Goal: Task Accomplishment & Management: Complete application form

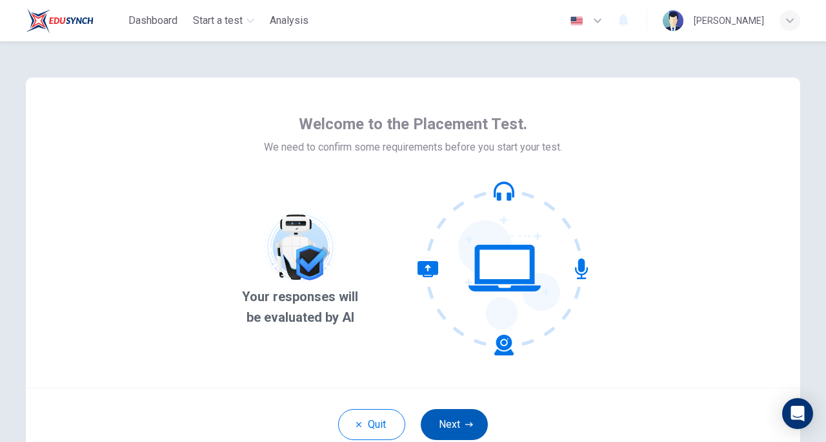
click at [465, 427] on icon "button" at bounding box center [469, 424] width 8 height 8
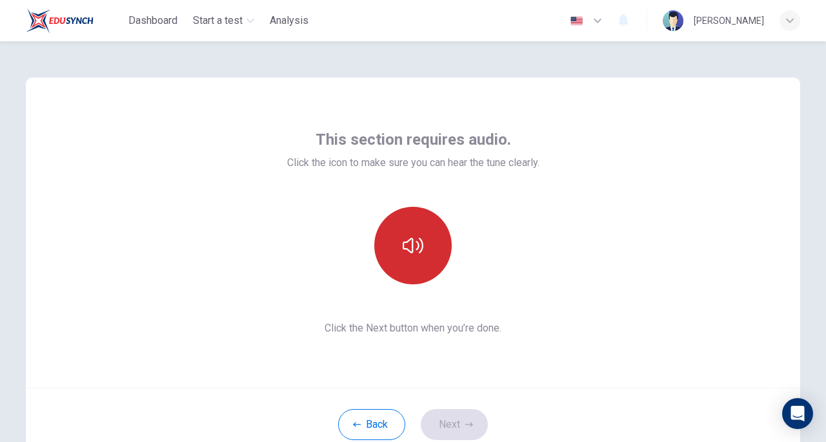
click at [415, 258] on button "button" at bounding box center [412, 245] width 77 height 77
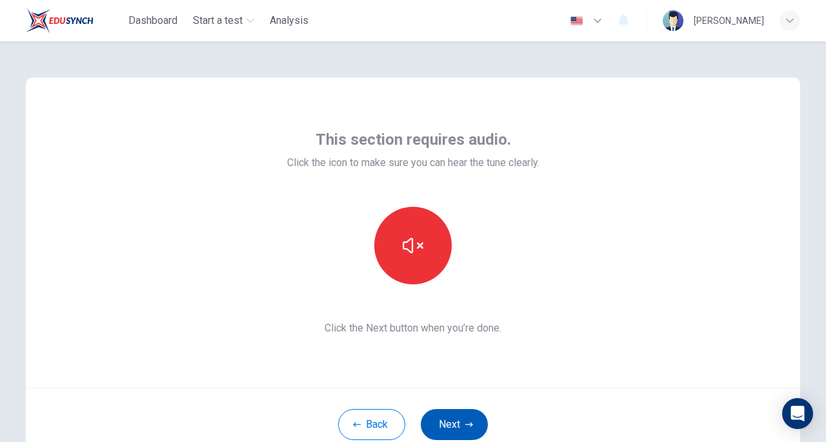
click at [460, 417] on button "Next" at bounding box center [454, 424] width 67 height 31
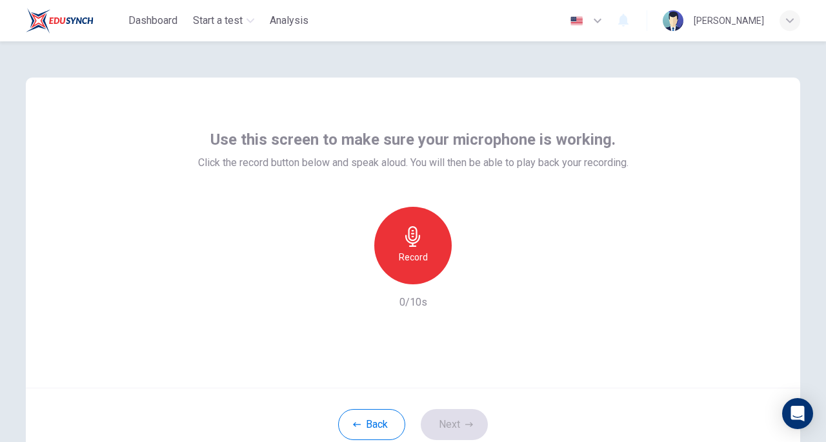
click at [429, 266] on div "Record" at bounding box center [412, 245] width 77 height 77
click at [475, 274] on icon "button" at bounding box center [474, 274] width 6 height 8
click at [475, 274] on icon "button" at bounding box center [472, 274] width 9 height 10
click at [512, 179] on div "Use this screen to make sure your microphone is working. Click the record butto…" at bounding box center [413, 219] width 431 height 181
click at [472, 275] on icon "button" at bounding box center [474, 274] width 6 height 8
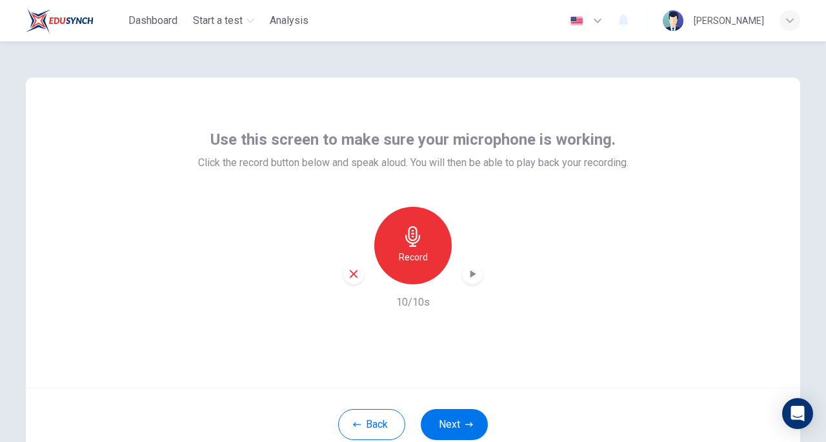
drag, startPoint x: 464, startPoint y: 417, endPoint x: 606, endPoint y: 279, distance: 198.6
click at [606, 279] on div "Use this screen to make sure your microphone is working. Click the record butto…" at bounding box center [413, 268] width 775 height 383
click at [458, 421] on button "Next" at bounding box center [454, 424] width 67 height 31
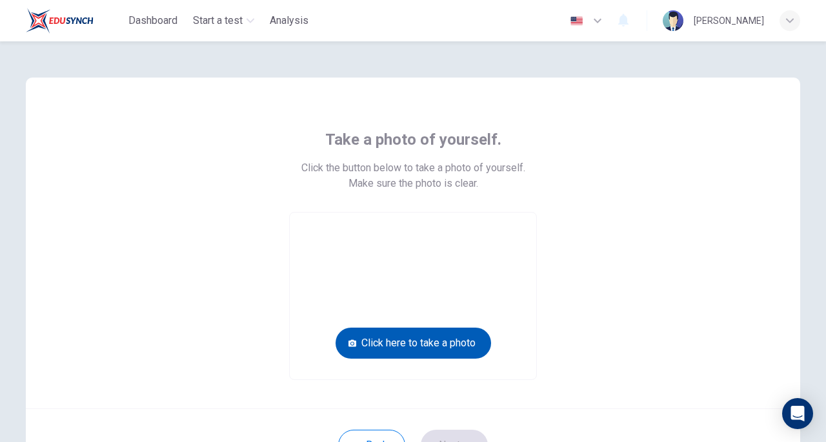
click at [444, 342] on button "Click here to take a photo" at bounding box center [414, 342] width 156 height 31
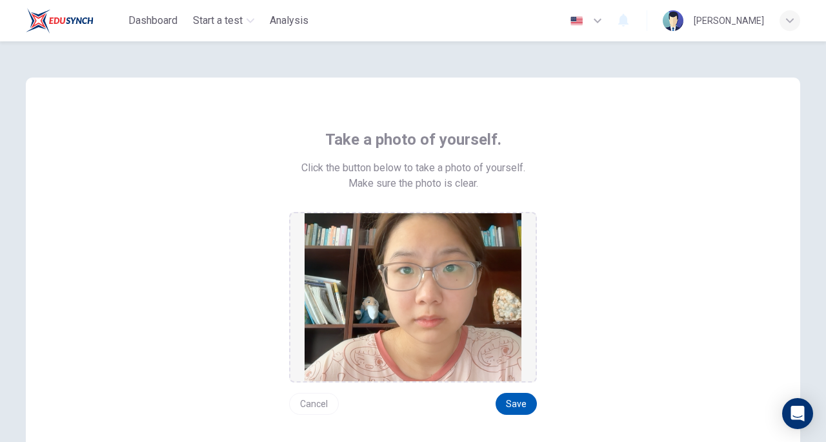
click at [517, 409] on button "Save" at bounding box center [516, 404] width 41 height 22
click at [521, 401] on button "Save" at bounding box center [516, 404] width 41 height 22
click at [703, 263] on div "Take a photo of yourself. Click the button below to take a photo of yourself. M…" at bounding box center [413, 271] width 584 height 285
click at [516, 411] on button "Save" at bounding box center [516, 404] width 41 height 22
click at [519, 400] on button "Save" at bounding box center [516, 404] width 41 height 22
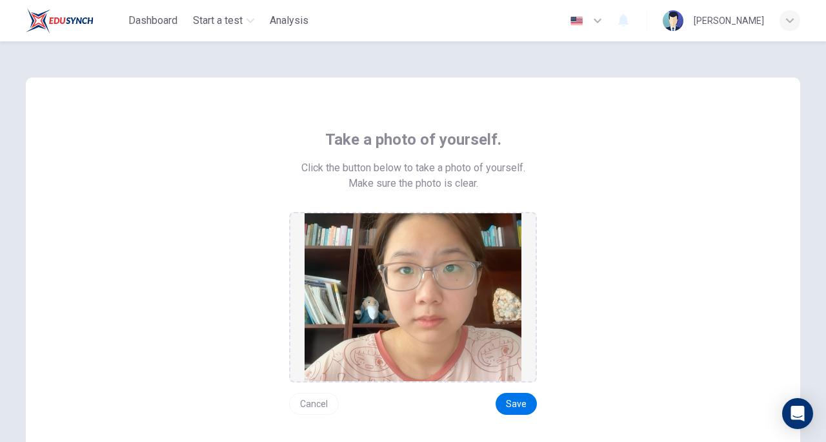
click at [594, 329] on div "Take a photo of yourself. Click the button below to take a photo of yourself. M…" at bounding box center [413, 271] width 584 height 285
click at [568, 345] on div "Take a photo of yourself. Click the button below to take a photo of yourself. M…" at bounding box center [413, 271] width 584 height 285
click at [515, 402] on button "Save" at bounding box center [516, 404] width 41 height 22
click at [522, 403] on button "Save" at bounding box center [516, 404] width 41 height 22
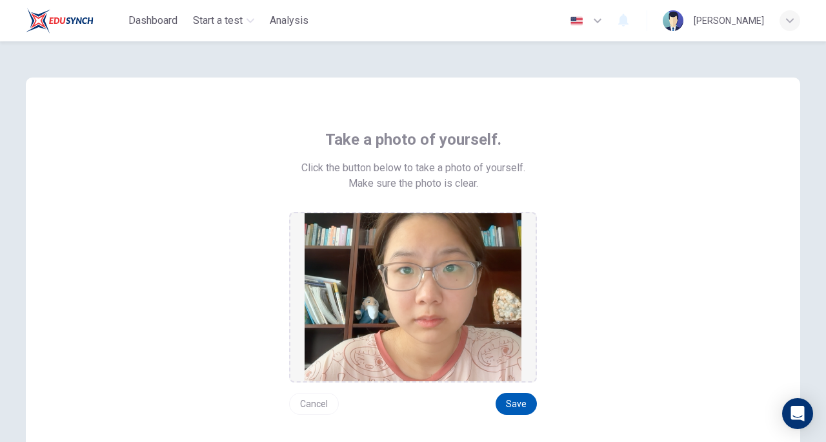
click at [516, 398] on button "Save" at bounding box center [516, 404] width 41 height 22
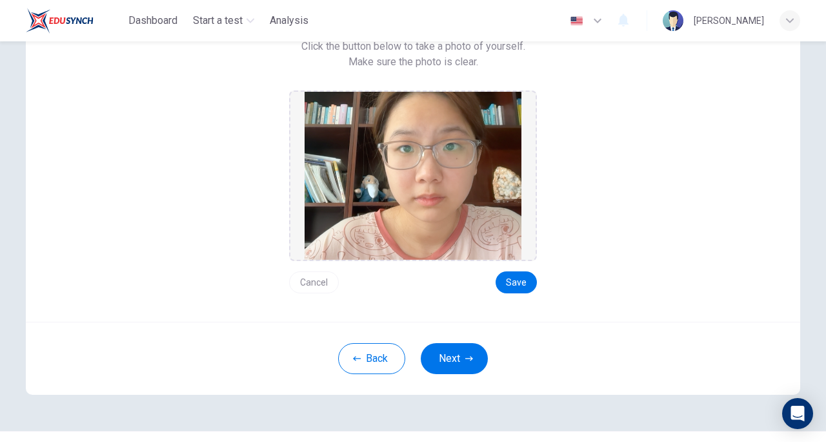
scroll to position [122, 0]
click at [462, 297] on div "Take a photo of yourself. Click the button below to take a photo of yourself. M…" at bounding box center [413, 137] width 775 height 365
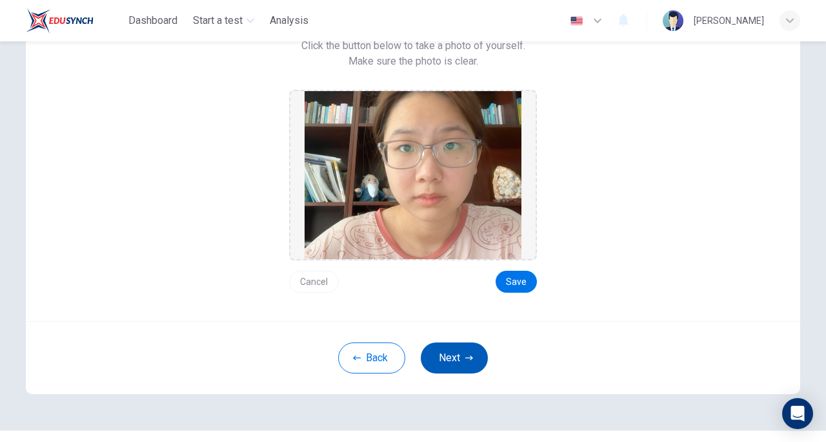
click at [462, 362] on button "Next" at bounding box center [454, 357] width 67 height 31
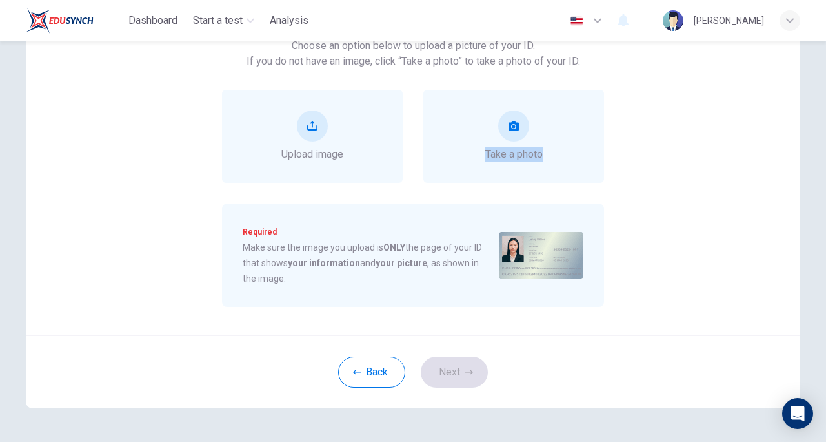
drag, startPoint x: 821, startPoint y: 172, endPoint x: 821, endPoint y: 165, distance: 7.1
click at [821, 165] on div "Upload image of your ID. Choose an option below to upload a picture of your ID.…" at bounding box center [413, 241] width 826 height 400
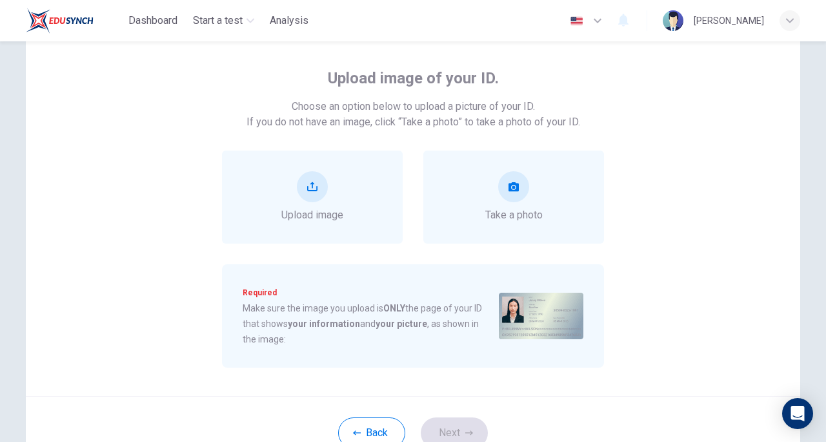
scroll to position [65, 0]
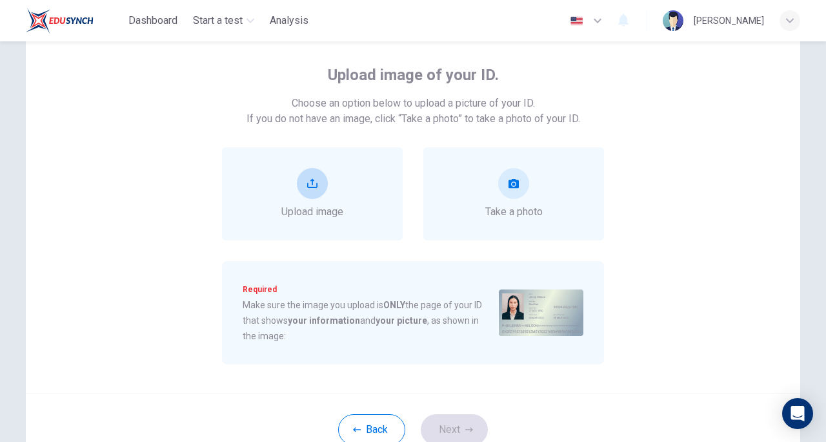
click at [325, 176] on button "upload" at bounding box center [312, 183] width 31 height 31
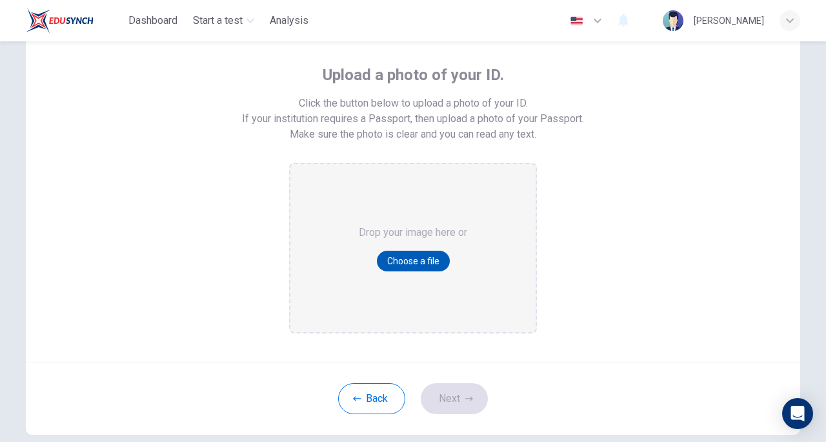
click at [413, 258] on button "Choose a file" at bounding box center [413, 260] width 73 height 21
click at [382, 402] on button "Back" at bounding box center [371, 398] width 67 height 31
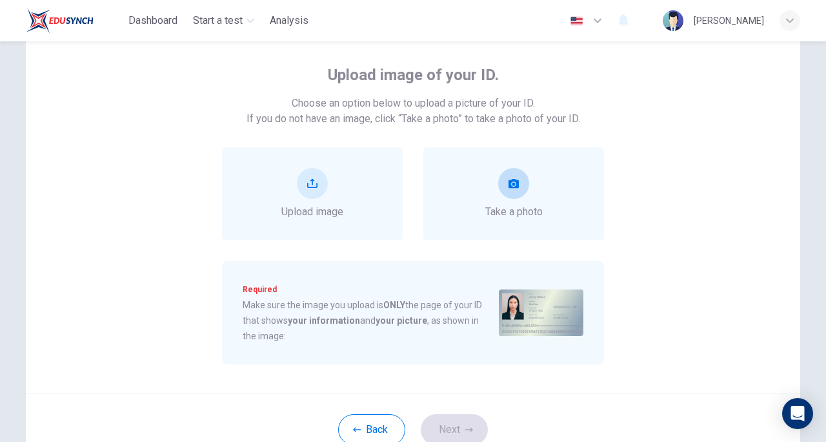
click at [524, 168] on div "Take a photo" at bounding box center [513, 194] width 57 height 52
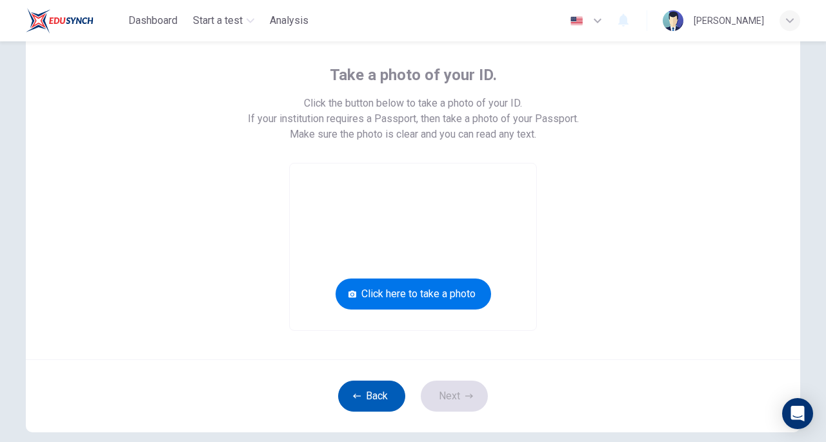
click at [373, 383] on button "Back" at bounding box center [371, 395] width 67 height 31
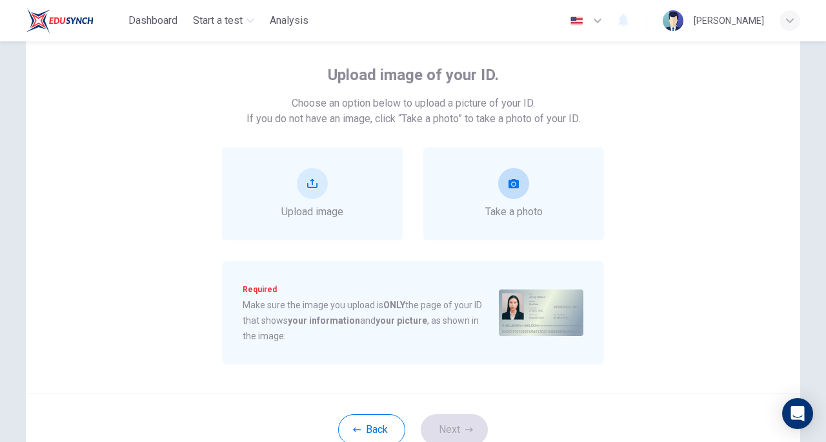
click at [526, 205] on span "Take a photo" at bounding box center [513, 211] width 57 height 15
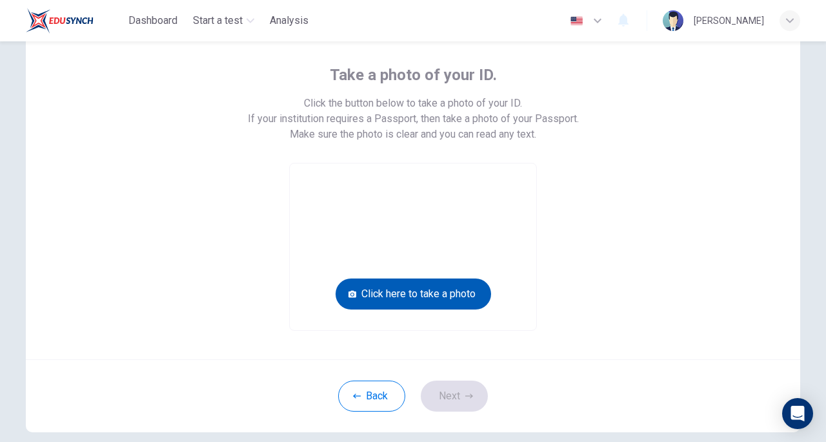
click at [477, 296] on button "Click here to take a photo" at bounding box center [414, 293] width 156 height 31
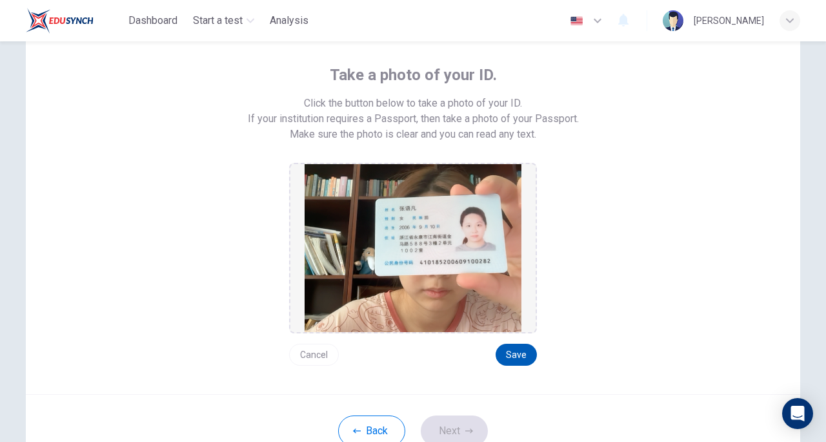
click at [514, 352] on button "Save" at bounding box center [516, 354] width 41 height 22
click at [475, 438] on button "Next" at bounding box center [454, 430] width 67 height 31
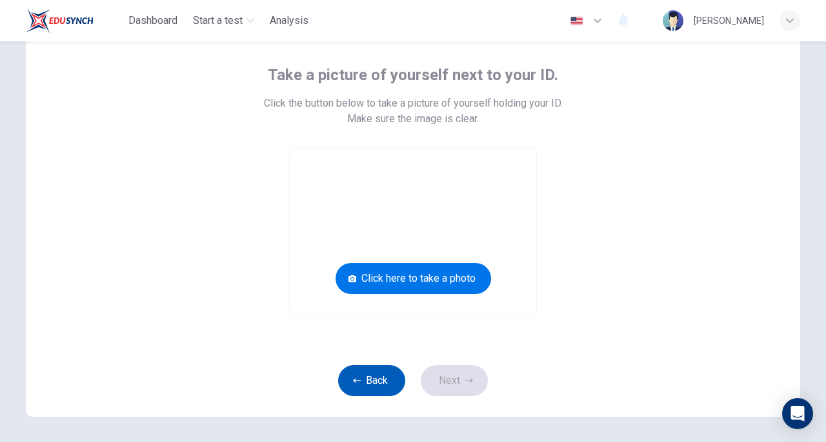
click at [388, 385] on button "Back" at bounding box center [371, 380] width 67 height 31
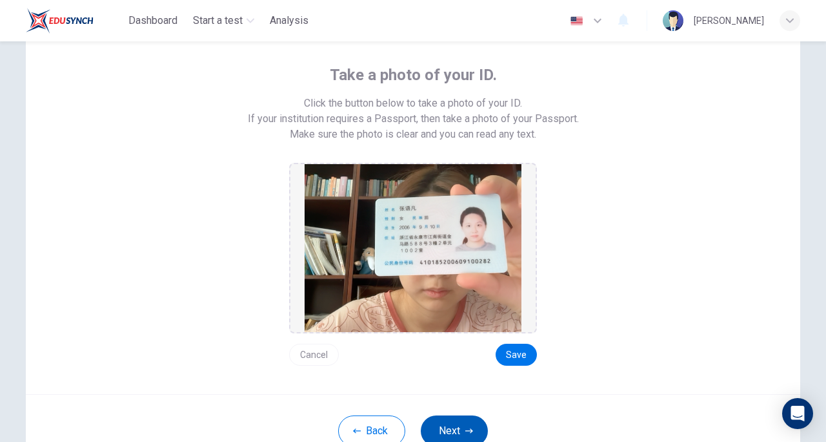
click at [459, 437] on button "Next" at bounding box center [454, 430] width 67 height 31
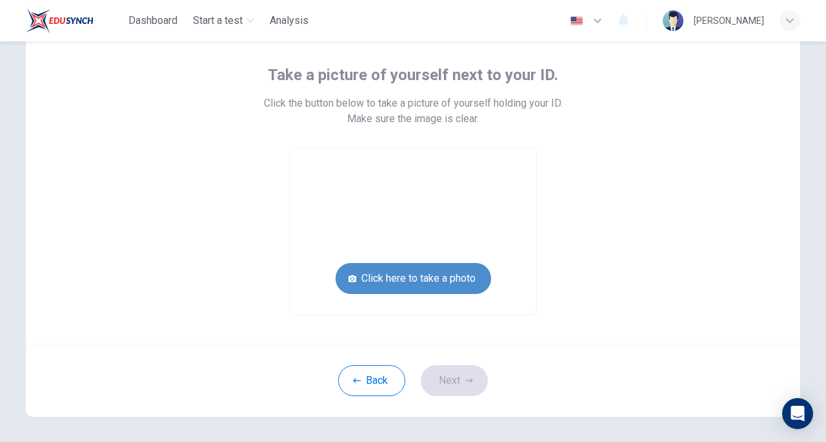
click at [445, 272] on button "Click here to take a photo" at bounding box center [414, 278] width 156 height 31
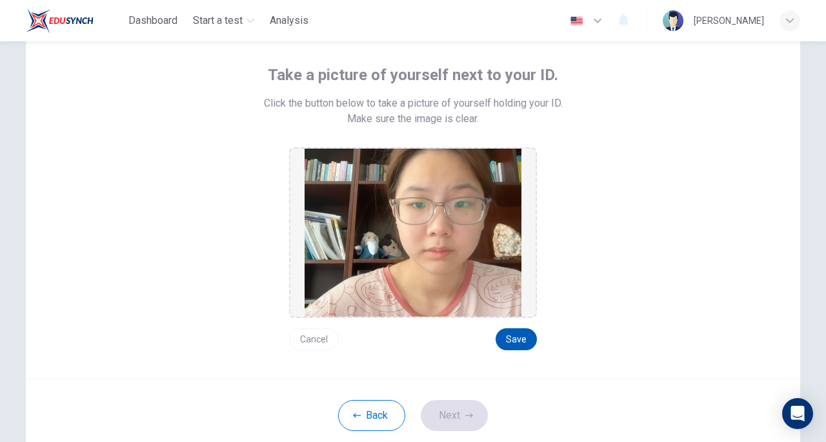
click at [518, 340] on button "Save" at bounding box center [516, 339] width 41 height 22
click at [455, 416] on button "Next" at bounding box center [454, 415] width 67 height 31
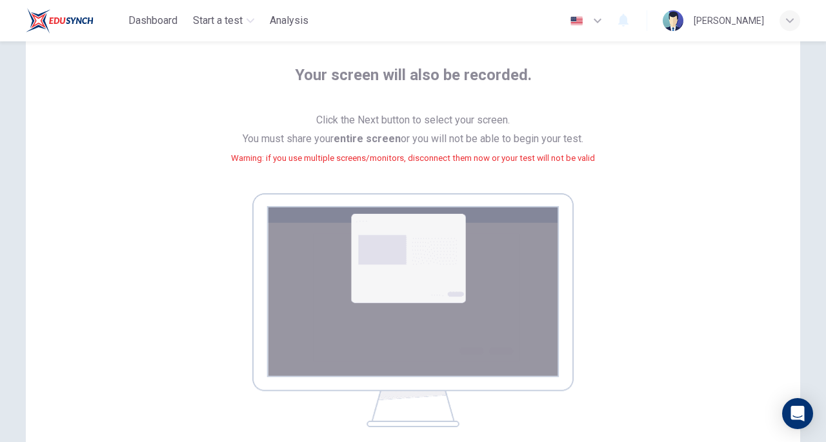
click at [668, 279] on div "Your screen will also be recorded. Click the Next button to select your screen.…" at bounding box center [413, 246] width 584 height 362
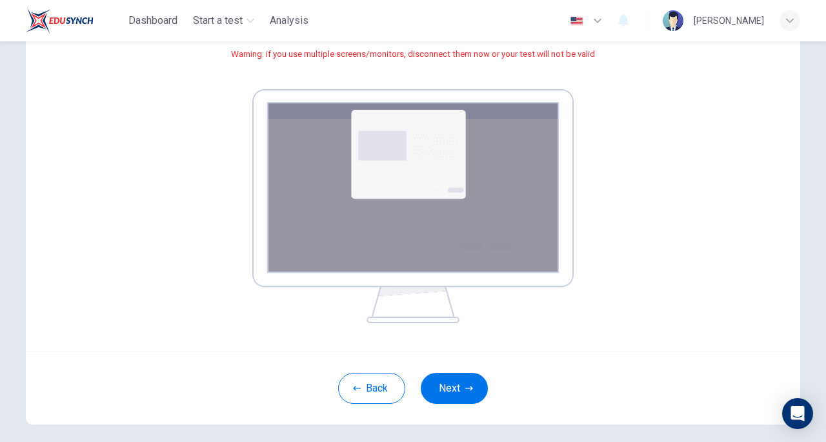
scroll to position [187, 0]
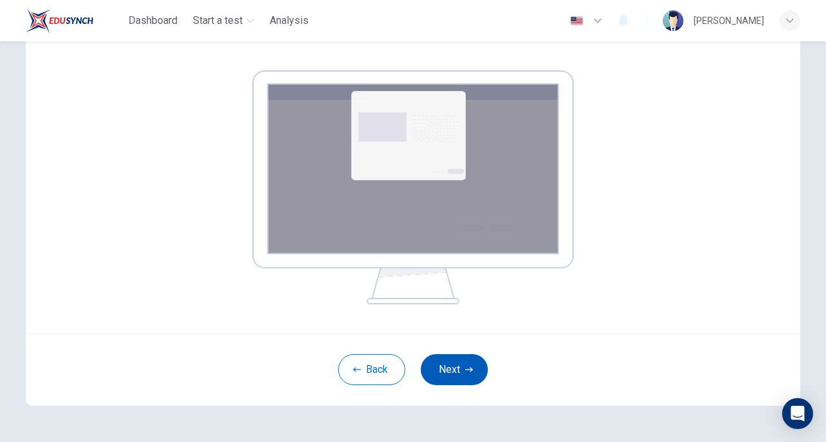
click at [453, 380] on button "Next" at bounding box center [454, 369] width 67 height 31
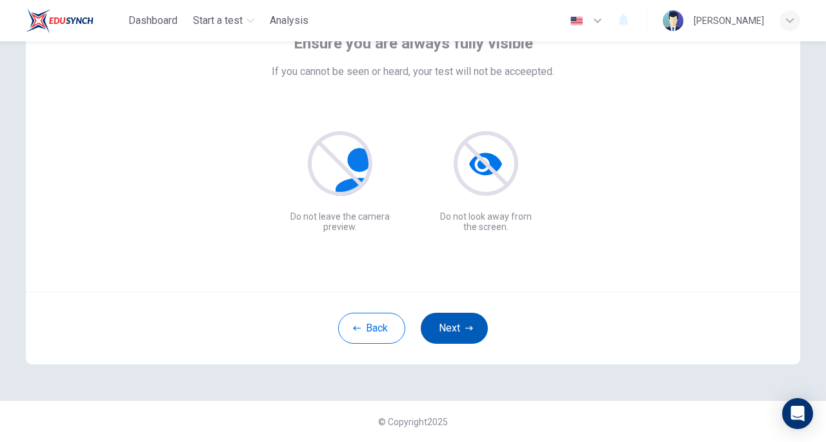
click at [453, 332] on button "Next" at bounding box center [454, 327] width 67 height 31
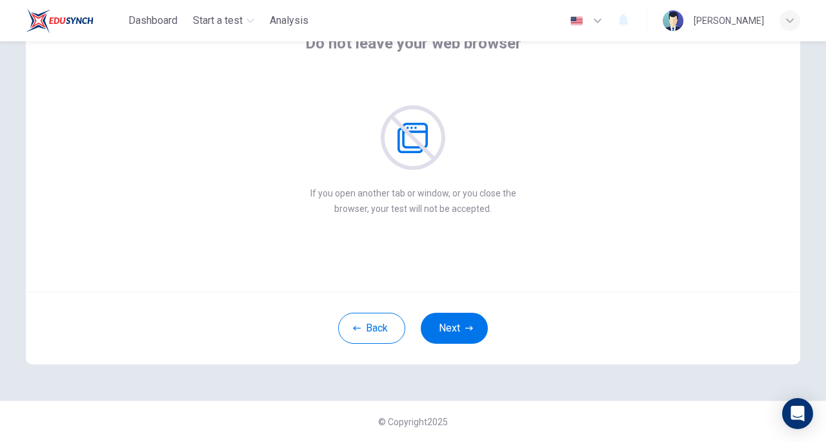
drag, startPoint x: 630, startPoint y: 139, endPoint x: 631, endPoint y: 96, distance: 43.3
click at [631, 96] on div "Do not leave your web browser If you open another tab or window, or you close t…" at bounding box center [413, 124] width 584 height 183
click at [456, 323] on button "Next" at bounding box center [454, 327] width 67 height 31
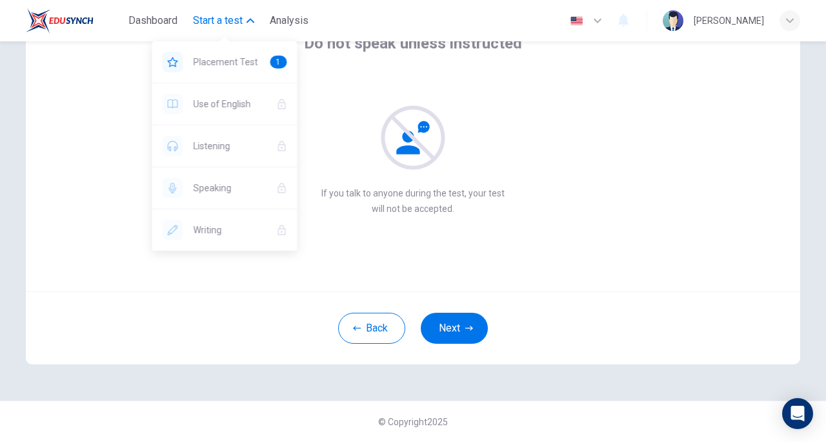
click at [247, 19] on button "Start a test" at bounding box center [224, 20] width 72 height 23
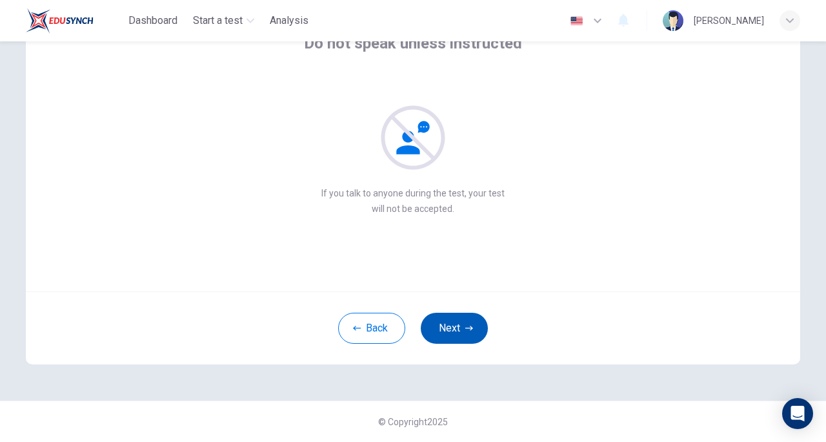
click at [471, 330] on icon "button" at bounding box center [469, 328] width 8 height 8
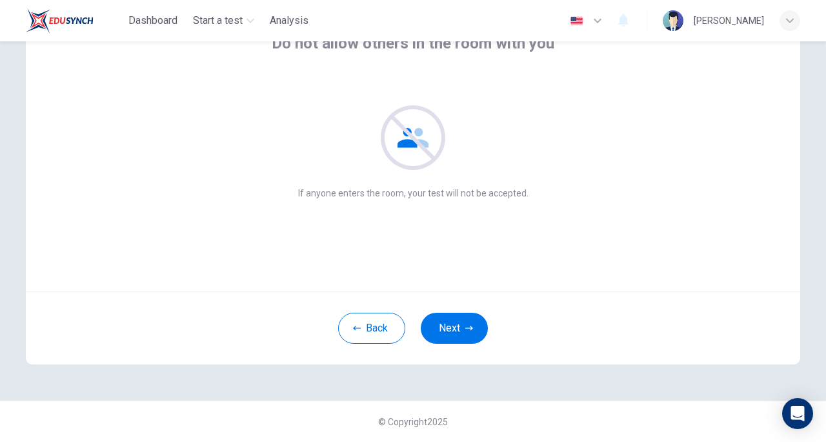
click at [520, 266] on div "Do not allow others in the room with you If anyone enters the room, your test w…" at bounding box center [413, 136] width 775 height 310
click at [456, 335] on button "Next" at bounding box center [454, 327] width 67 height 31
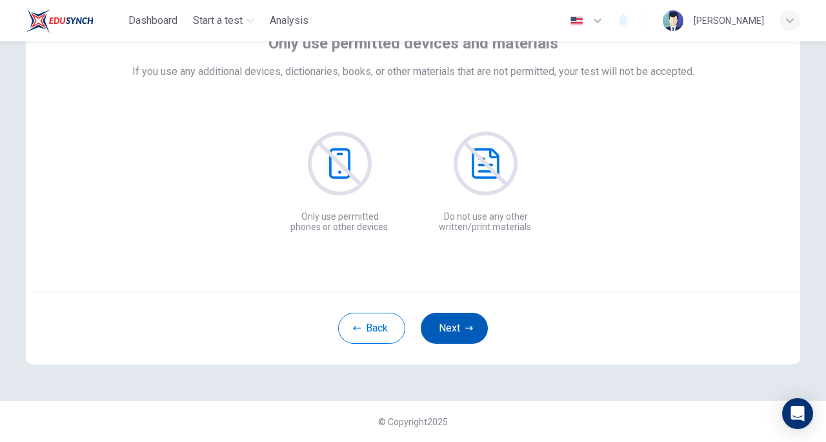
click at [456, 335] on button "Next" at bounding box center [454, 327] width 67 height 31
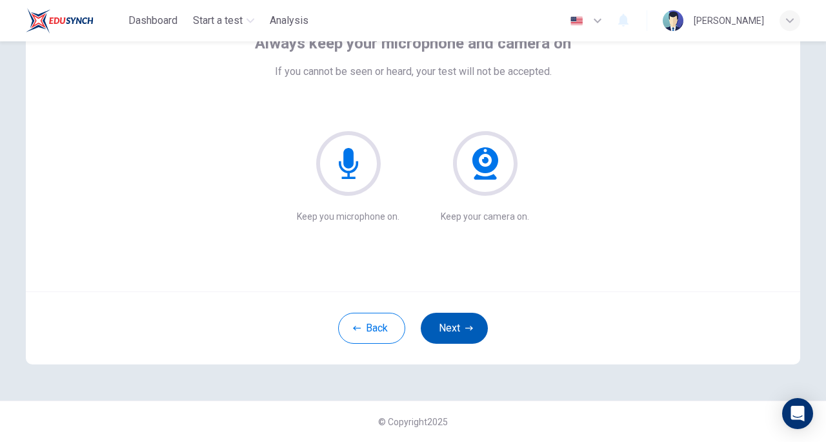
click at [456, 326] on button "Next" at bounding box center [454, 327] width 67 height 31
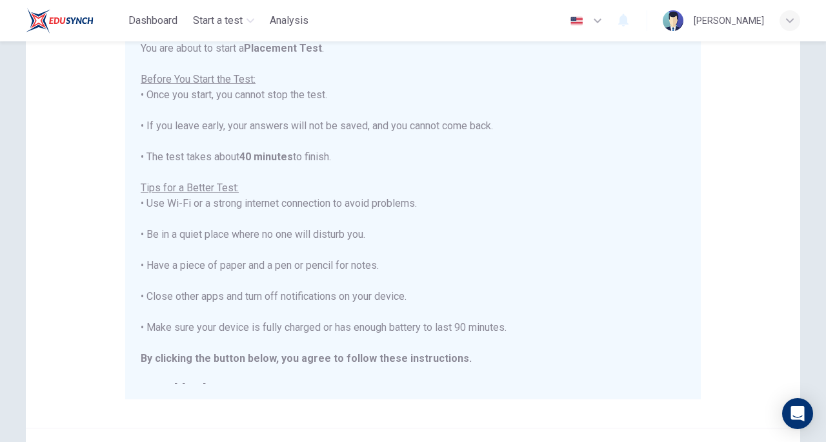
scroll to position [143, 0]
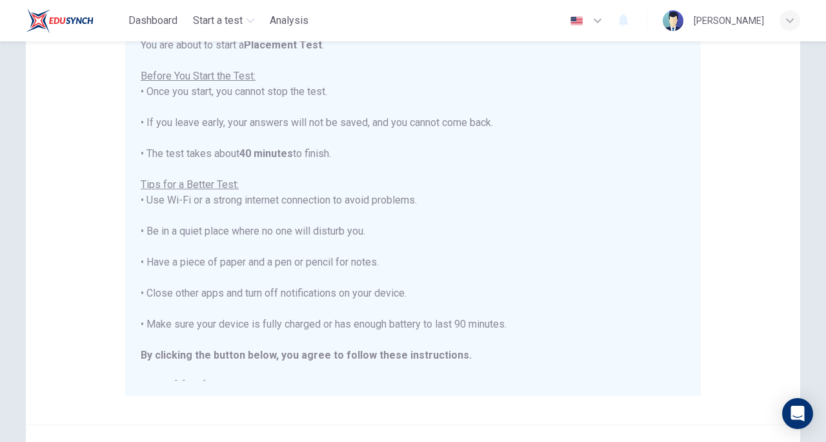
click at [666, 158] on div "You are about to start a Placement Test . Before You Start the Test: • Once you…" at bounding box center [413, 215] width 545 height 356
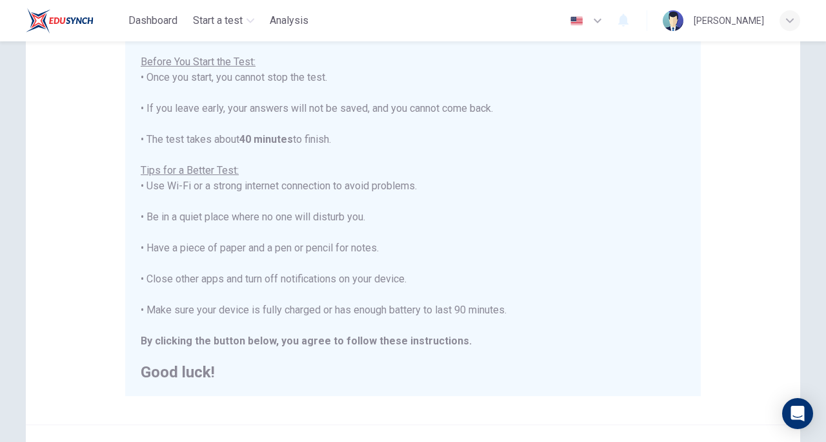
scroll to position [14, 0]
click at [254, 21] on icon "button" at bounding box center [251, 21] width 8 height 8
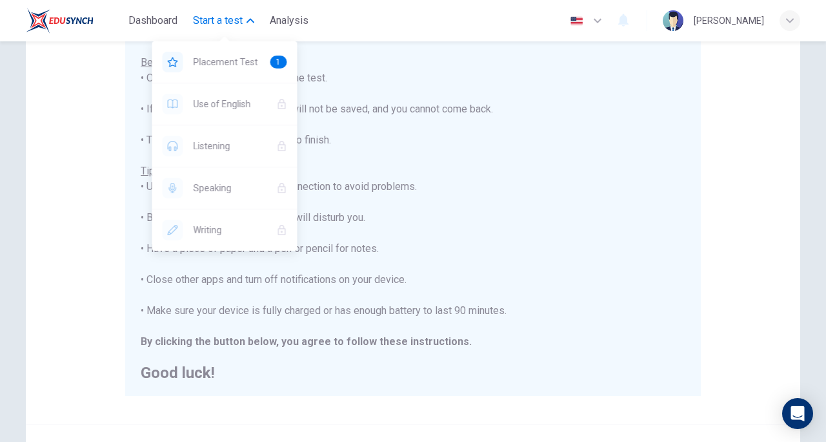
click at [254, 21] on icon "button" at bounding box center [251, 21] width 8 height 5
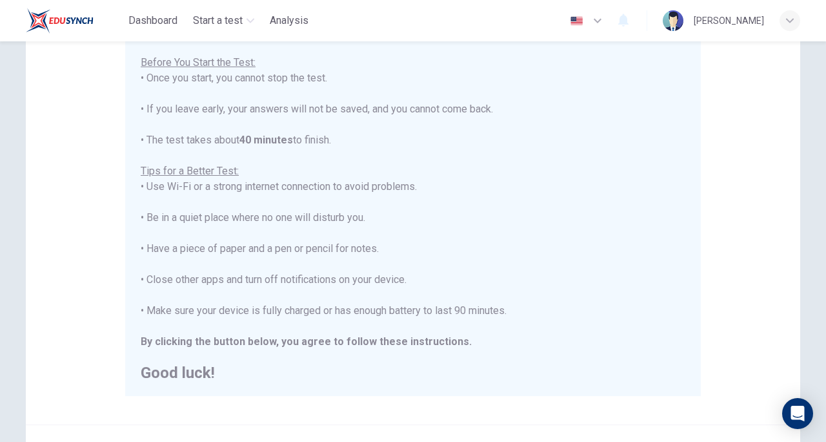
click at [583, 115] on div "You are about to start a Placement Test . Before You Start the Test: • Once you…" at bounding box center [413, 202] width 545 height 356
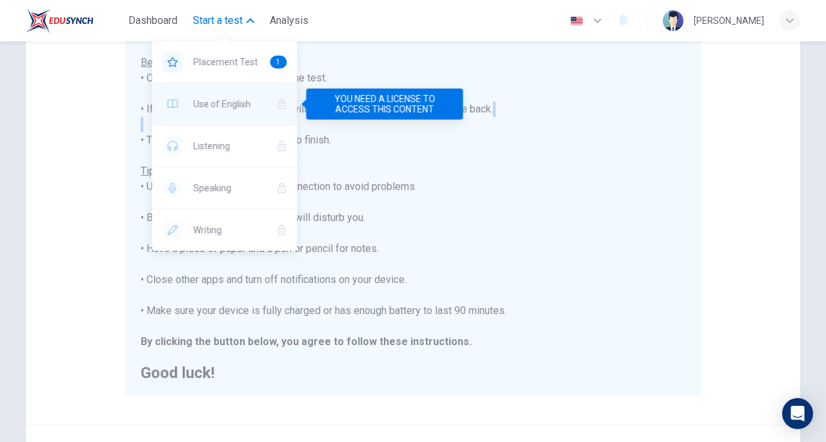
click at [229, 116] on div "Use of English" at bounding box center [224, 103] width 145 height 41
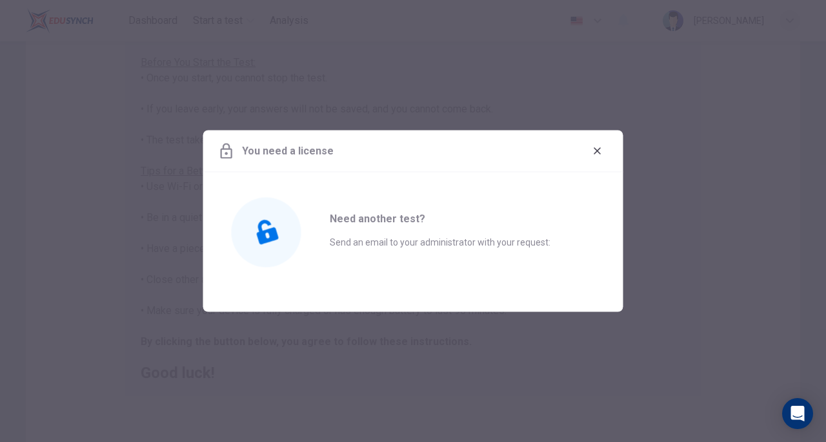
click at [597, 152] on icon "button" at bounding box center [597, 150] width 7 height 7
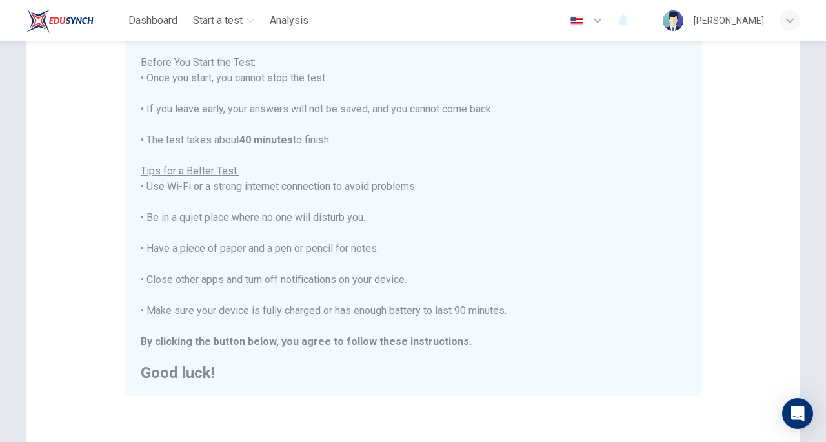
click at [469, 270] on div "You are about to start a Placement Test . Before You Start the Test: • Once you…" at bounding box center [413, 202] width 545 height 356
click at [497, 177] on div "You are about to start a Placement Test . Before You Start the Test: • Once you…" at bounding box center [413, 202] width 545 height 356
click at [438, 344] on b "By clicking the button below, you agree to follow these instructions." at bounding box center [306, 341] width 331 height 12
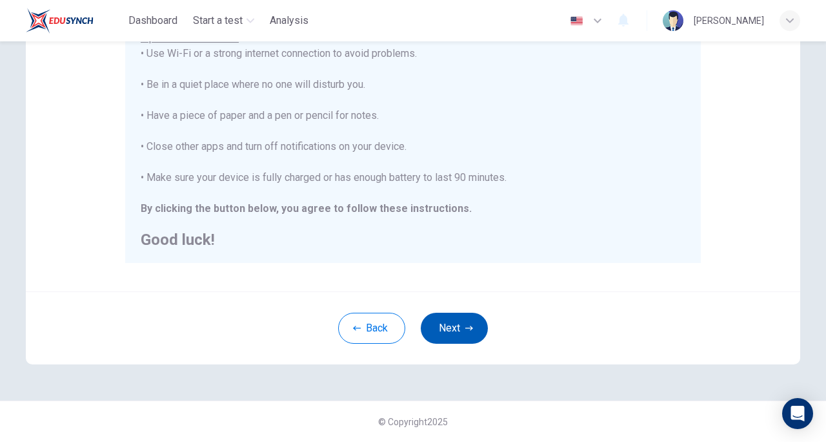
click at [458, 331] on button "Next" at bounding box center [454, 327] width 67 height 31
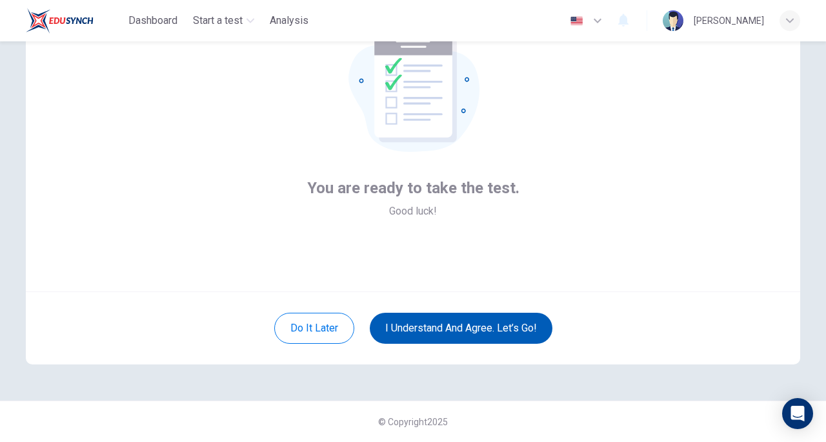
click at [448, 336] on button "I understand and agree. Let’s go!" at bounding box center [461, 327] width 183 height 31
click at [504, 324] on button "I understand and agree. Let’s go!" at bounding box center [461, 327] width 183 height 31
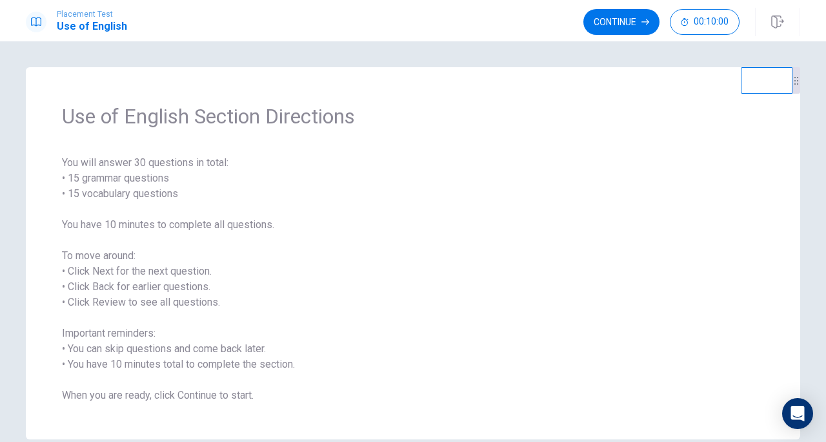
drag, startPoint x: 594, startPoint y: 158, endPoint x: 611, endPoint y: 317, distance: 159.7
click at [610, 316] on span "You will answer 30 questions in total: • 15 grammar questions • 15 vocabulary q…" at bounding box center [413, 279] width 702 height 248
click at [608, 15] on button "Continue" at bounding box center [622, 22] width 76 height 26
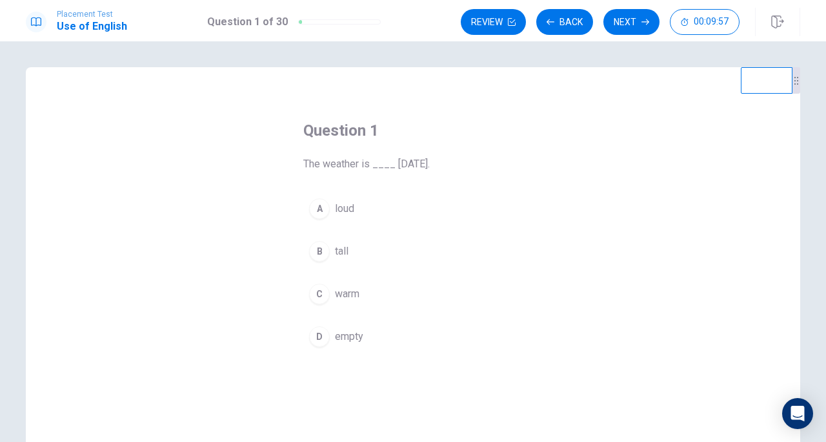
click at [318, 300] on div "C" at bounding box center [319, 293] width 21 height 21
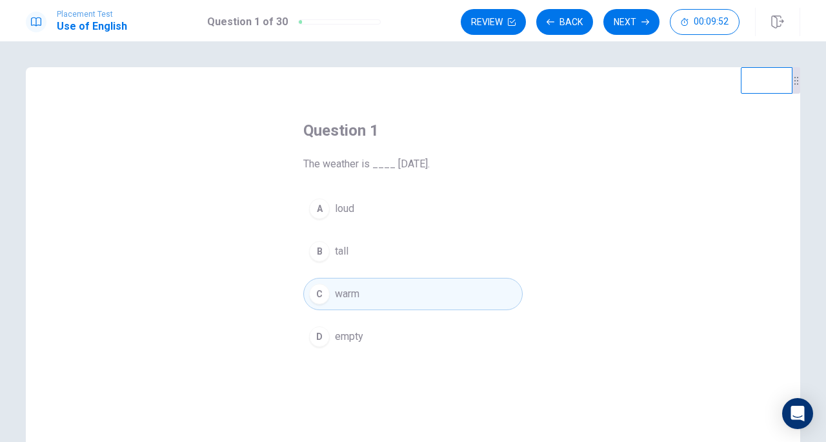
drag, startPoint x: 688, startPoint y: 336, endPoint x: 684, endPoint y: 375, distance: 39.6
click at [684, 376] on div "Question 1 The weather is ____ [DATE]. A loud B tall C warm D empty" at bounding box center [413, 291] width 775 height 449
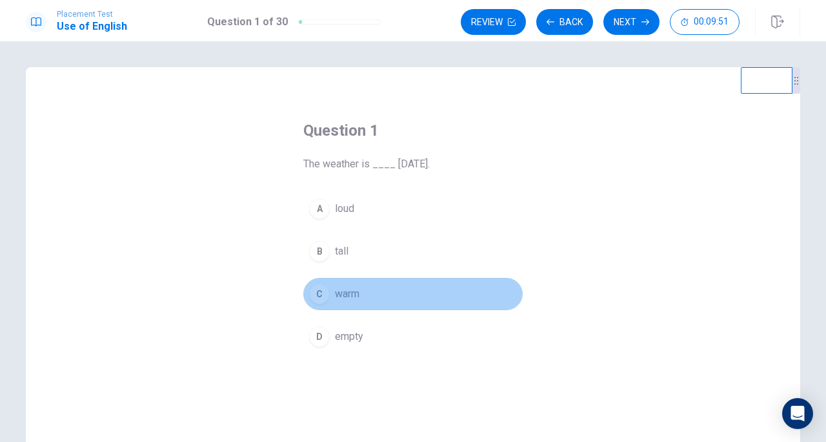
click at [317, 301] on div "C" at bounding box center [319, 293] width 21 height 21
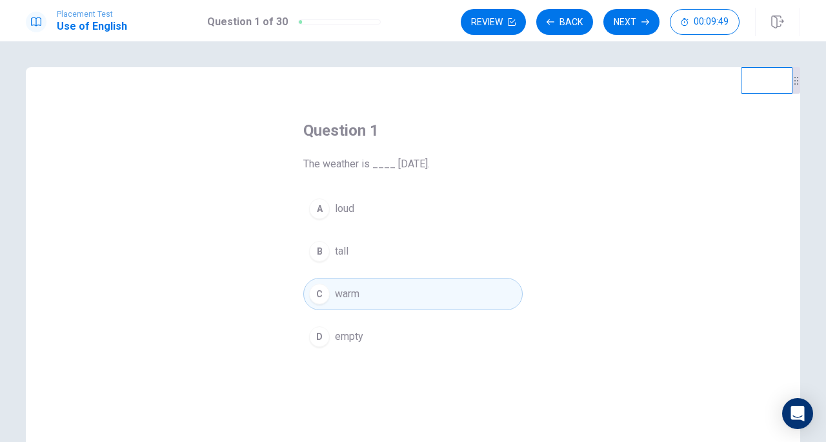
click at [620, 354] on div "Question 1 The weather is ____ [DATE]. A loud B tall C warm D empty" at bounding box center [413, 291] width 775 height 449
click at [617, 23] on button "Next" at bounding box center [632, 22] width 56 height 26
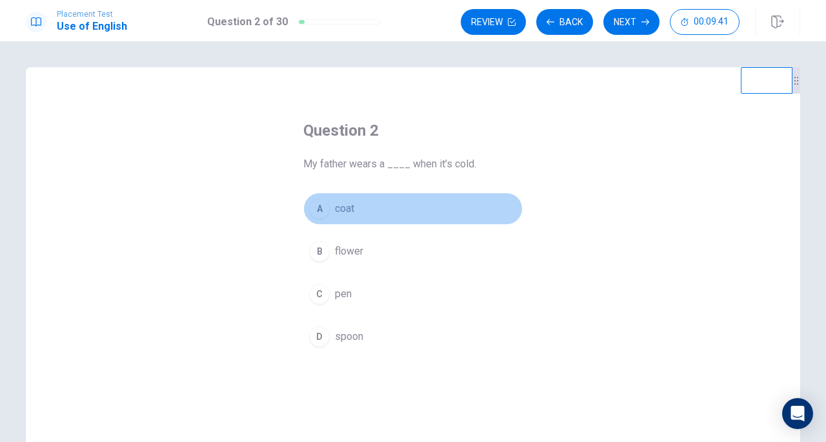
click at [318, 223] on button "A coat" at bounding box center [412, 208] width 219 height 32
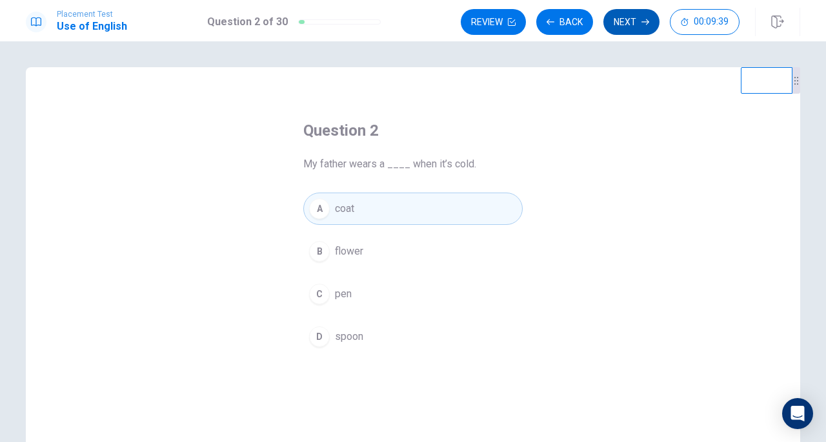
click at [625, 23] on button "Next" at bounding box center [632, 22] width 56 height 26
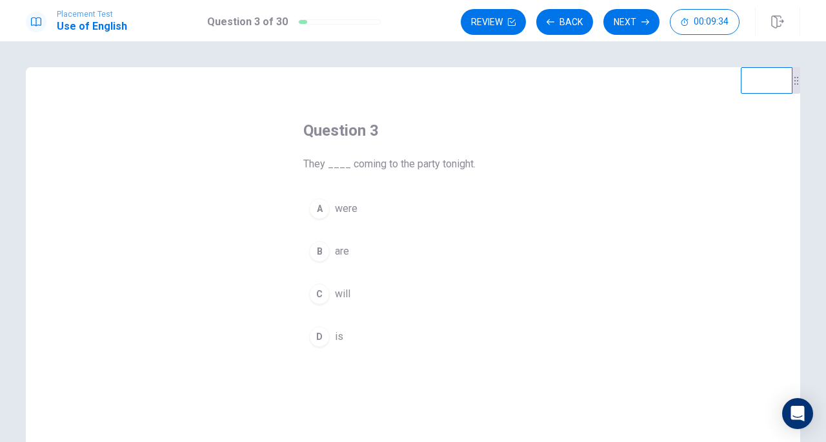
click at [328, 248] on div "B" at bounding box center [319, 251] width 21 height 21
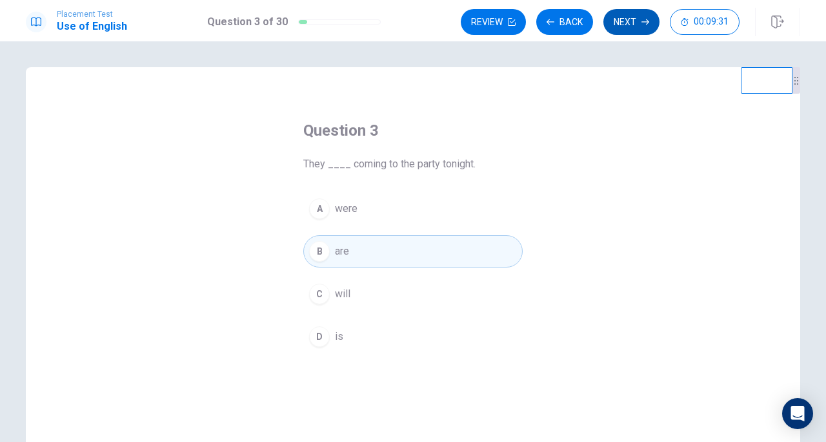
click at [628, 25] on button "Next" at bounding box center [632, 22] width 56 height 26
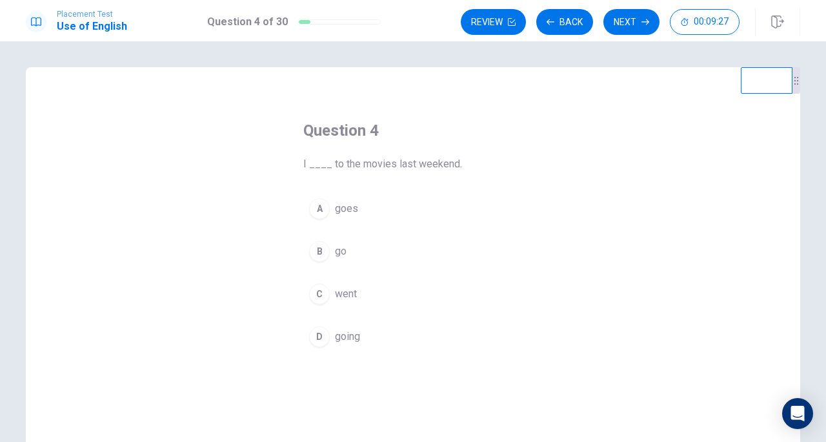
click at [327, 334] on div "D" at bounding box center [319, 336] width 21 height 21
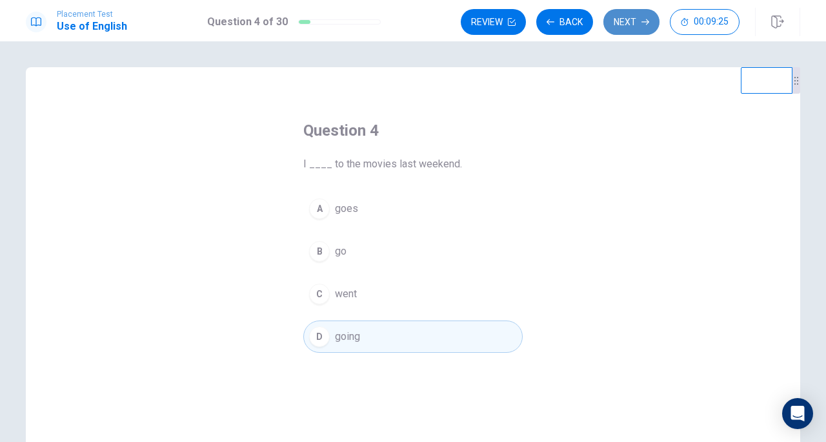
click at [640, 23] on button "Next" at bounding box center [632, 22] width 56 height 26
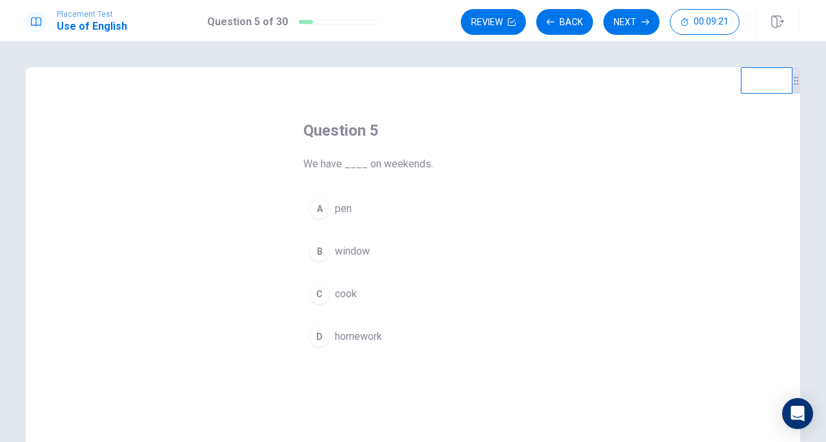
click at [325, 332] on div "D" at bounding box center [319, 336] width 21 height 21
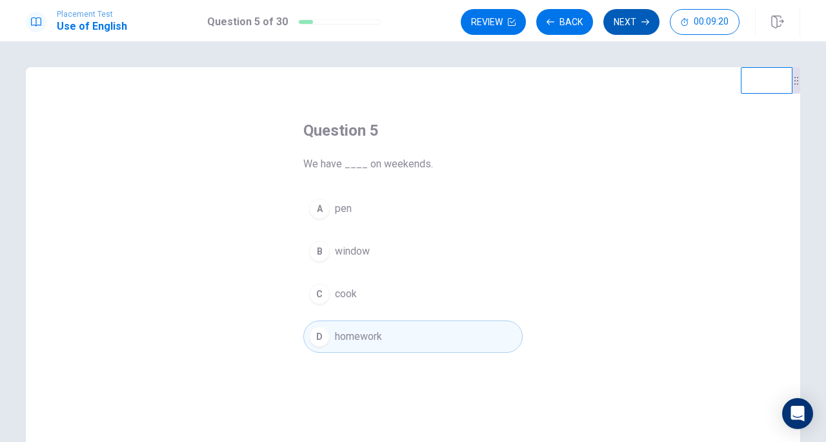
click at [618, 23] on button "Next" at bounding box center [632, 22] width 56 height 26
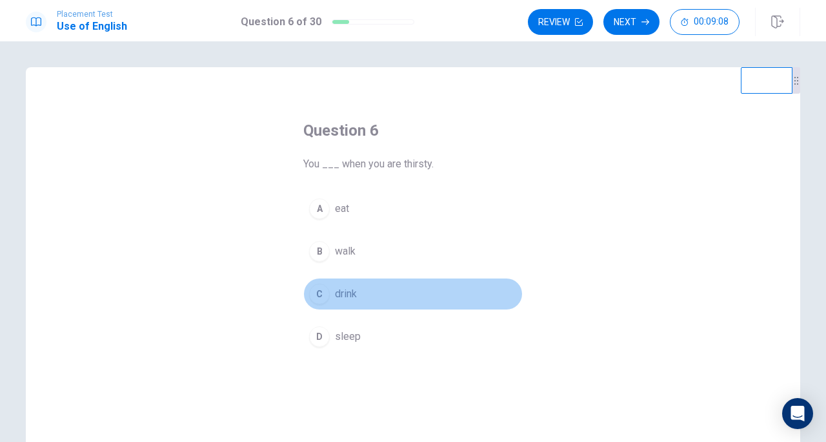
click at [320, 289] on div "C" at bounding box center [319, 293] width 21 height 21
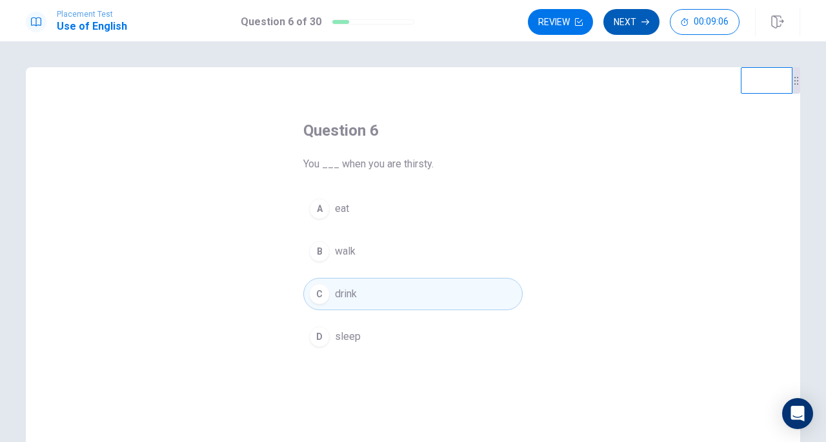
click at [630, 26] on button "Next" at bounding box center [632, 22] width 56 height 26
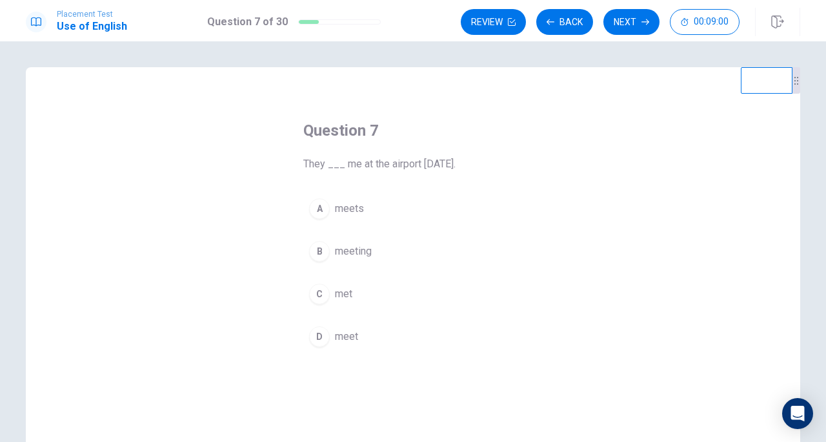
click at [323, 296] on div "C" at bounding box center [319, 293] width 21 height 21
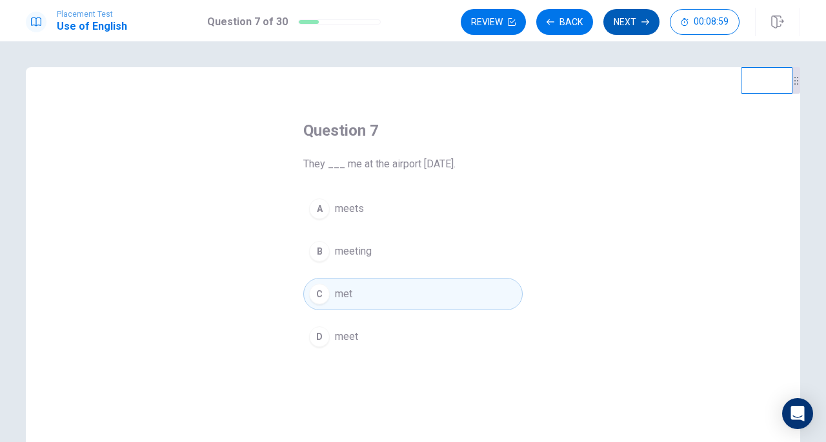
click at [638, 18] on button "Next" at bounding box center [632, 22] width 56 height 26
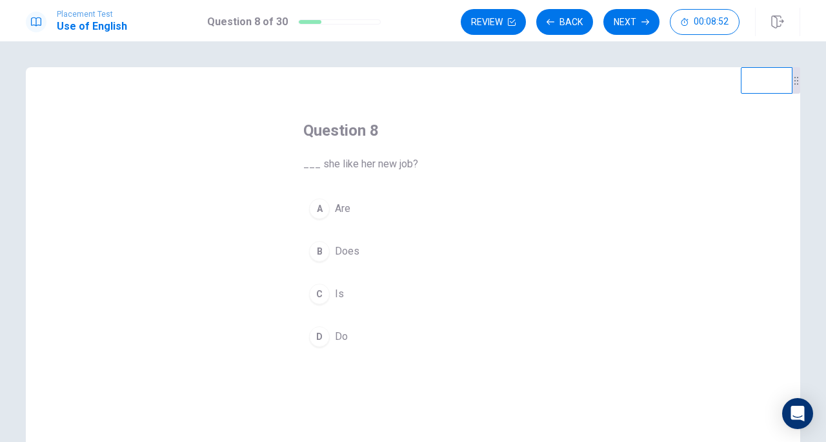
click at [326, 247] on div "B" at bounding box center [319, 251] width 21 height 21
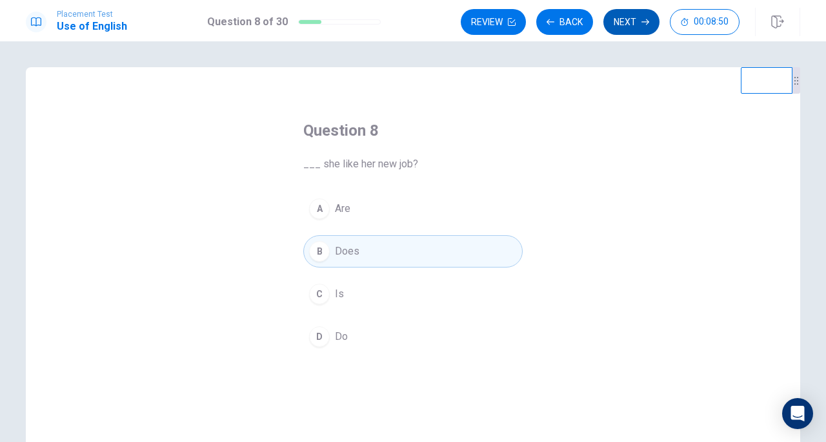
click at [631, 23] on button "Next" at bounding box center [632, 22] width 56 height 26
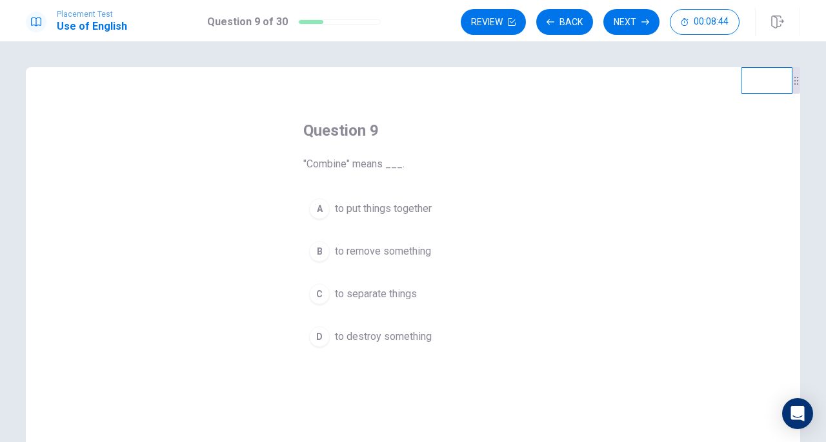
click at [314, 206] on div "A" at bounding box center [319, 208] width 21 height 21
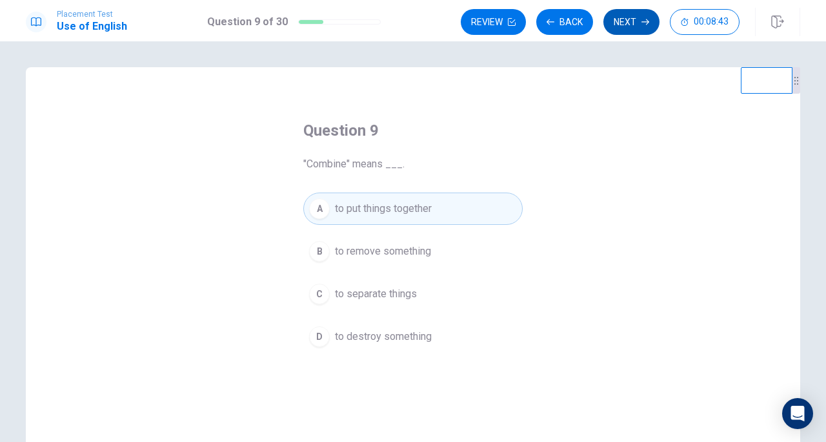
click at [643, 22] on icon "button" at bounding box center [646, 22] width 8 height 6
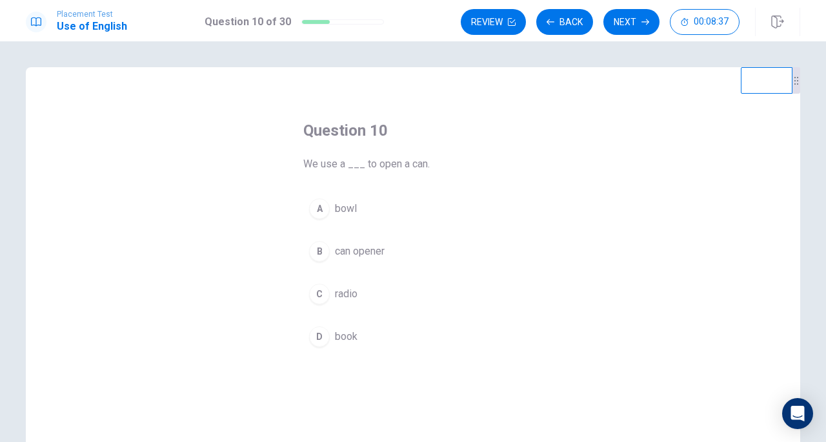
click at [325, 342] on div "D" at bounding box center [319, 336] width 21 height 21
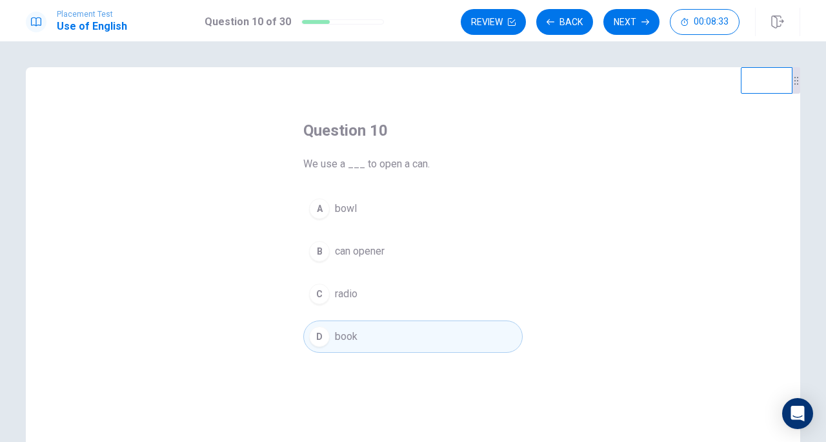
click at [334, 253] on button "B can opener" at bounding box center [412, 251] width 219 height 32
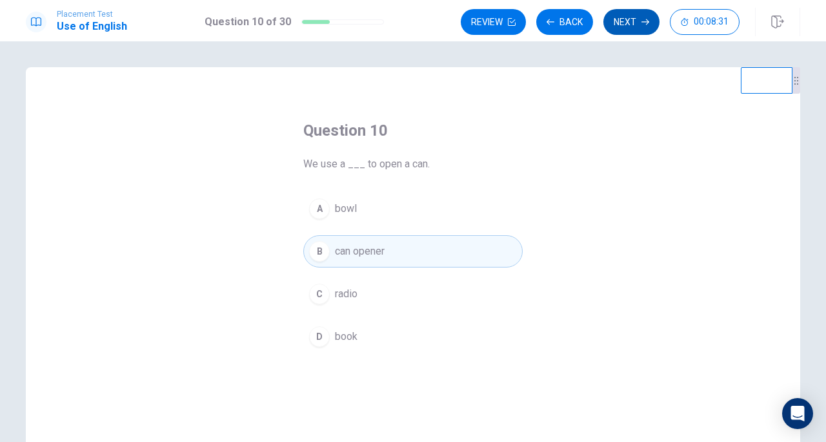
click at [612, 23] on button "Next" at bounding box center [632, 22] width 56 height 26
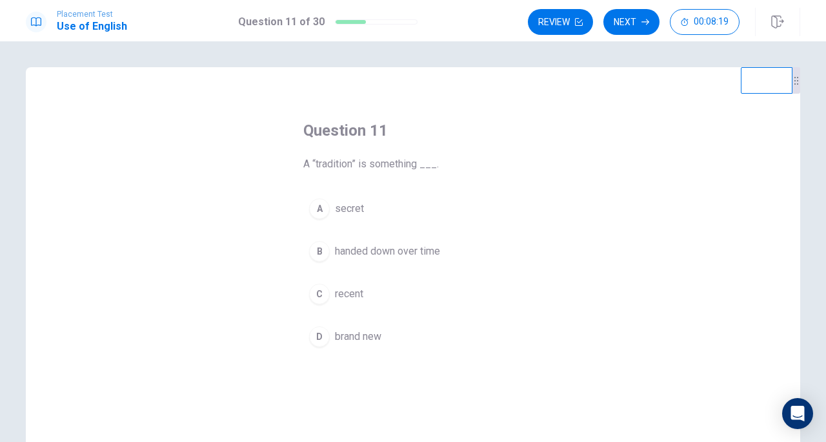
click at [323, 249] on div "B" at bounding box center [319, 251] width 21 height 21
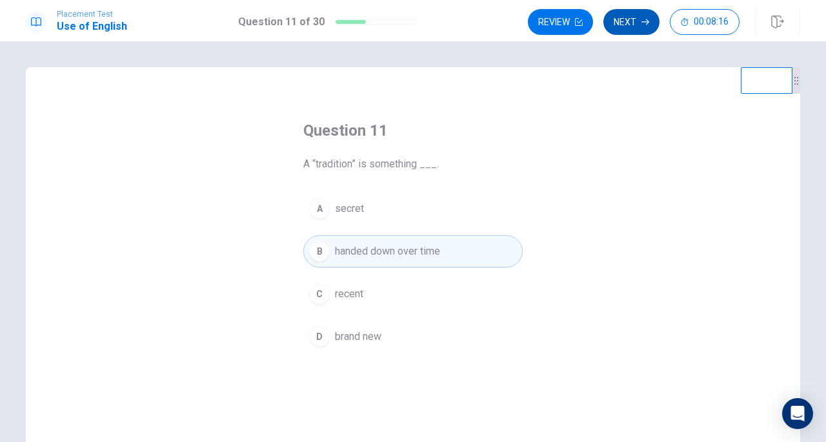
click at [628, 20] on button "Next" at bounding box center [632, 22] width 56 height 26
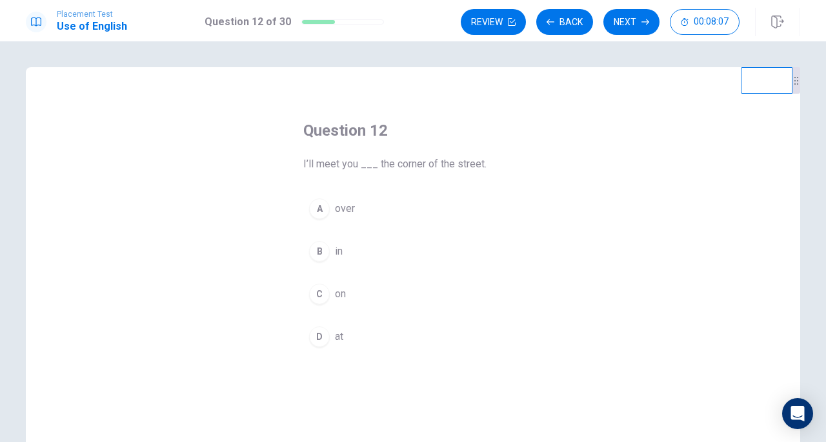
click at [317, 337] on div "D" at bounding box center [319, 336] width 21 height 21
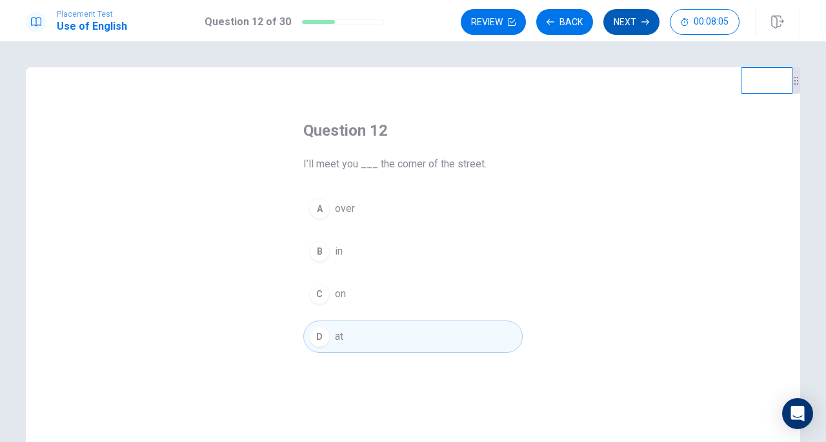
click at [630, 18] on button "Next" at bounding box center [632, 22] width 56 height 26
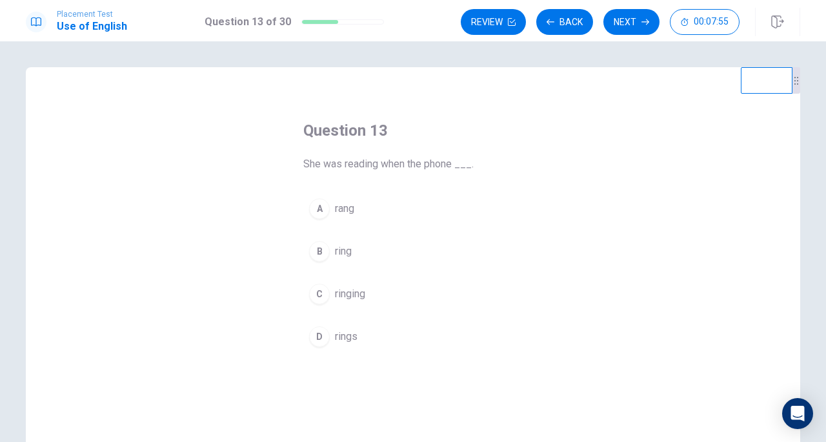
click at [328, 205] on div "A" at bounding box center [319, 208] width 21 height 21
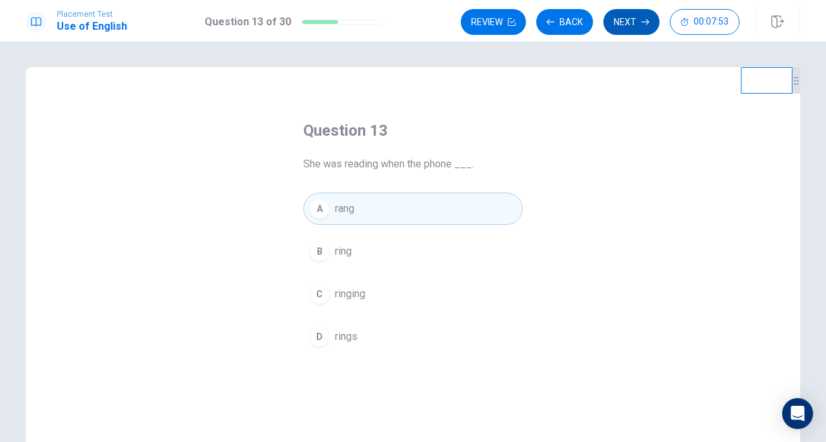
click at [627, 26] on button "Next" at bounding box center [632, 22] width 56 height 26
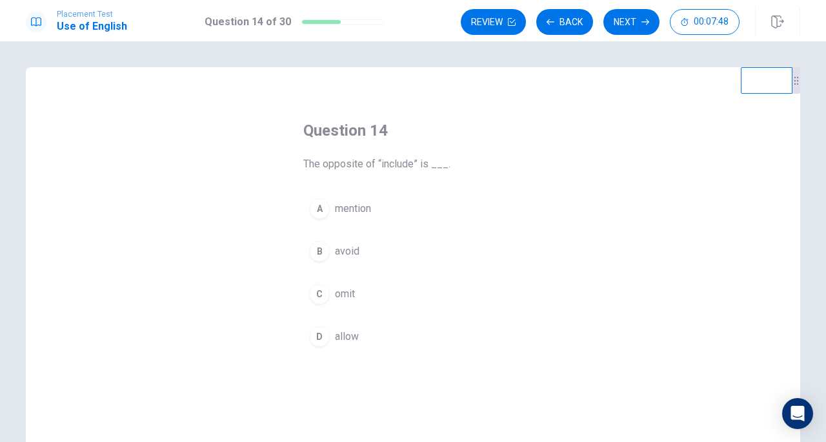
click at [332, 216] on button "A mention" at bounding box center [412, 208] width 219 height 32
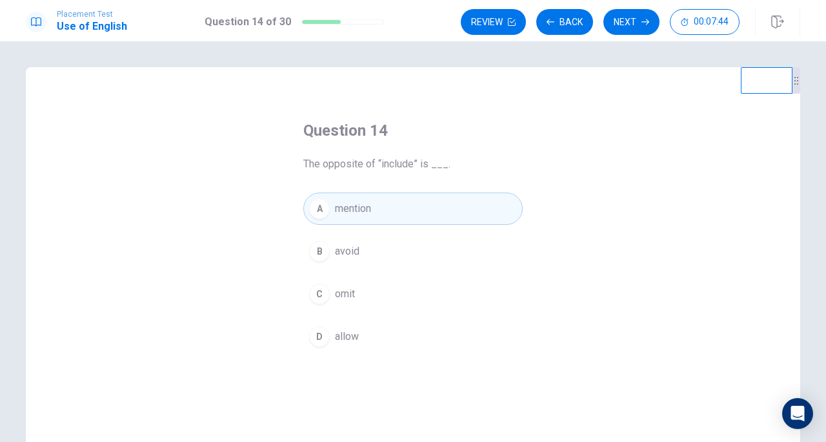
click at [318, 291] on div "C" at bounding box center [319, 293] width 21 height 21
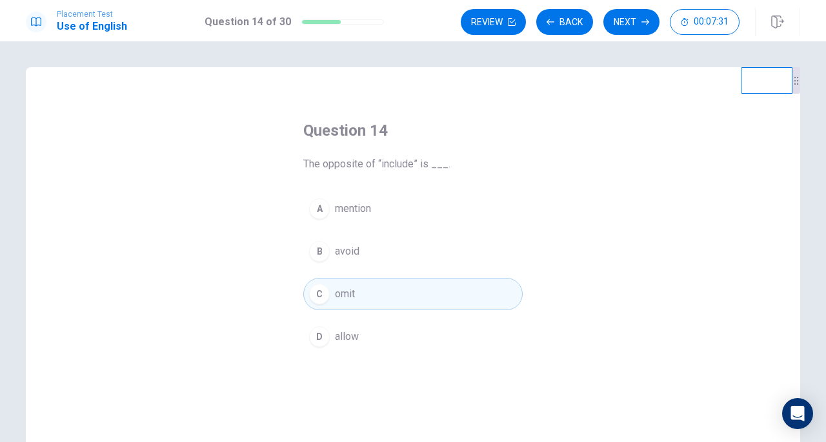
click at [330, 205] on button "A mention" at bounding box center [412, 208] width 219 height 32
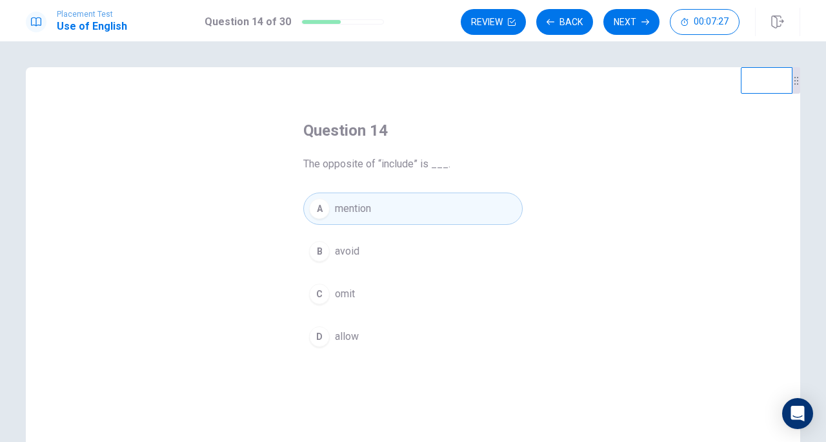
click at [321, 296] on div "C" at bounding box center [319, 293] width 21 height 21
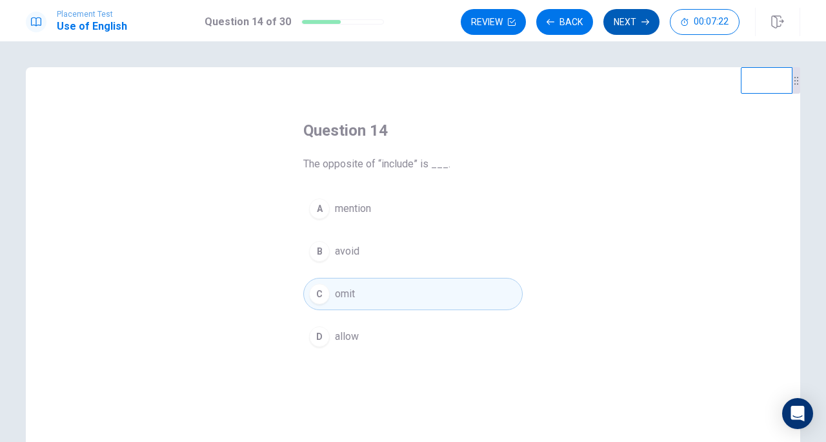
click at [630, 19] on button "Next" at bounding box center [632, 22] width 56 height 26
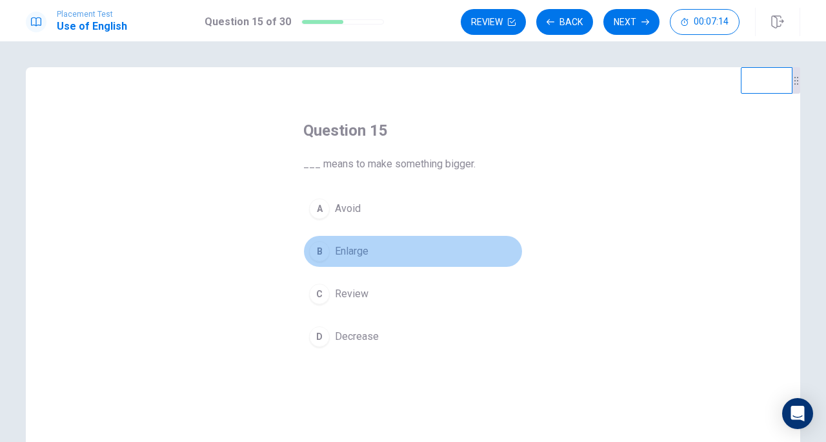
click at [349, 257] on span "Enlarge" at bounding box center [352, 250] width 34 height 15
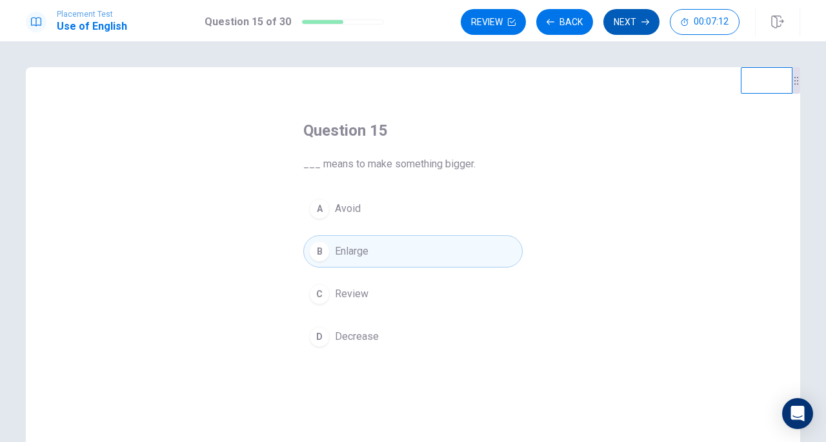
click at [628, 24] on button "Next" at bounding box center [632, 22] width 56 height 26
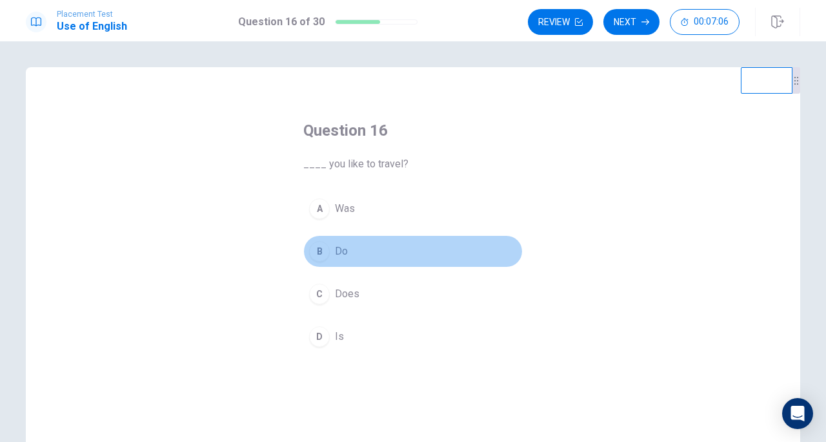
click at [331, 249] on button "B Do" at bounding box center [412, 251] width 219 height 32
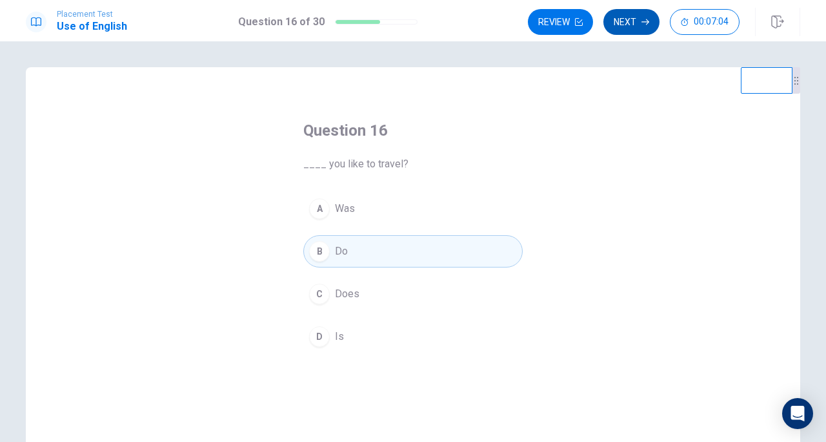
click at [628, 26] on button "Next" at bounding box center [632, 22] width 56 height 26
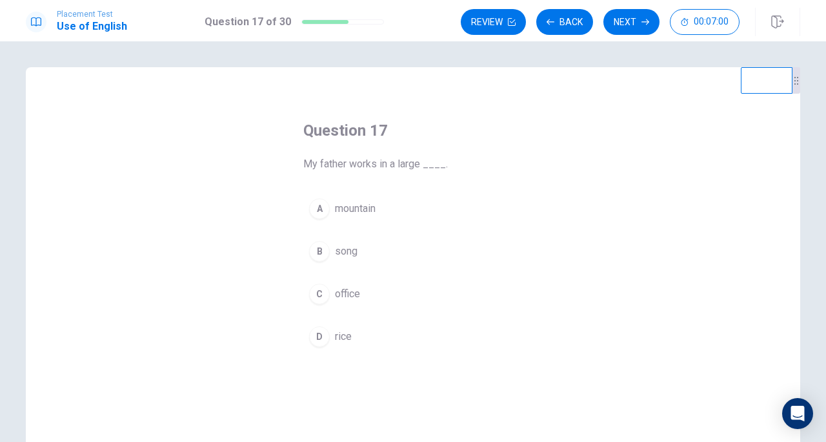
click at [336, 294] on span "office" at bounding box center [347, 293] width 25 height 15
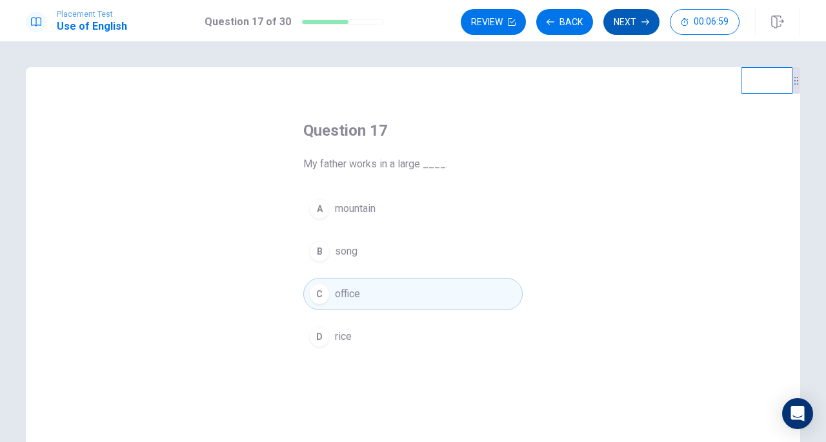
click at [615, 21] on button "Next" at bounding box center [632, 22] width 56 height 26
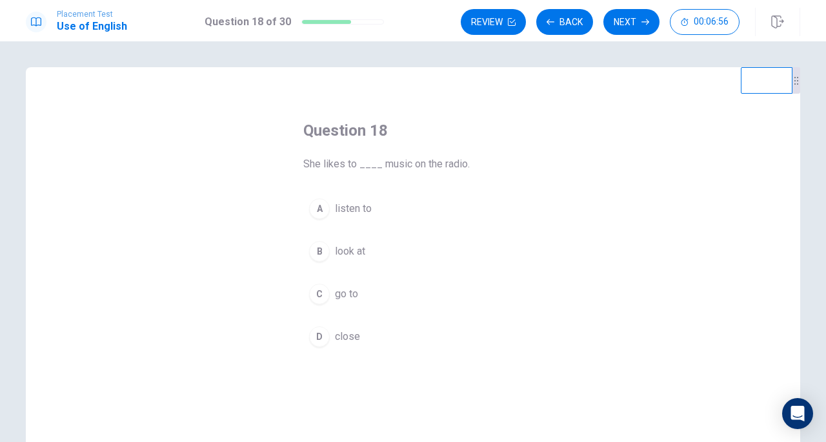
click at [354, 217] on button "A listen to" at bounding box center [412, 208] width 219 height 32
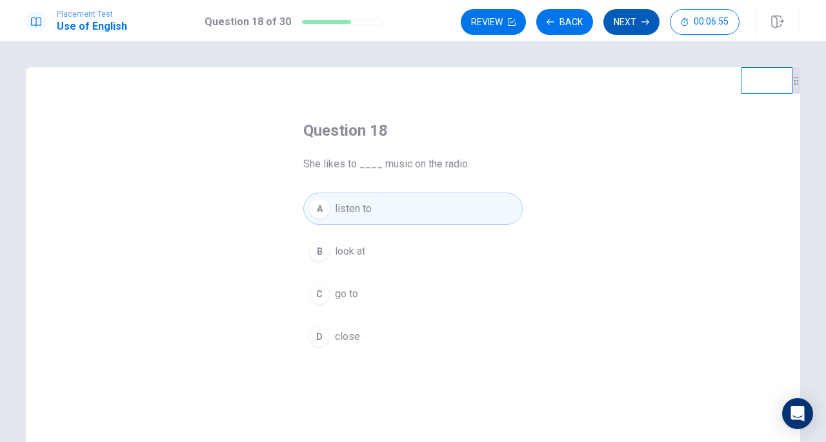
click at [637, 25] on button "Next" at bounding box center [632, 22] width 56 height 26
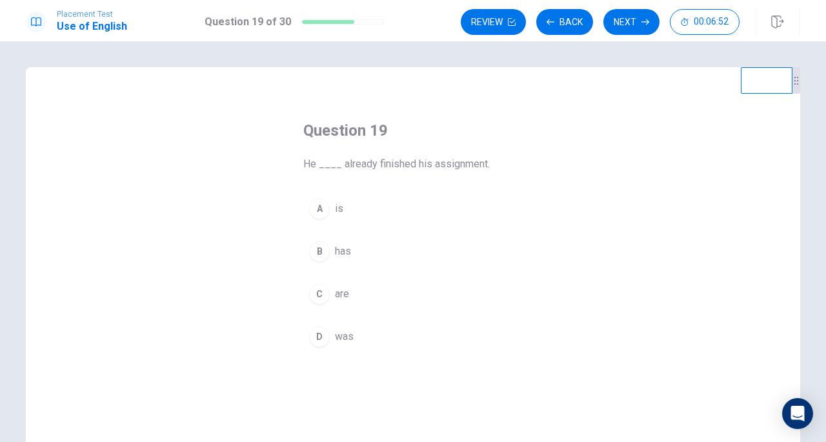
click at [342, 252] on span "has" at bounding box center [343, 250] width 16 height 15
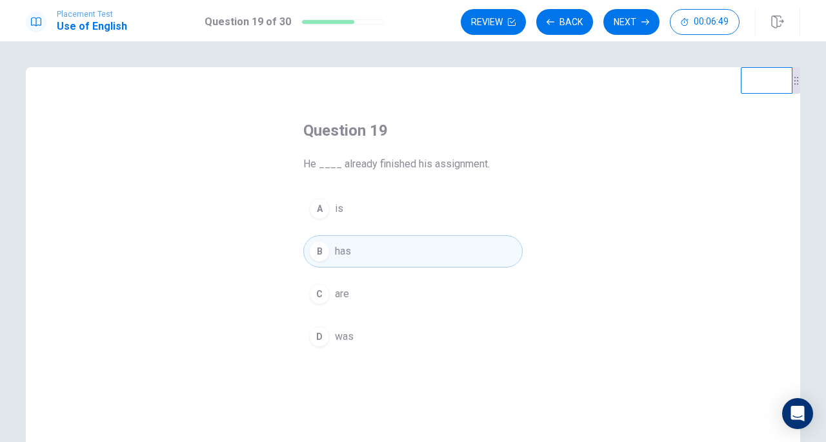
click at [371, 341] on button "D was" at bounding box center [412, 336] width 219 height 32
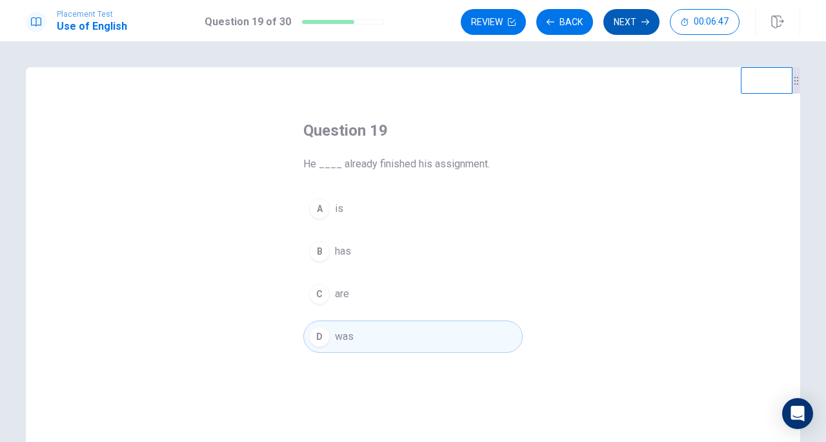
click at [645, 26] on button "Next" at bounding box center [632, 22] width 56 height 26
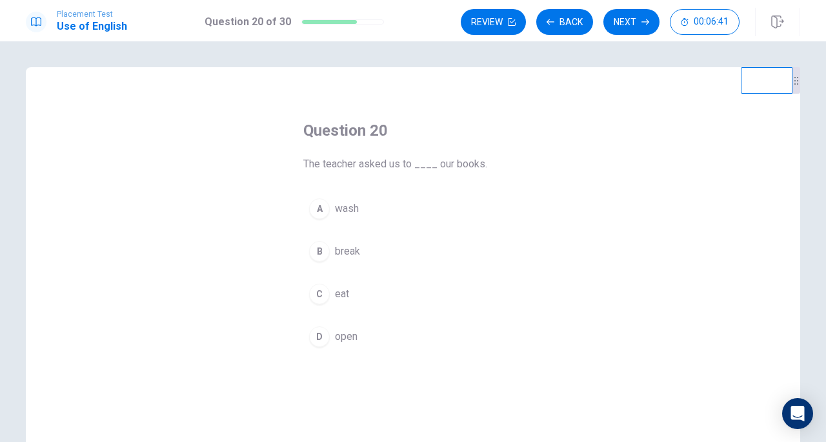
click at [346, 334] on span "open" at bounding box center [346, 336] width 23 height 15
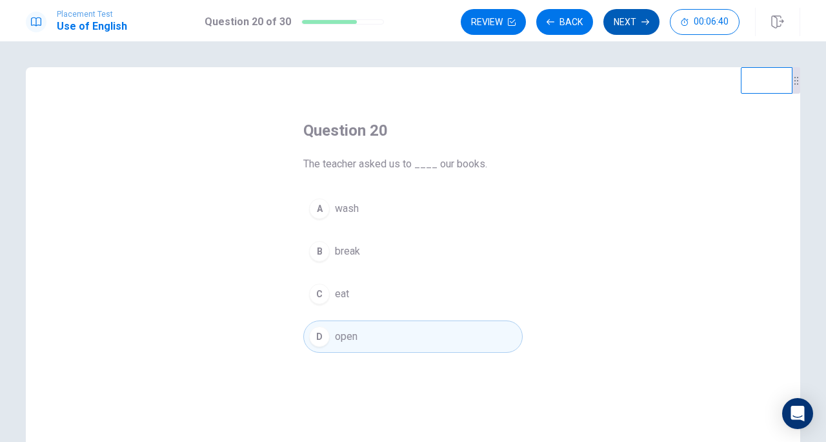
click at [633, 23] on button "Next" at bounding box center [632, 22] width 56 height 26
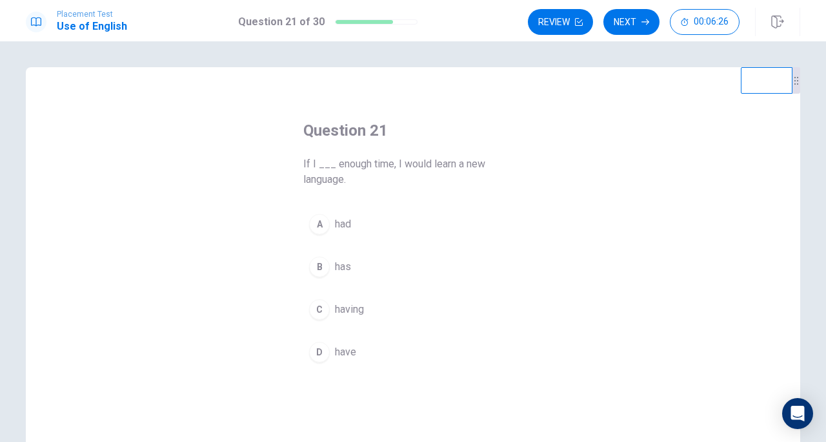
click at [338, 354] on span "have" at bounding box center [345, 351] width 21 height 15
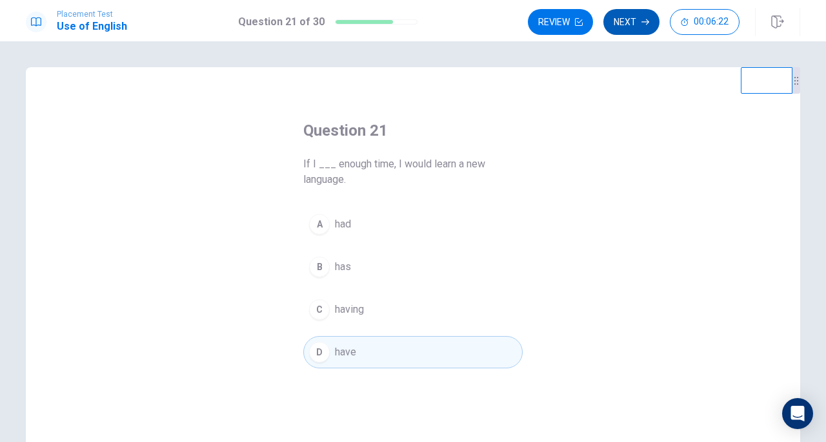
click at [623, 18] on button "Next" at bounding box center [632, 22] width 56 height 26
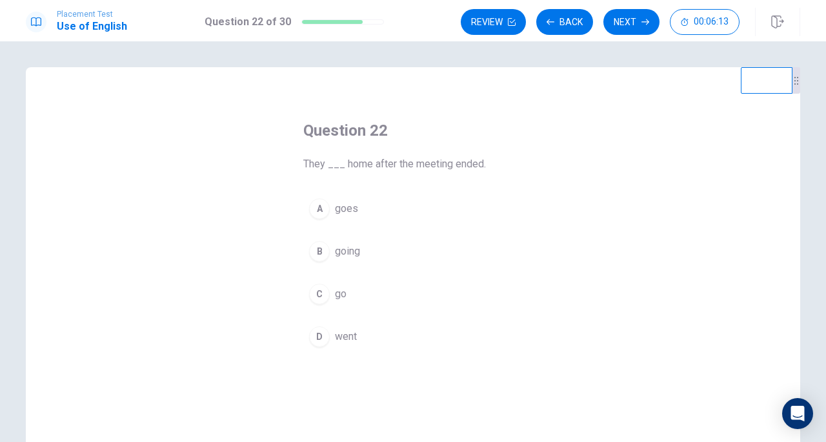
click at [354, 254] on span "going" at bounding box center [347, 250] width 25 height 15
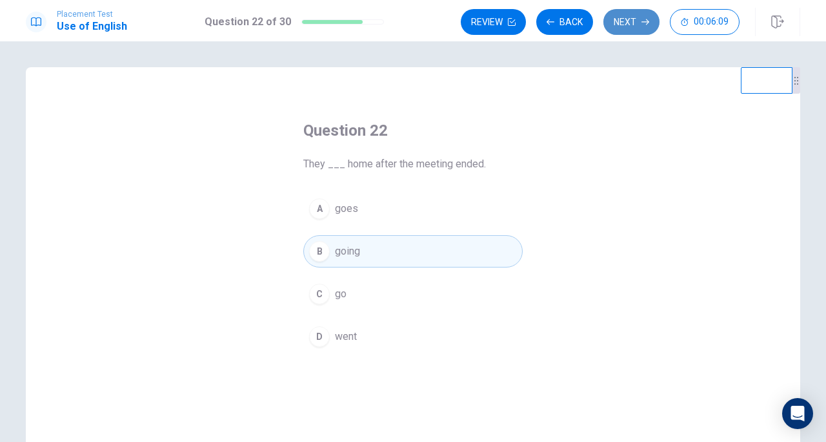
click at [639, 25] on button "Next" at bounding box center [632, 22] width 56 height 26
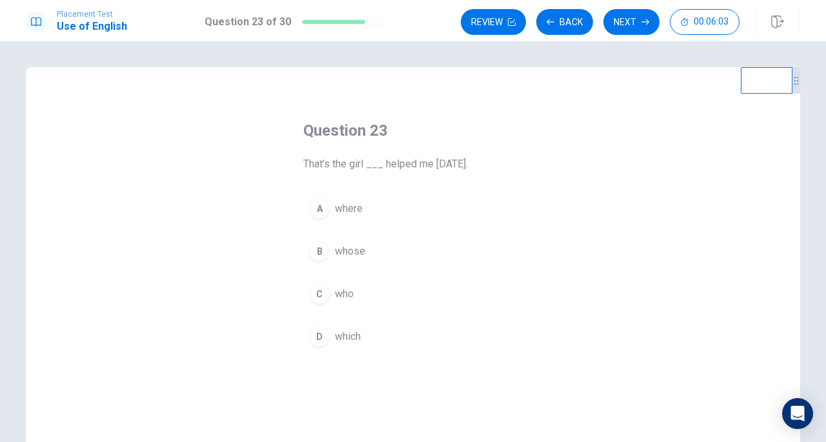
click at [340, 301] on span "who" at bounding box center [344, 293] width 19 height 15
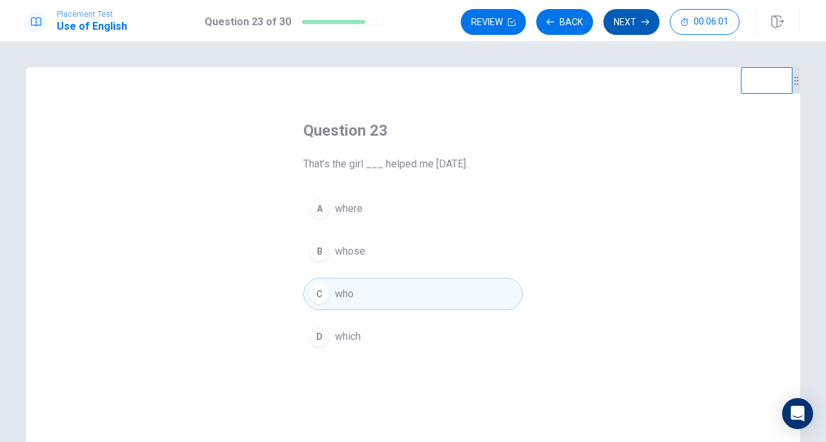
click at [629, 17] on button "Next" at bounding box center [632, 22] width 56 height 26
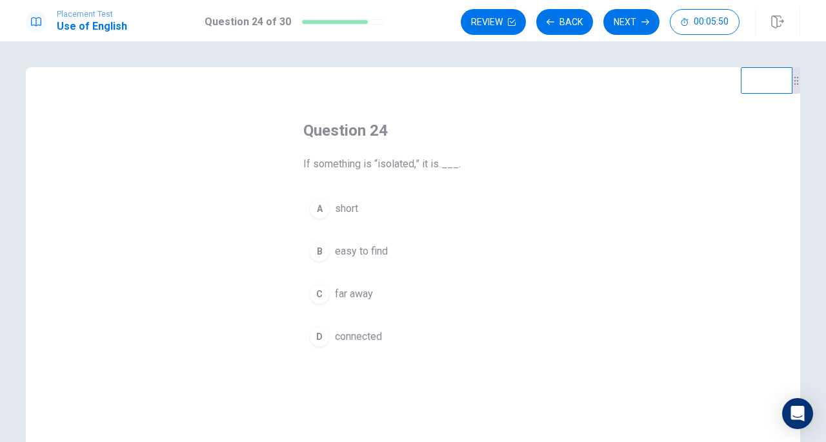
click at [354, 294] on span "far away" at bounding box center [354, 293] width 38 height 15
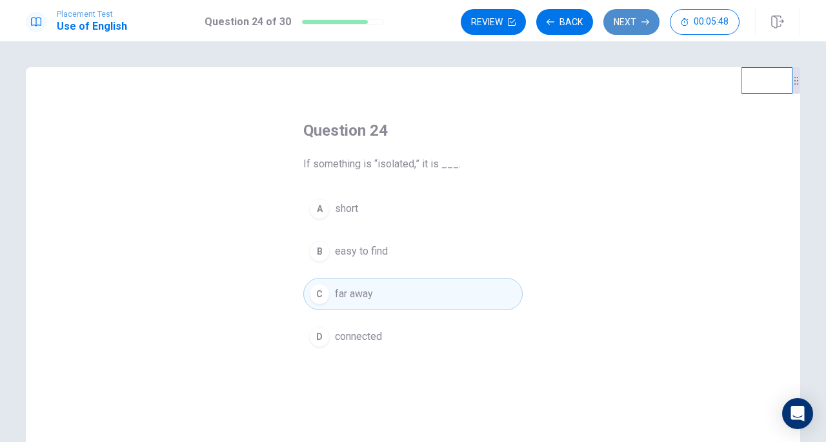
click at [622, 26] on button "Next" at bounding box center [632, 22] width 56 height 26
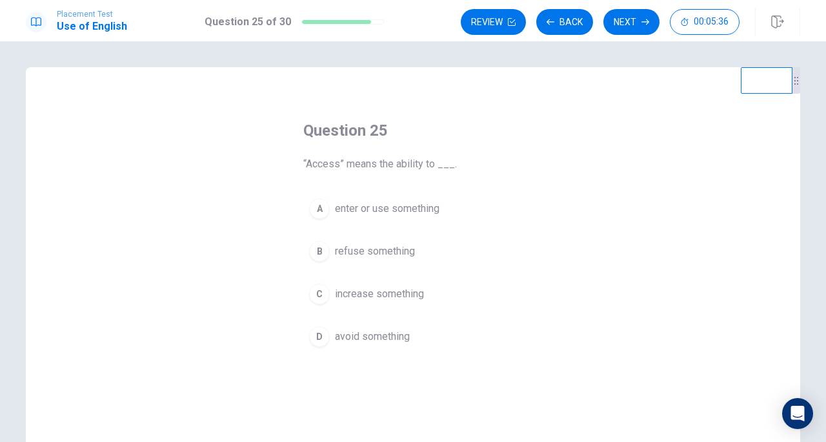
click at [323, 207] on div "A" at bounding box center [319, 208] width 21 height 21
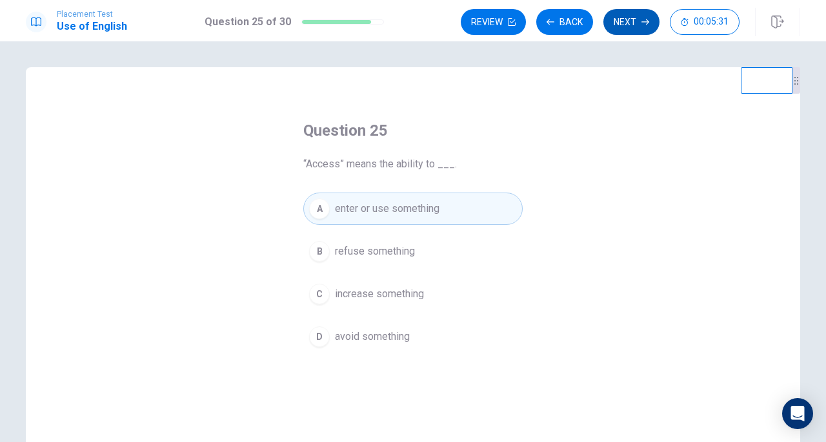
click at [635, 28] on button "Next" at bounding box center [632, 22] width 56 height 26
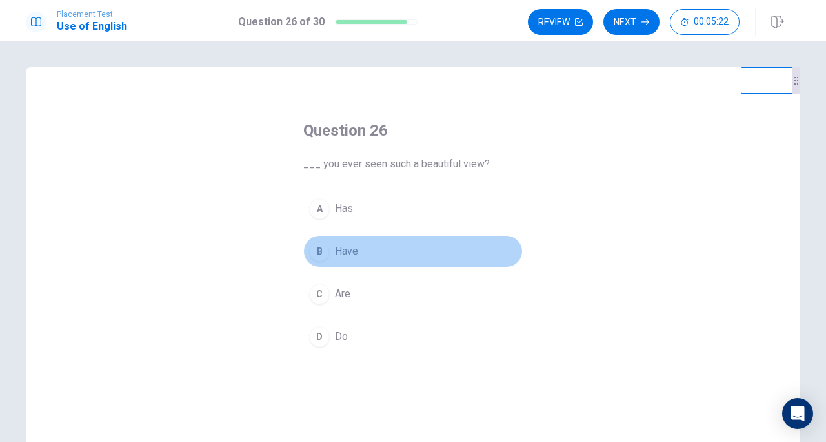
click at [356, 259] on button "B Have" at bounding box center [412, 251] width 219 height 32
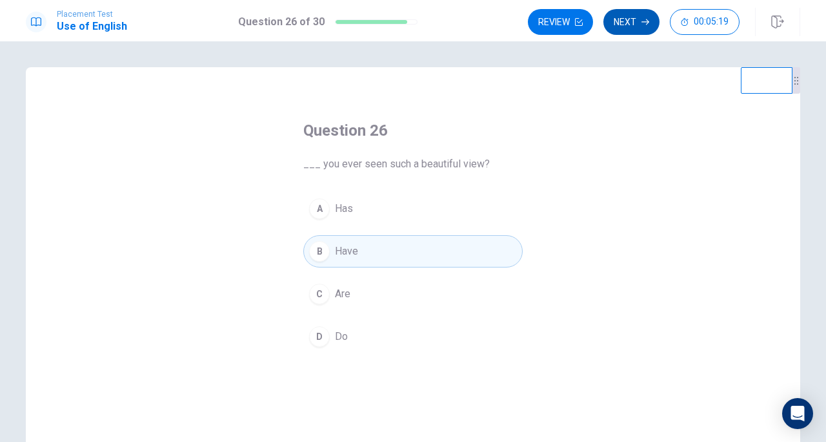
click at [633, 25] on button "Next" at bounding box center [632, 22] width 56 height 26
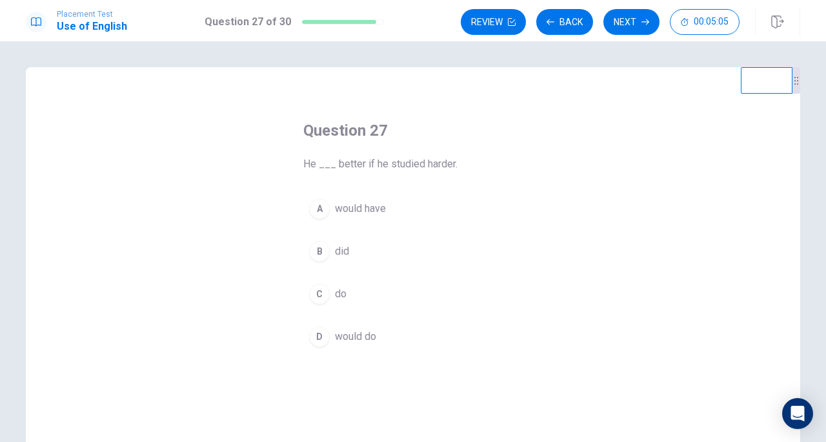
click at [311, 340] on div "D" at bounding box center [319, 336] width 21 height 21
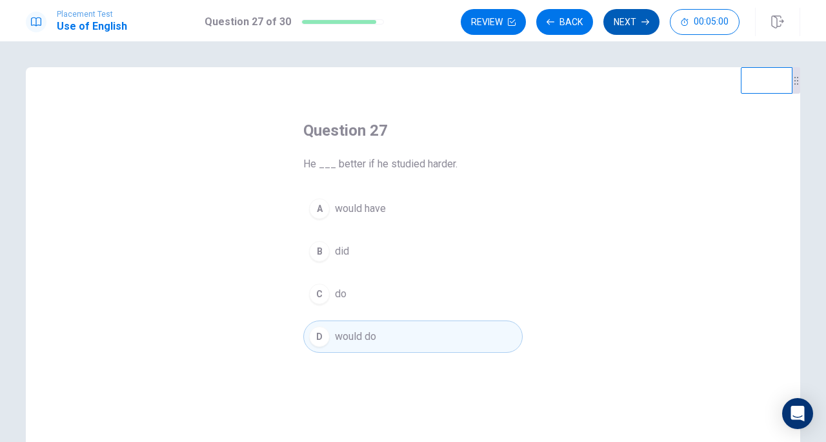
click at [618, 19] on button "Next" at bounding box center [632, 22] width 56 height 26
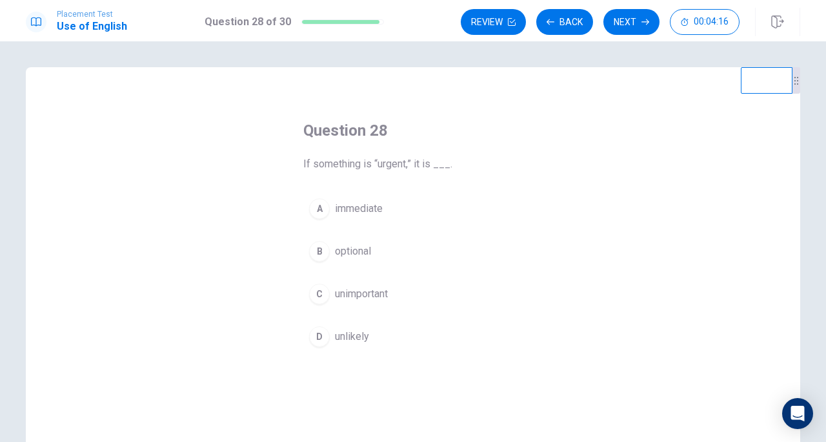
click at [357, 251] on span "optional" at bounding box center [353, 250] width 36 height 15
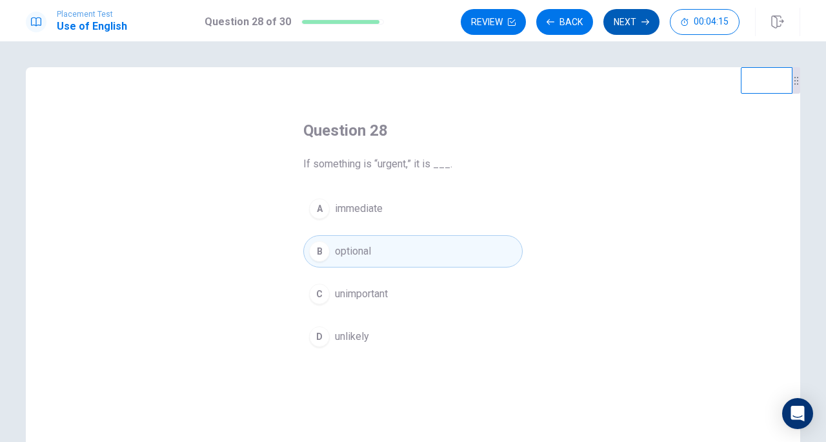
click at [630, 26] on button "Next" at bounding box center [632, 22] width 56 height 26
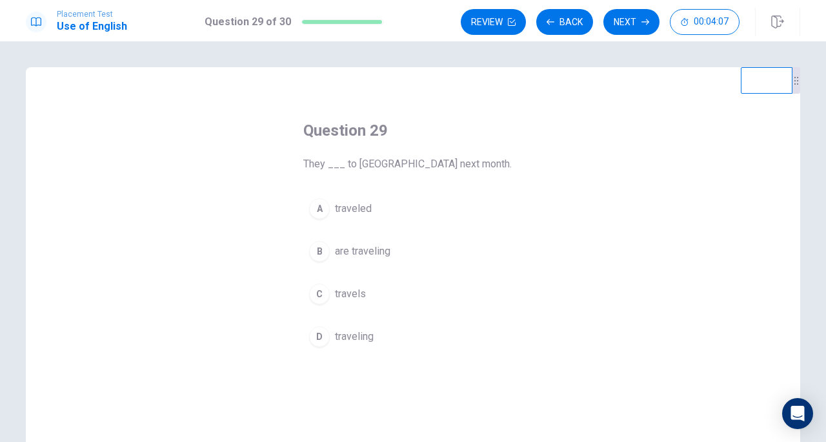
click at [376, 258] on span "are traveling" at bounding box center [363, 250] width 56 height 15
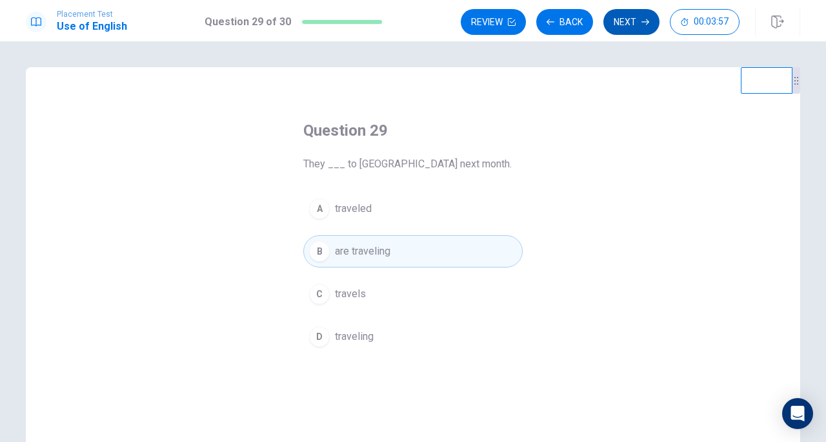
click at [630, 25] on button "Next" at bounding box center [632, 22] width 56 height 26
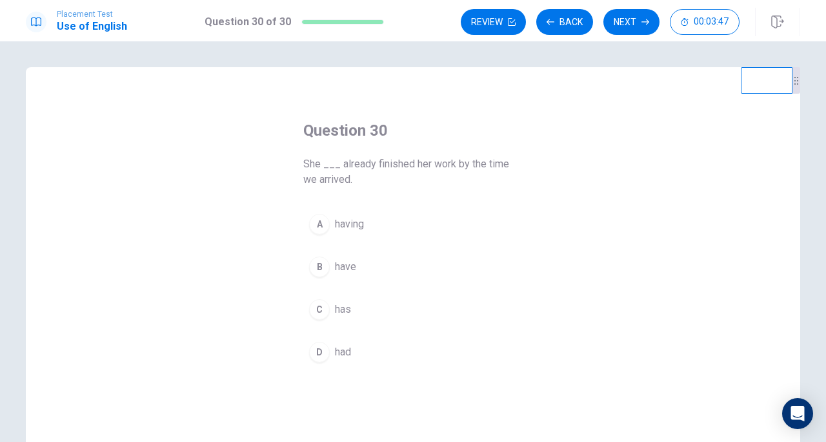
click at [367, 273] on button "B have" at bounding box center [412, 266] width 219 height 32
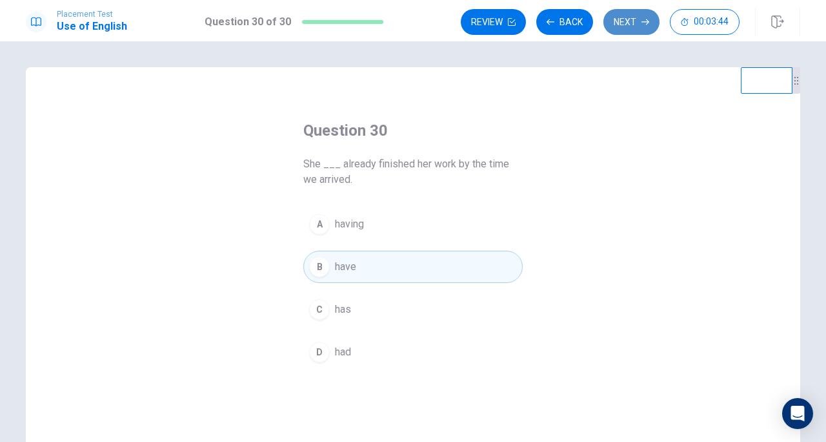
click at [631, 30] on button "Next" at bounding box center [632, 22] width 56 height 26
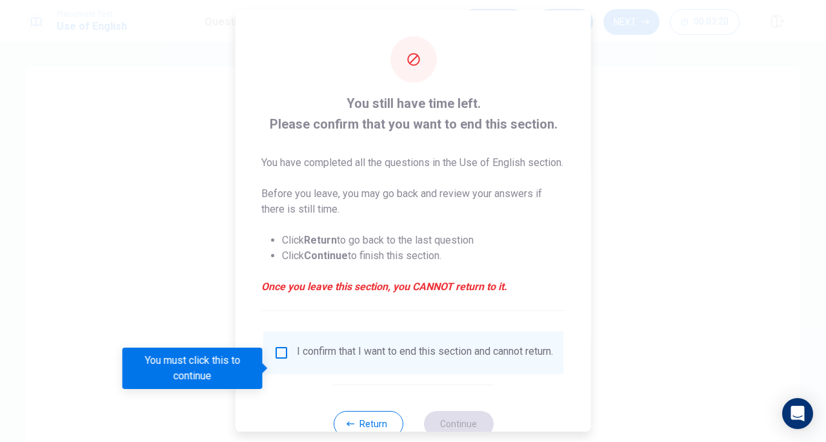
click at [666, 261] on div at bounding box center [413, 221] width 826 height 442
click at [140, 278] on div at bounding box center [413, 221] width 826 height 442
click at [278, 360] on input "You must click this to continue" at bounding box center [281, 352] width 15 height 15
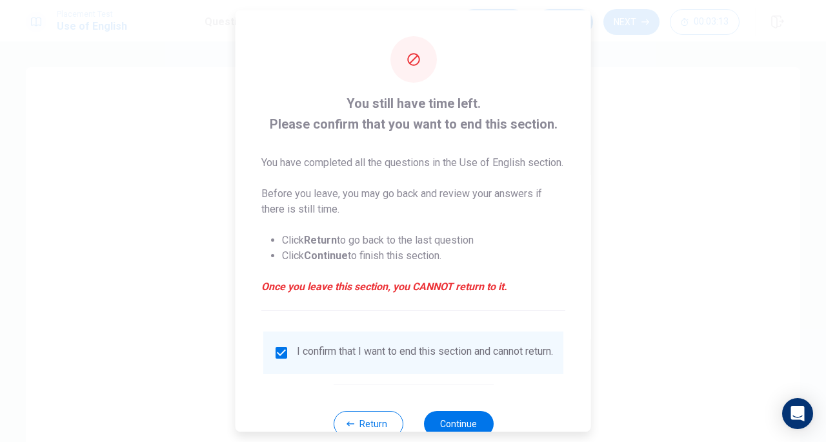
click at [281, 360] on input "checkbox" at bounding box center [281, 352] width 15 height 15
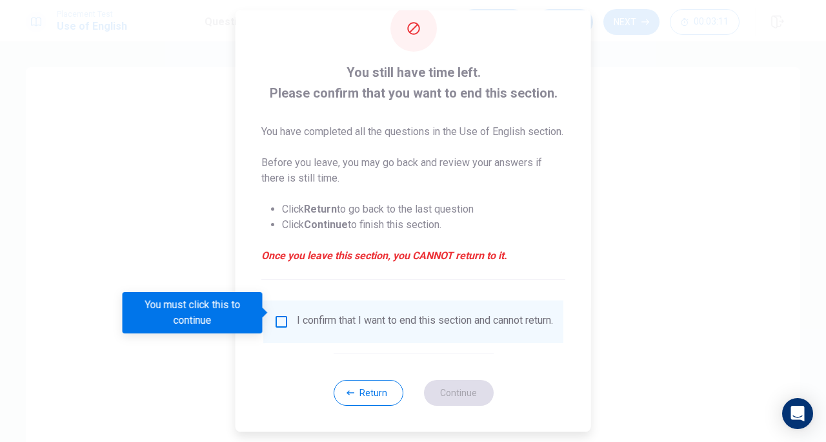
scroll to position [56, 0]
click at [366, 383] on button "Return" at bounding box center [368, 393] width 70 height 26
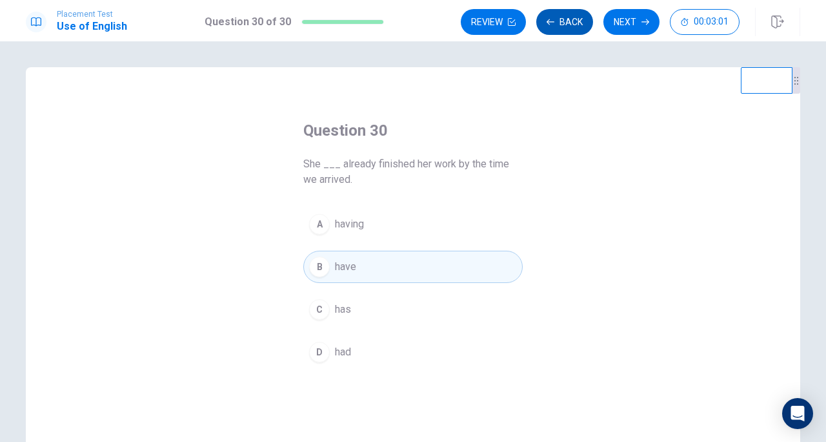
click at [580, 24] on button "Back" at bounding box center [564, 22] width 57 height 26
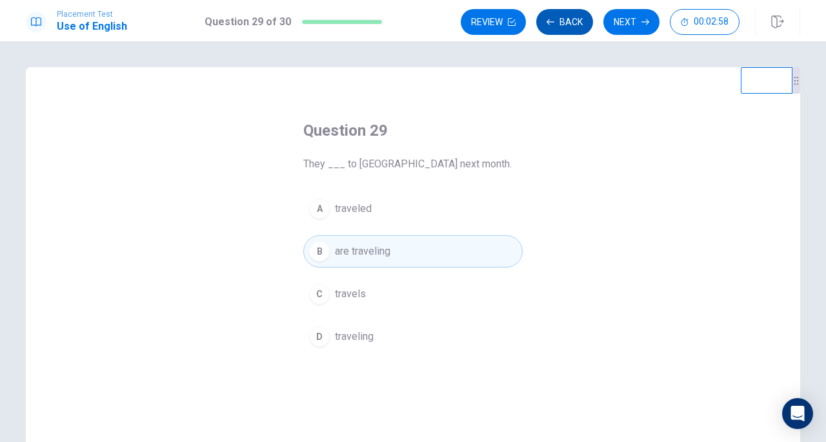
click at [580, 24] on button "Back" at bounding box center [564, 22] width 57 height 26
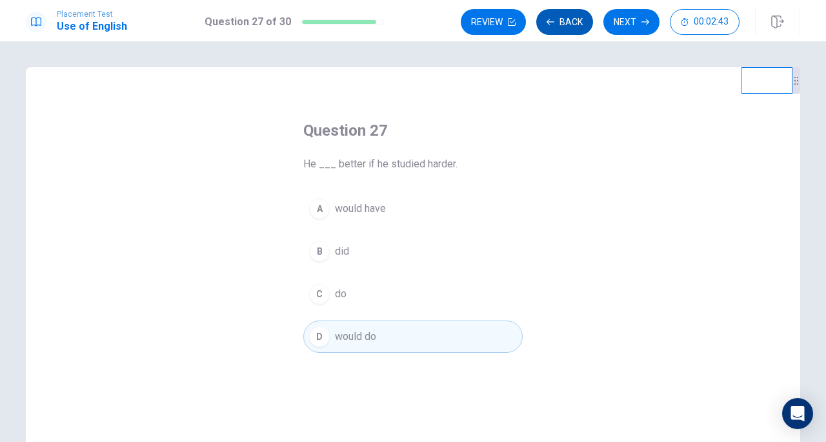
click at [580, 24] on button "Back" at bounding box center [564, 22] width 57 height 26
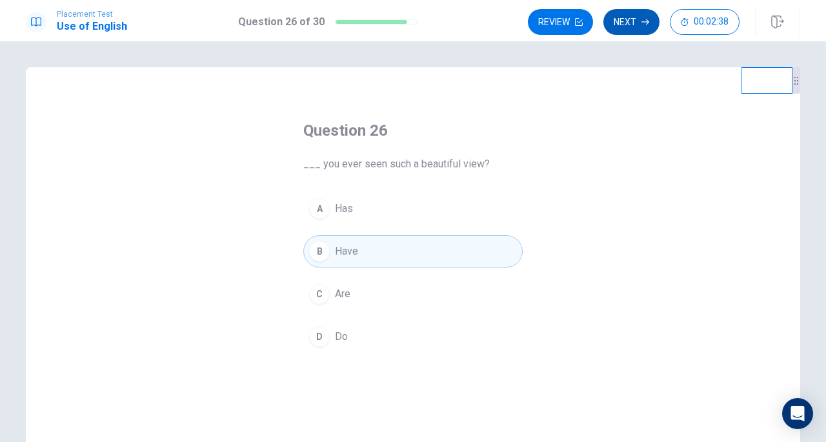
click at [630, 28] on button "Next" at bounding box center [632, 22] width 56 height 26
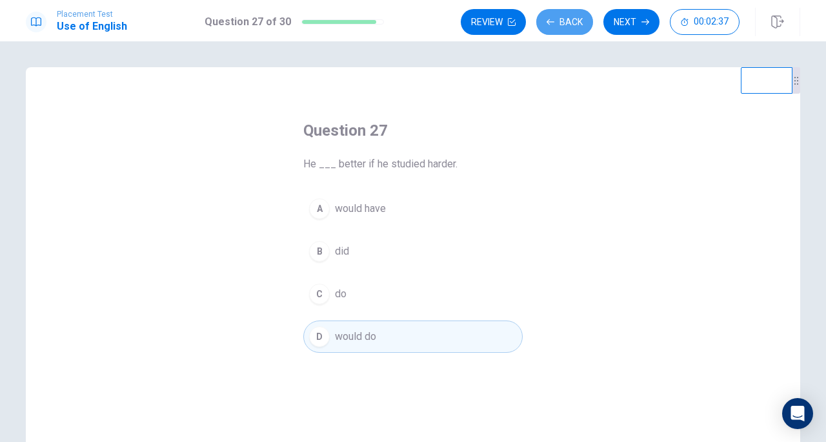
click at [574, 24] on button "Back" at bounding box center [564, 22] width 57 height 26
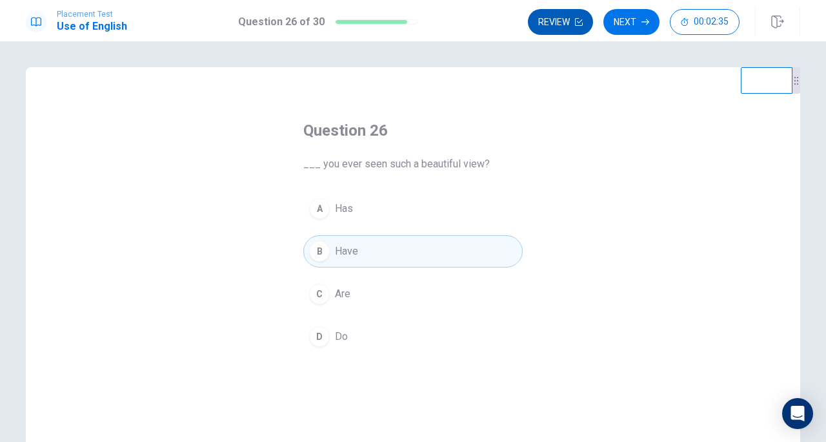
click at [580, 21] on icon "button" at bounding box center [579, 22] width 8 height 8
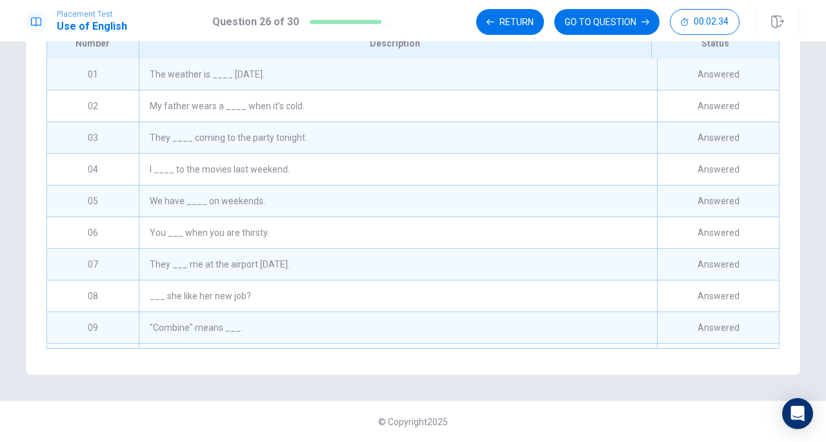
scroll to position [659, 0]
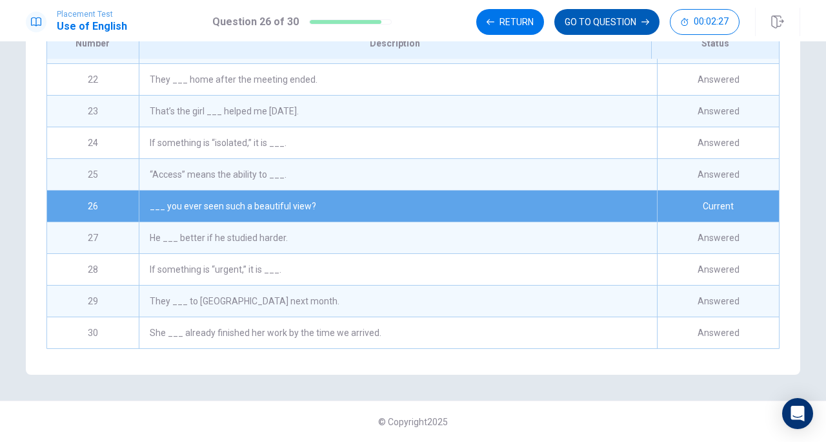
click at [630, 21] on button "GO TO QUESTION" at bounding box center [607, 22] width 105 height 26
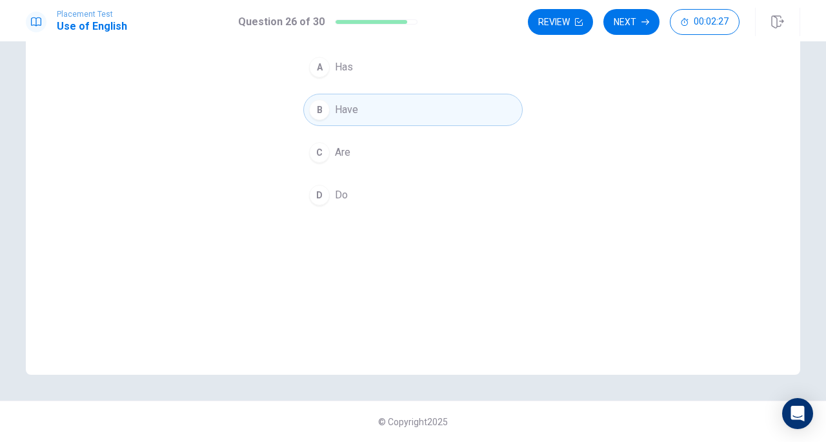
scroll to position [141, 0]
drag, startPoint x: 611, startPoint y: 89, endPoint x: 611, endPoint y: 75, distance: 14.2
click at [611, 76] on div "Question 26 ___ you ever seen such a beautiful view? A Has B Have C Are D Do" at bounding box center [413, 150] width 775 height 449
click at [626, 20] on button "Next" at bounding box center [632, 22] width 56 height 26
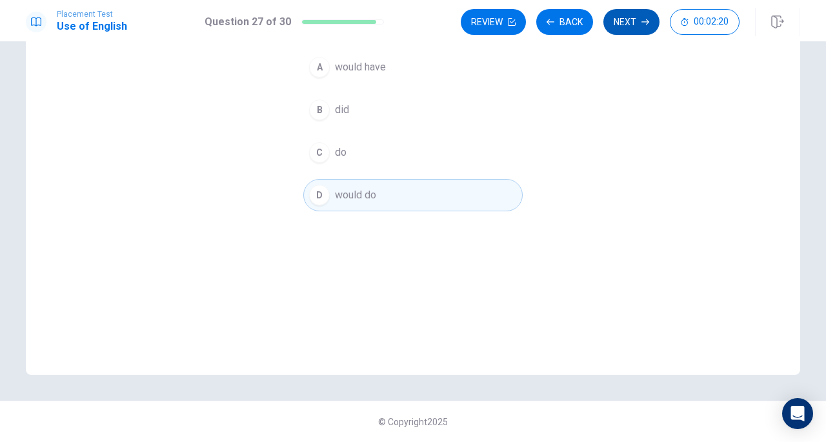
click at [633, 23] on button "Next" at bounding box center [632, 22] width 56 height 26
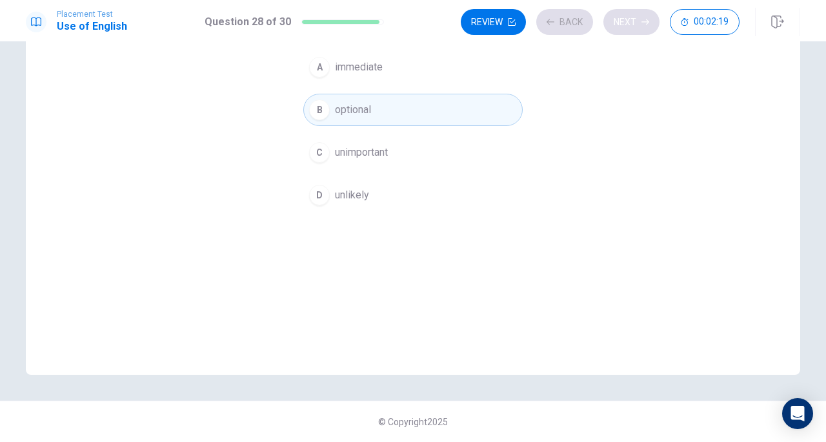
click at [633, 23] on div "Review Back Next 00:02:19" at bounding box center [600, 22] width 279 height 26
click at [633, 25] on button "Next" at bounding box center [632, 22] width 56 height 26
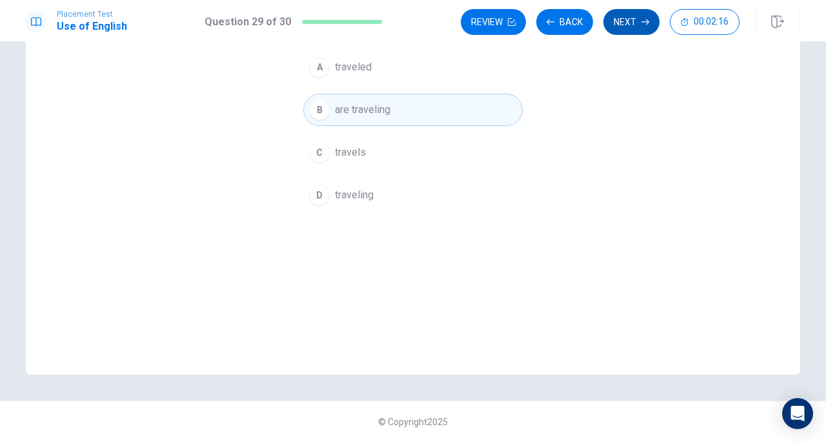
click at [642, 26] on button "Next" at bounding box center [632, 22] width 56 height 26
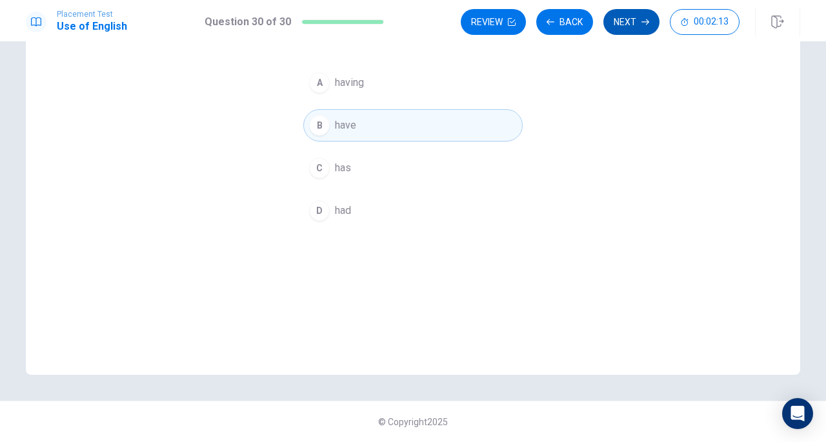
click at [638, 23] on button "Next" at bounding box center [632, 22] width 56 height 26
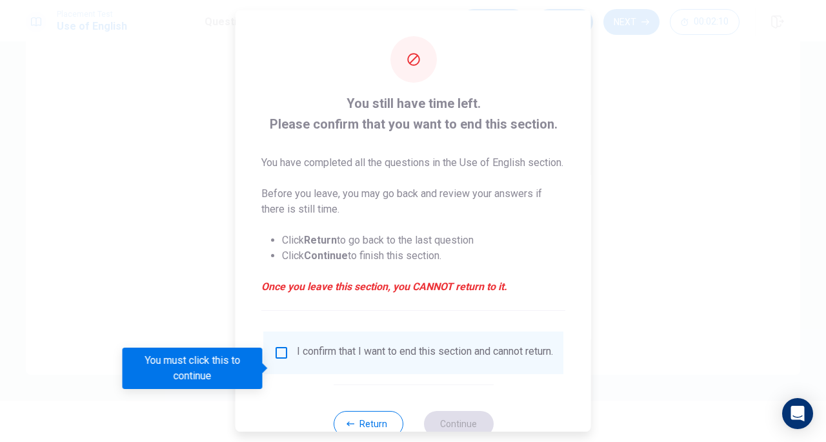
click at [281, 360] on input "You must click this to continue" at bounding box center [281, 352] width 15 height 15
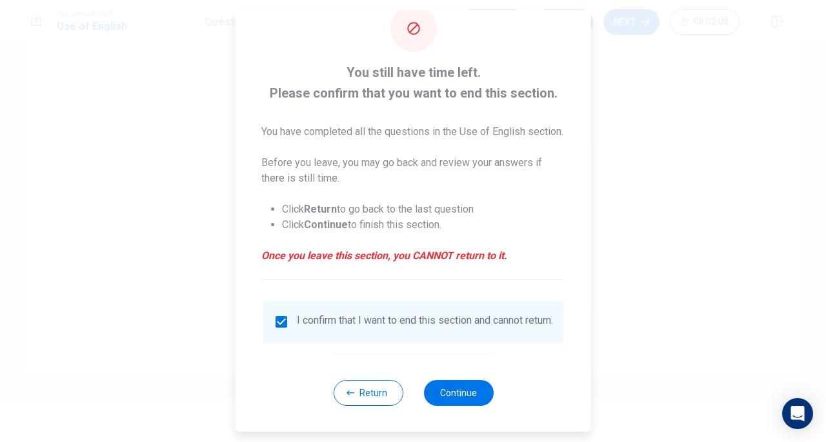
scroll to position [59, 0]
click at [475, 393] on button "Continue" at bounding box center [459, 393] width 70 height 26
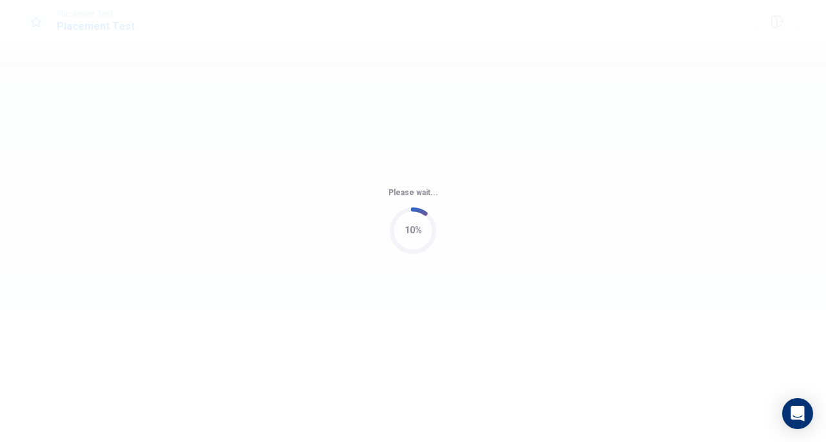
scroll to position [0, 0]
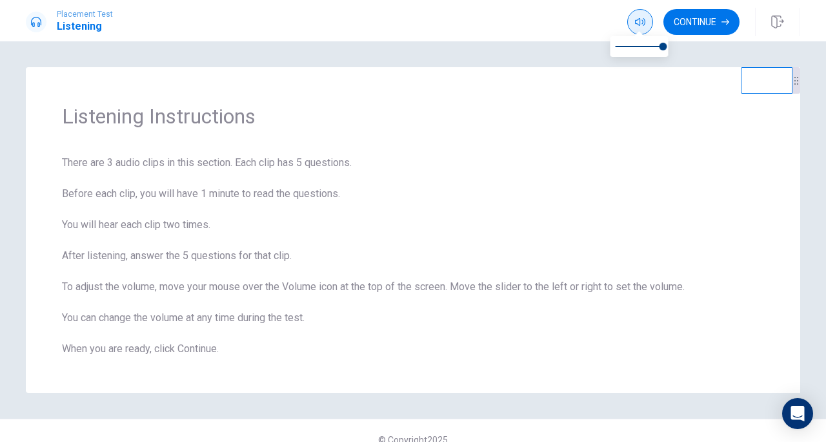
click at [640, 19] on icon "button" at bounding box center [640, 22] width 10 height 10
click at [709, 30] on button "Continue" at bounding box center [702, 22] width 76 height 26
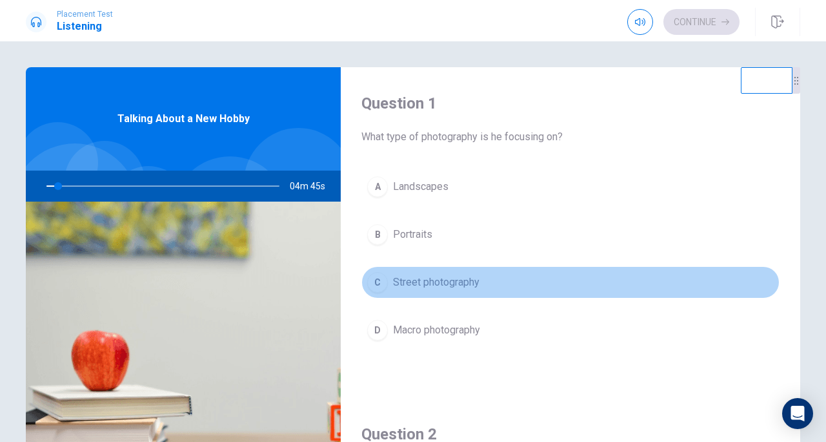
drag, startPoint x: 655, startPoint y: 276, endPoint x: 646, endPoint y: 276, distance: 8.4
click at [654, 276] on button "C Street photography" at bounding box center [571, 282] width 418 height 32
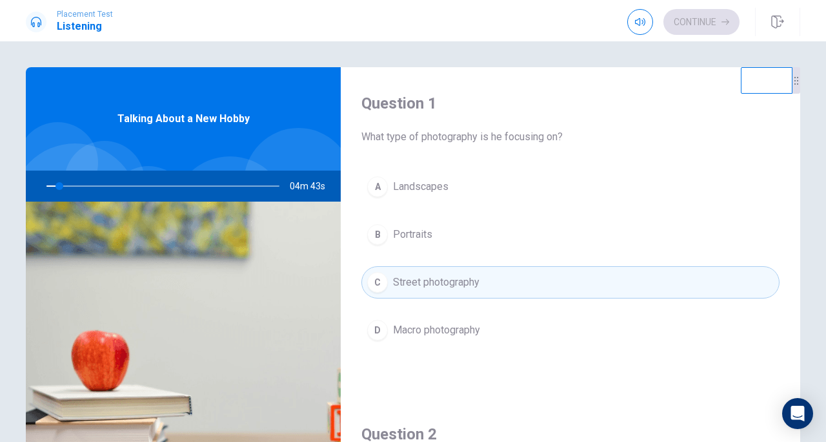
click at [578, 374] on div "Question 1 What type of photography is he focusing on? A Landscapes B Portraits…" at bounding box center [571, 232] width 460 height 331
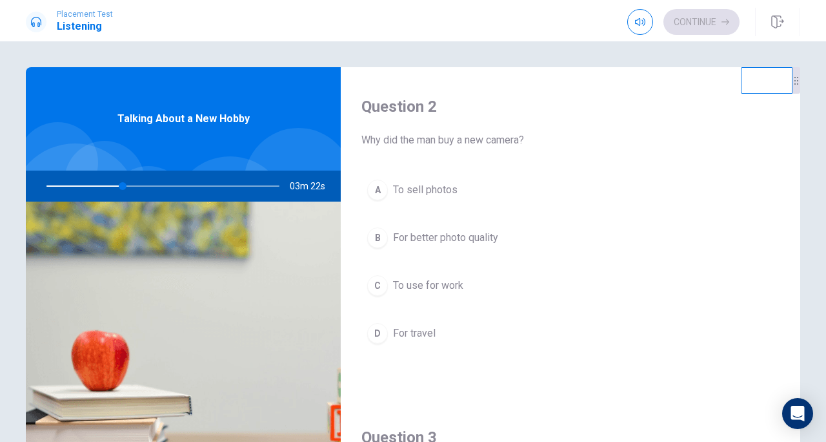
scroll to position [334, 0]
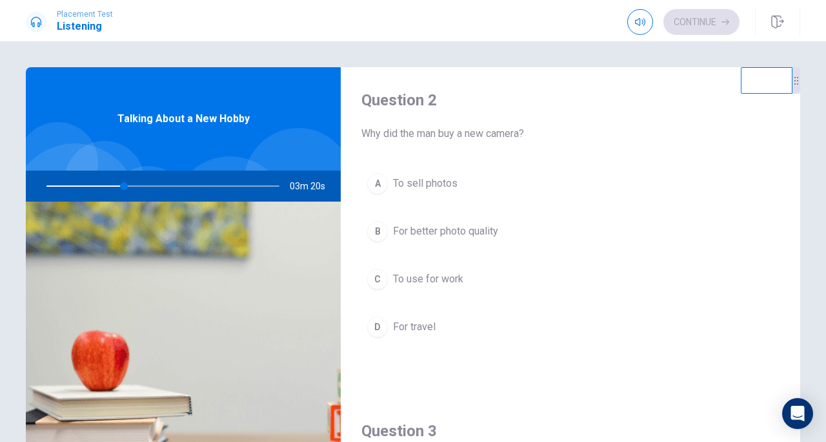
click at [421, 241] on button "B For better photo quality" at bounding box center [571, 231] width 418 height 32
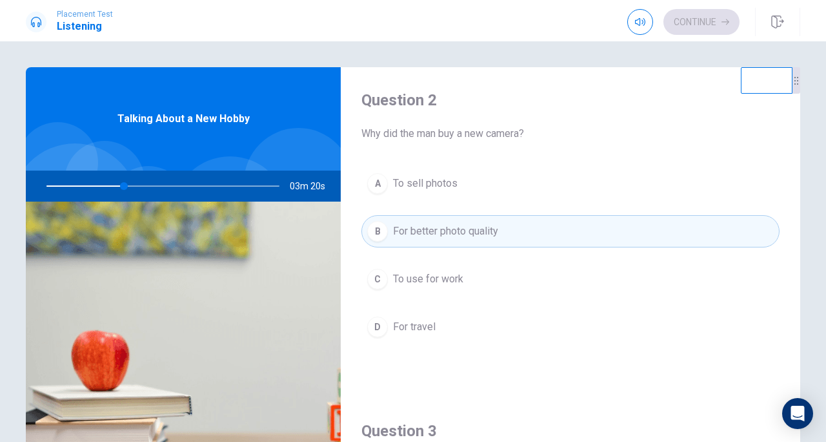
type input "34"
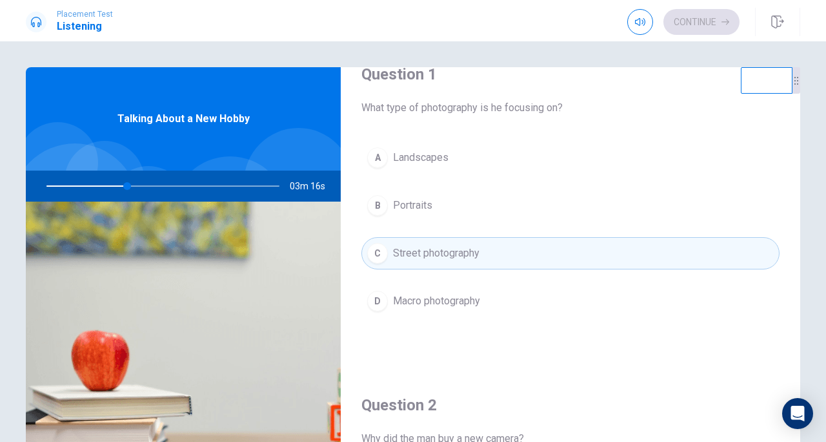
scroll to position [28, 0]
click at [390, 162] on button "A Landscapes" at bounding box center [571, 158] width 418 height 32
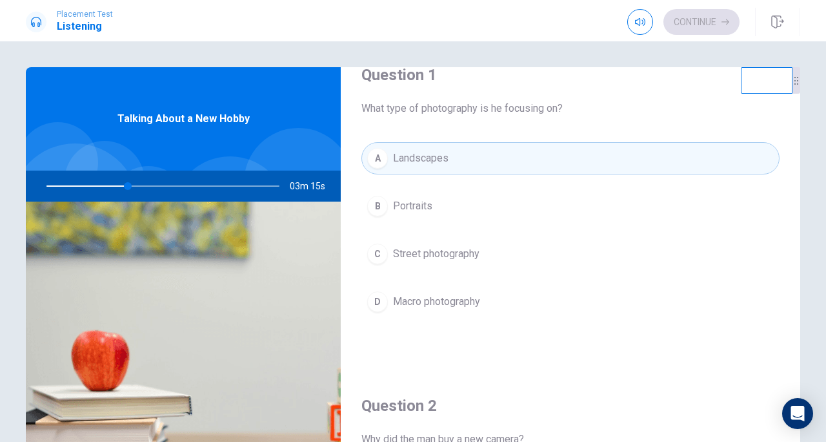
type input "35"
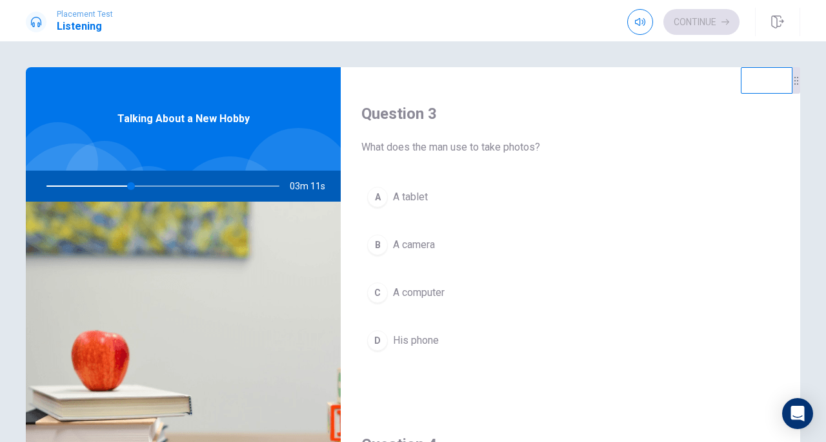
scroll to position [659, 0]
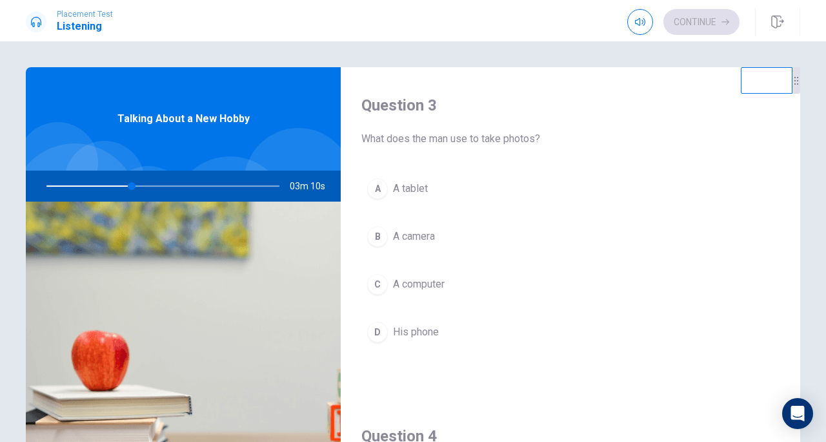
click at [396, 242] on span "A camera" at bounding box center [414, 236] width 42 height 15
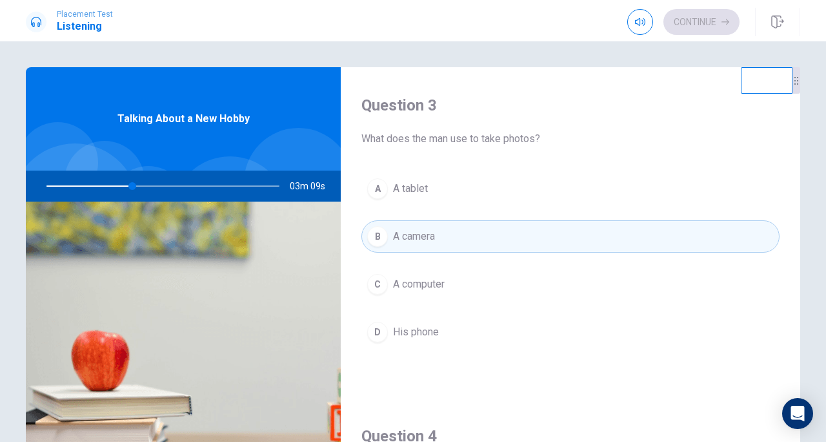
type input "37"
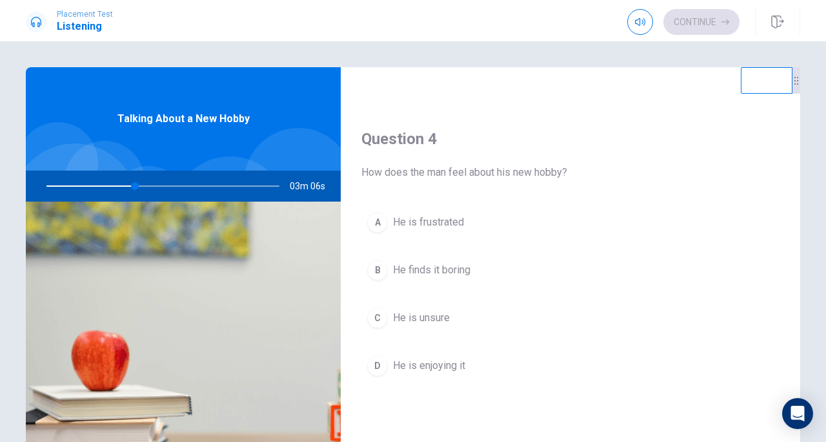
scroll to position [960, 0]
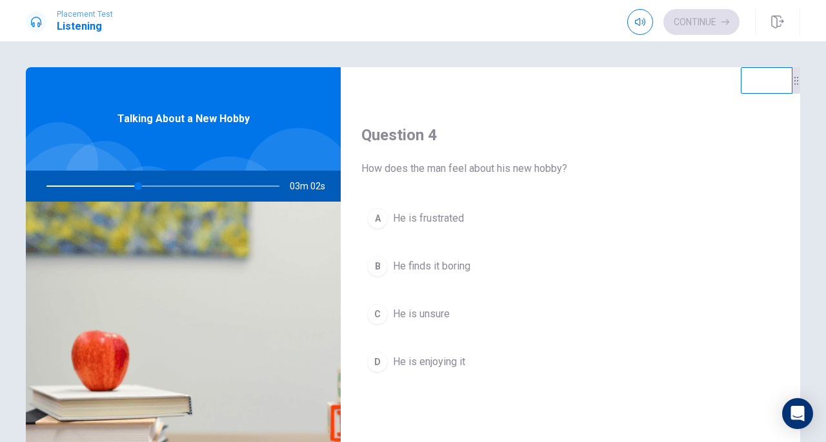
click at [383, 363] on div "D" at bounding box center [377, 361] width 21 height 21
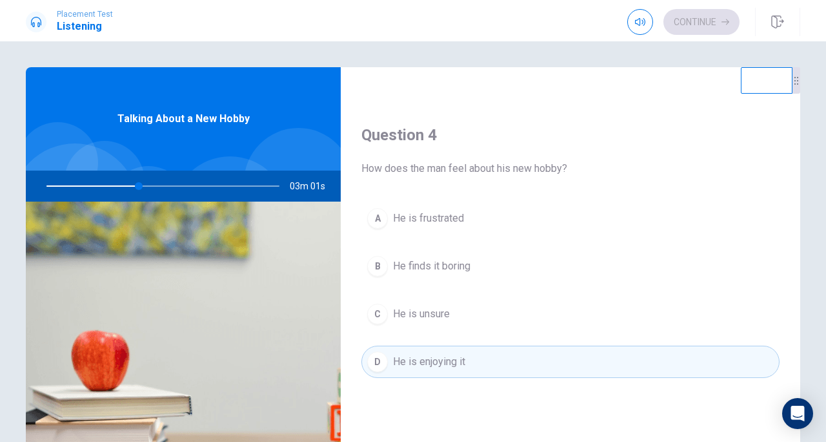
type input "40"
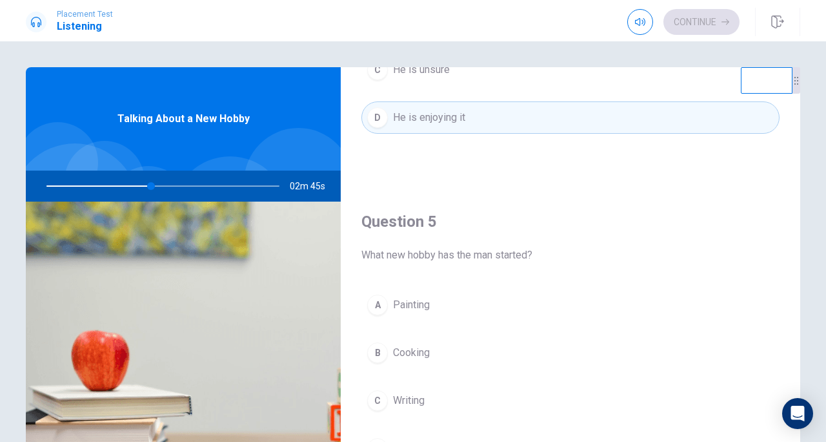
scroll to position [1204, 0]
click at [382, 438] on button "D Photography" at bounding box center [571, 448] width 418 height 32
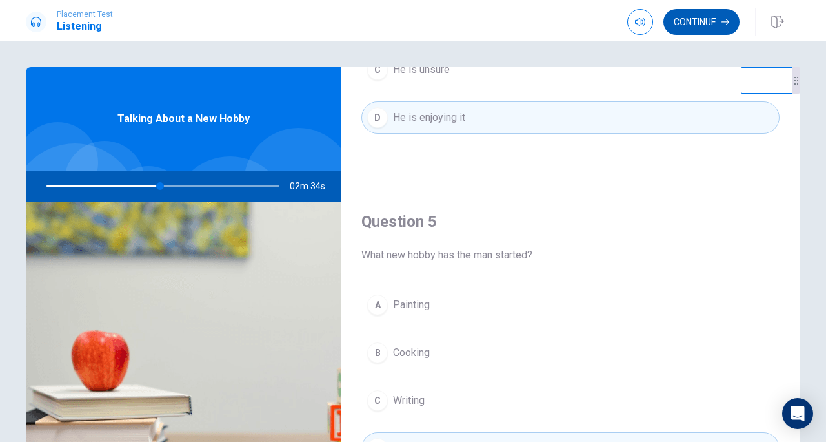
click at [702, 26] on button "Continue" at bounding box center [702, 22] width 76 height 26
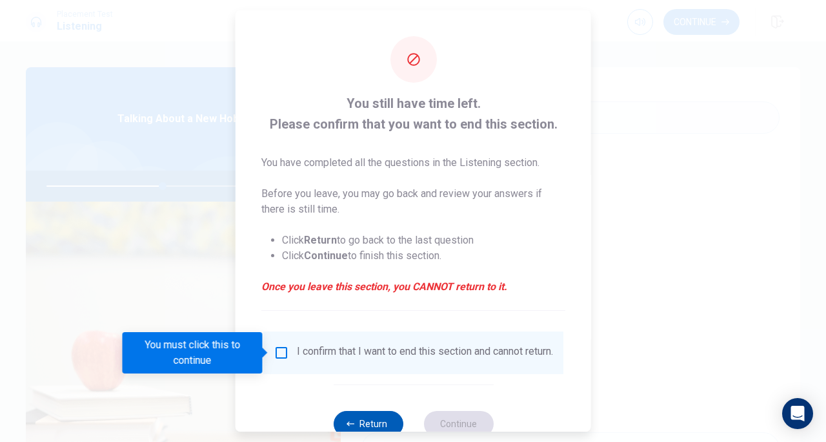
click at [378, 422] on button "Return" at bounding box center [368, 424] width 70 height 26
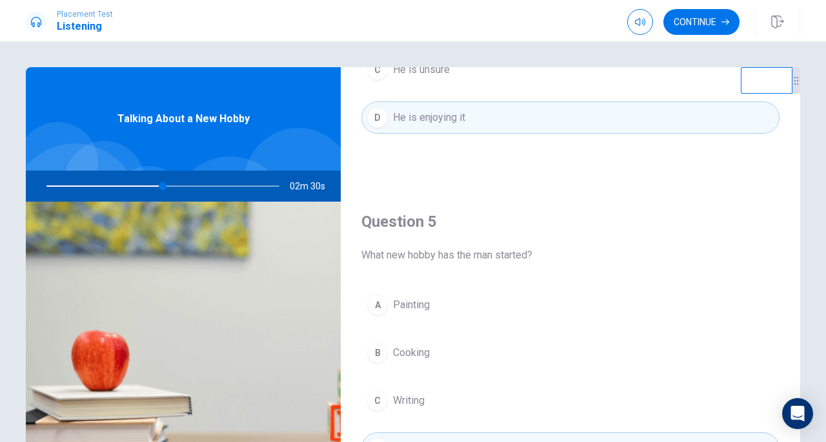
type input "50"
click at [463, 180] on div "Question 4 How does the man feel about his new hobby? A He is frustrated B He f…" at bounding box center [571, 20] width 460 height 331
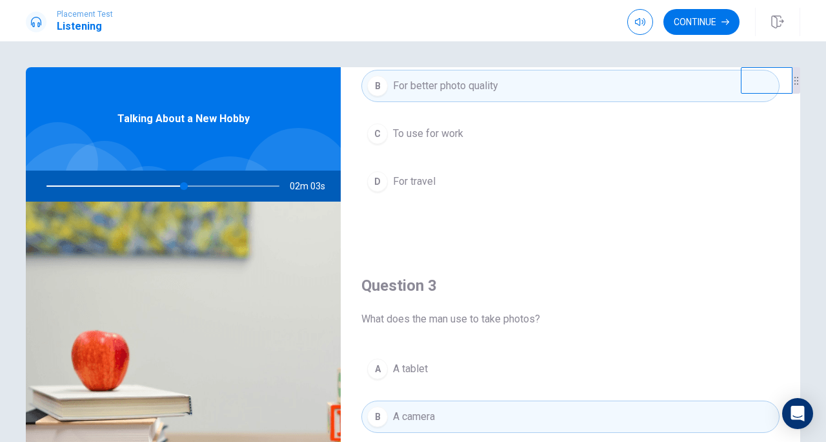
scroll to position [480, 0]
drag, startPoint x: 185, startPoint y: 185, endPoint x: 195, endPoint y: 186, distance: 10.3
click at [195, 186] on div at bounding box center [160, 185] width 259 height 31
click at [519, 225] on div "Question 2 Why did the man buy a new camera? A To sell photos B For better phot…" at bounding box center [571, 82] width 460 height 331
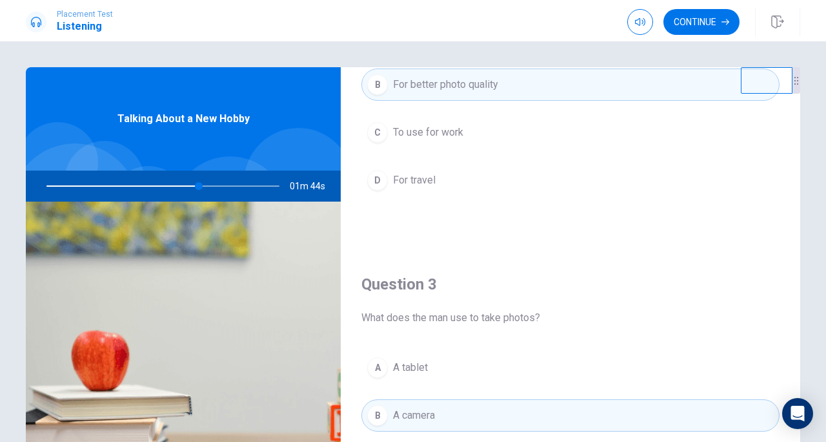
drag, startPoint x: 708, startPoint y: 203, endPoint x: 708, endPoint y: 216, distance: 12.3
click at [708, 216] on div "A To sell photos B For better photo quality C To use for work D For travel" at bounding box center [571, 121] width 418 height 201
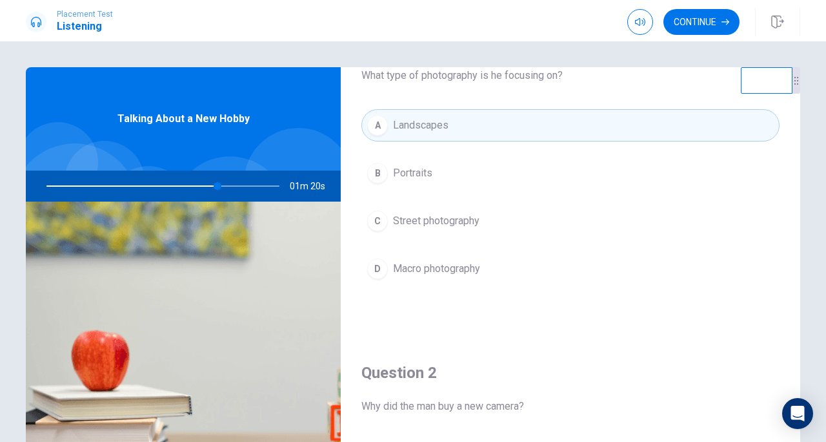
scroll to position [-3, 0]
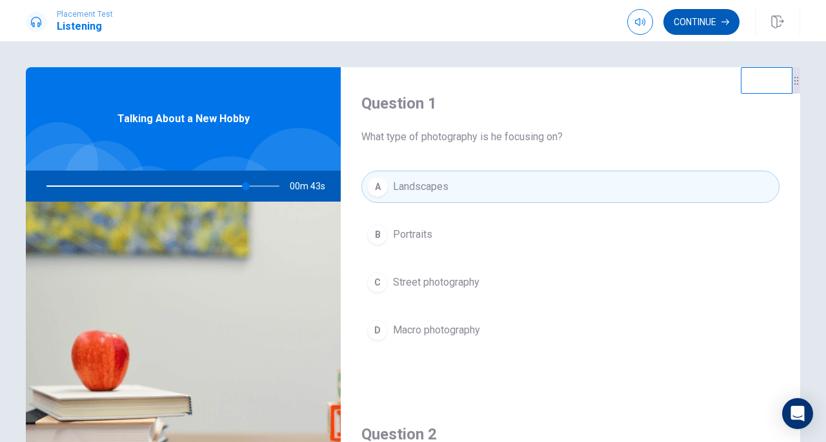
click at [702, 27] on button "Continue" at bounding box center [702, 22] width 76 height 26
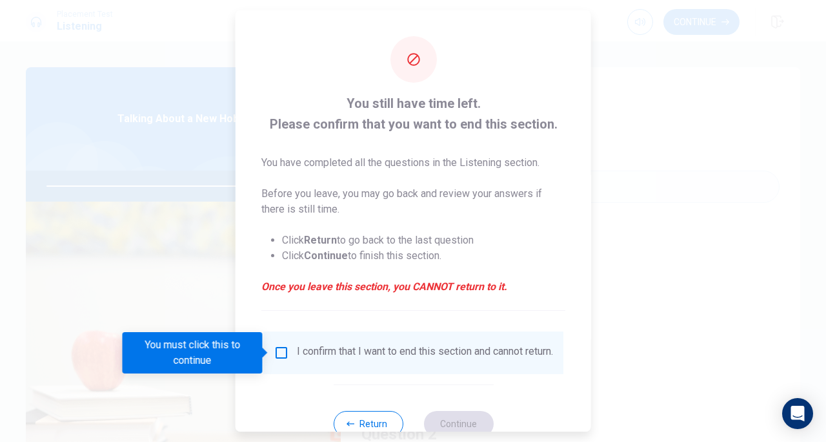
click at [281, 356] on input "You must click this to continue" at bounding box center [281, 352] width 15 height 15
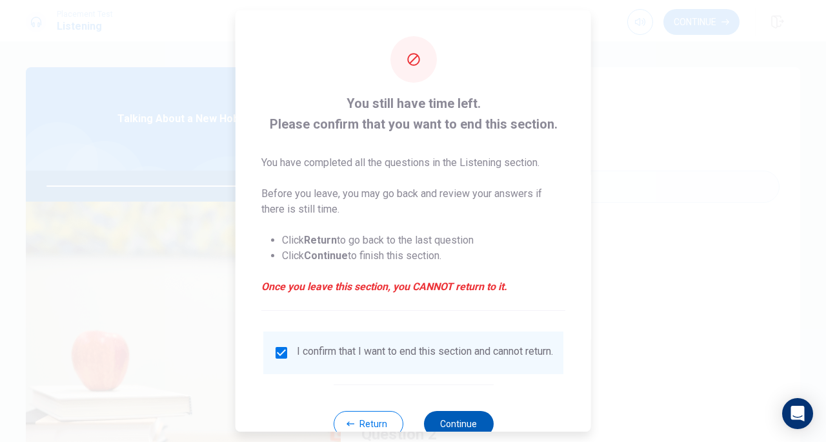
click at [469, 428] on button "Continue" at bounding box center [459, 424] width 70 height 26
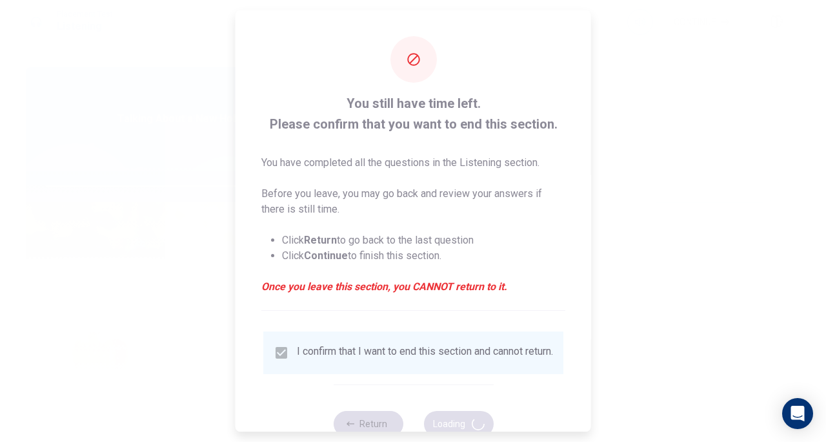
type input "88"
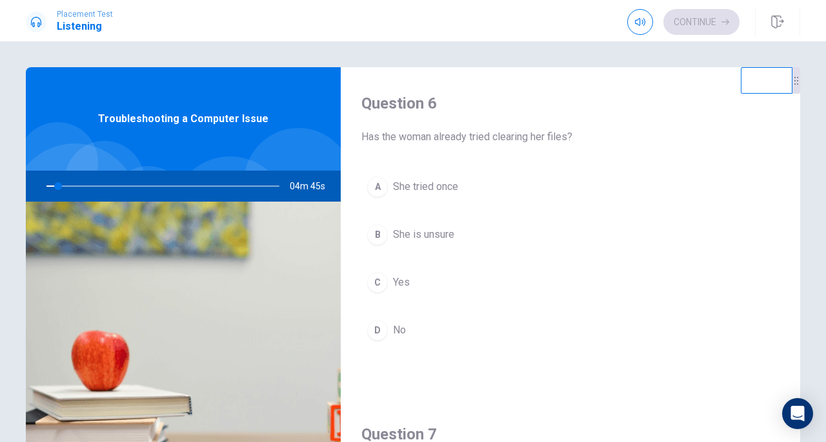
click at [677, 116] on div "Question 6 Has the woman already tried clearing her files?" at bounding box center [571, 119] width 418 height 52
click at [416, 234] on span "She is unsure" at bounding box center [423, 234] width 61 height 15
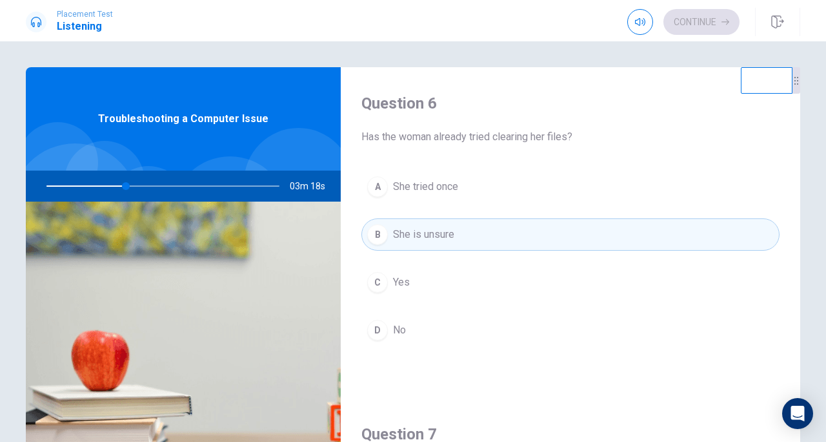
type input "34"
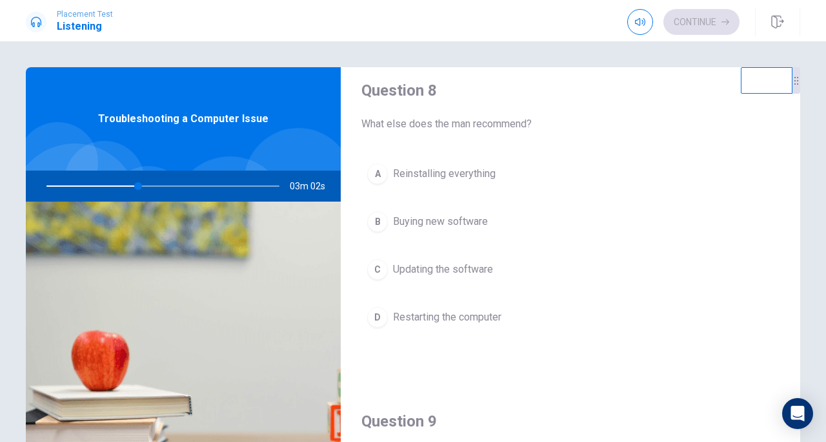
scroll to position [678, 0]
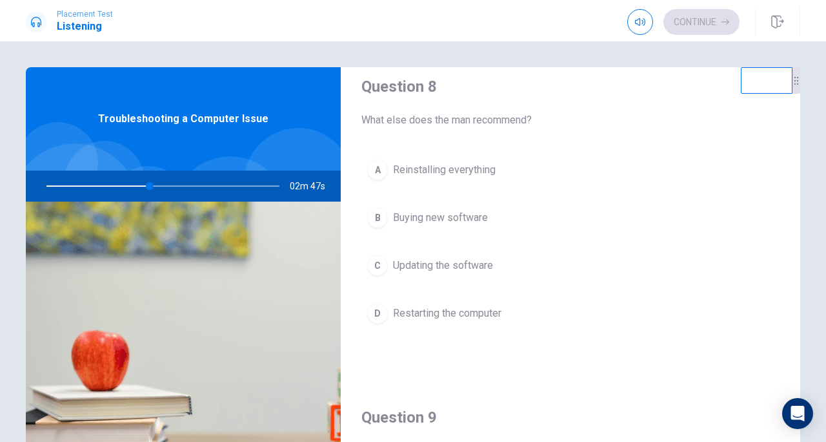
click at [453, 267] on span "Updating the software" at bounding box center [443, 265] width 100 height 15
type input "45"
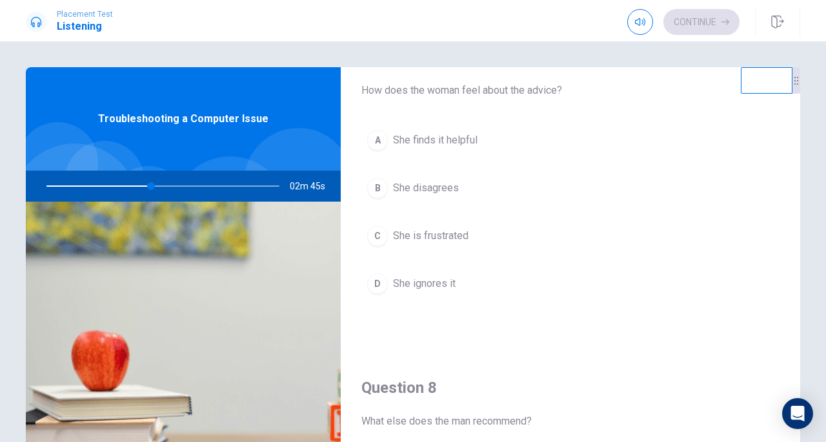
scroll to position [301, 0]
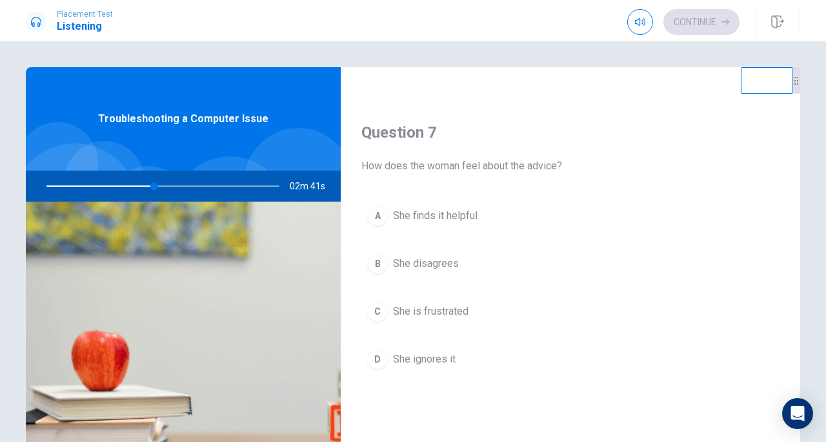
click at [442, 269] on span "She disagrees" at bounding box center [426, 263] width 66 height 15
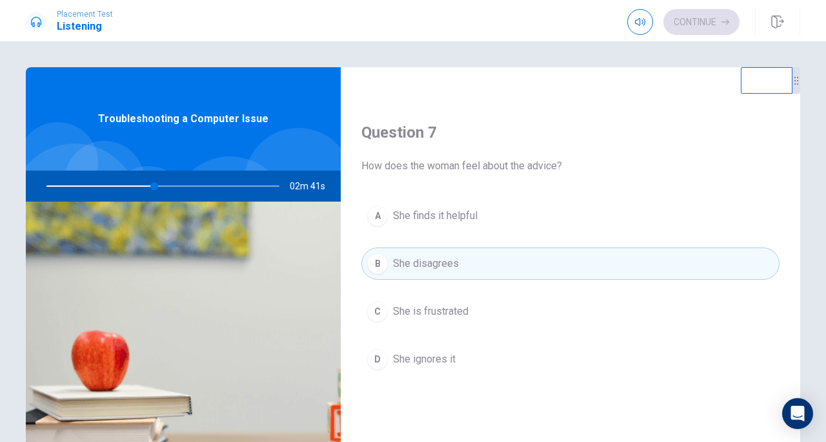
type input "47"
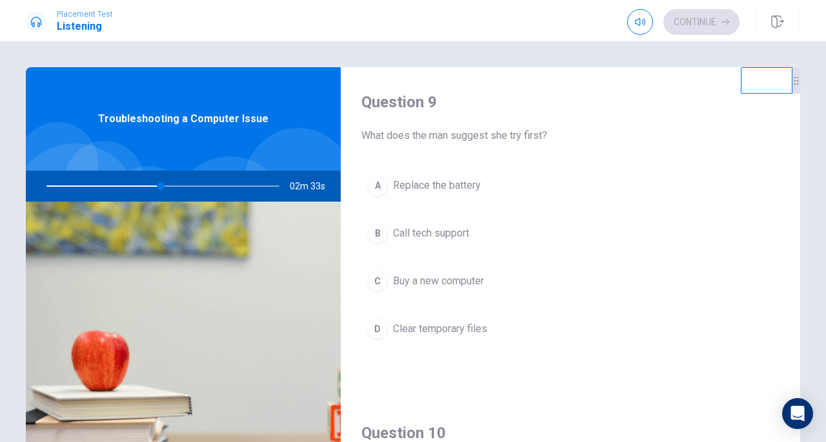
scroll to position [981, 0]
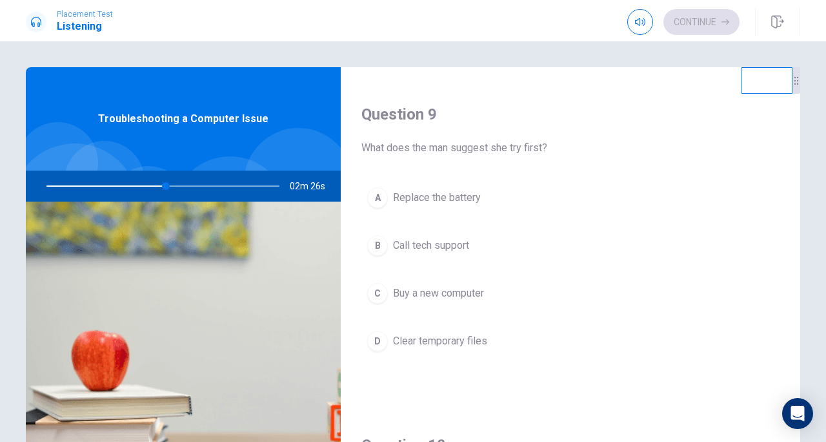
click at [430, 336] on span "Clear temporary files" at bounding box center [440, 340] width 94 height 15
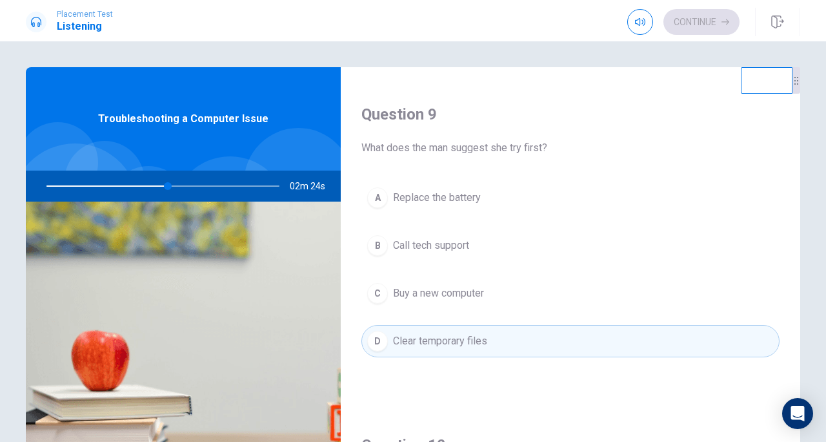
type input "52"
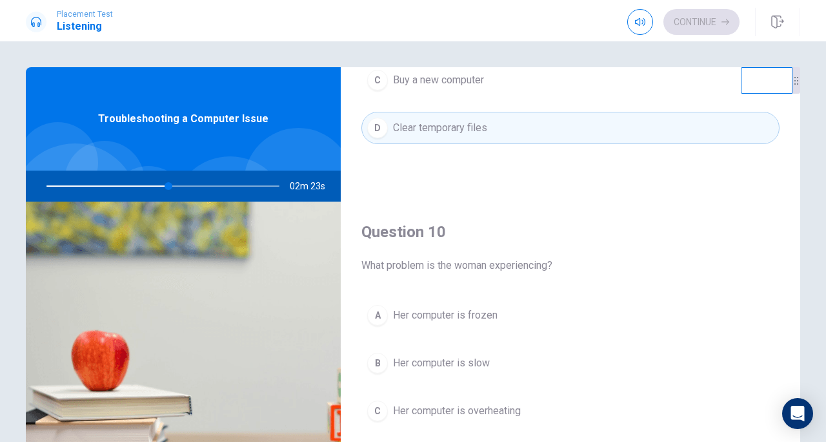
scroll to position [1205, 0]
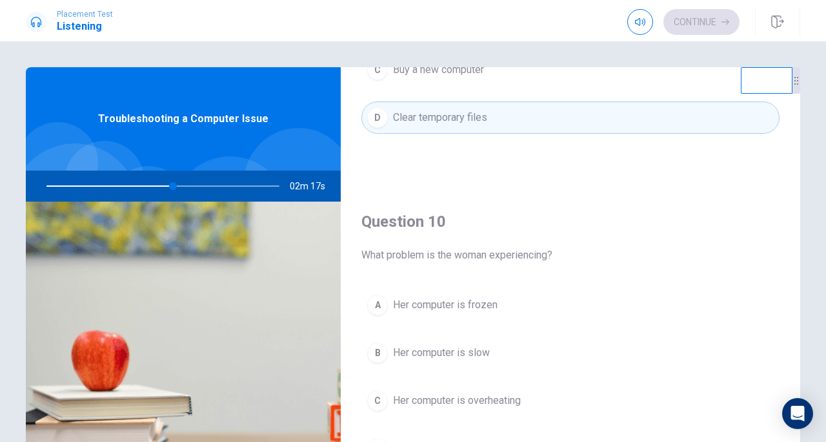
click at [436, 345] on span "Her computer is slow" at bounding box center [441, 352] width 97 height 15
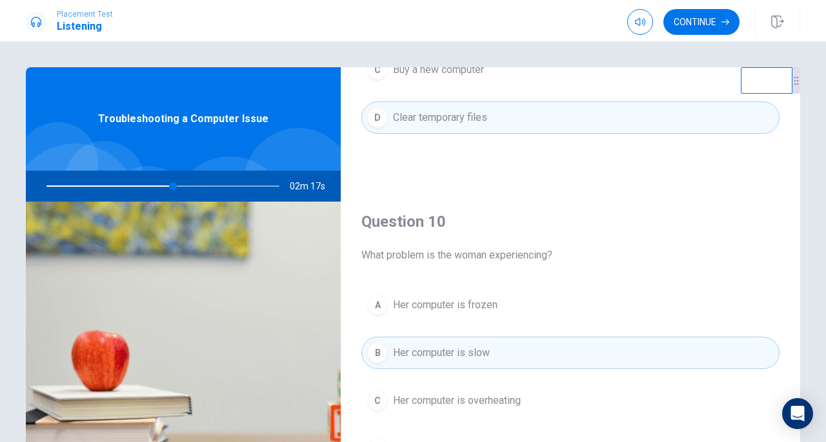
scroll to position [1204, 0]
type input "55"
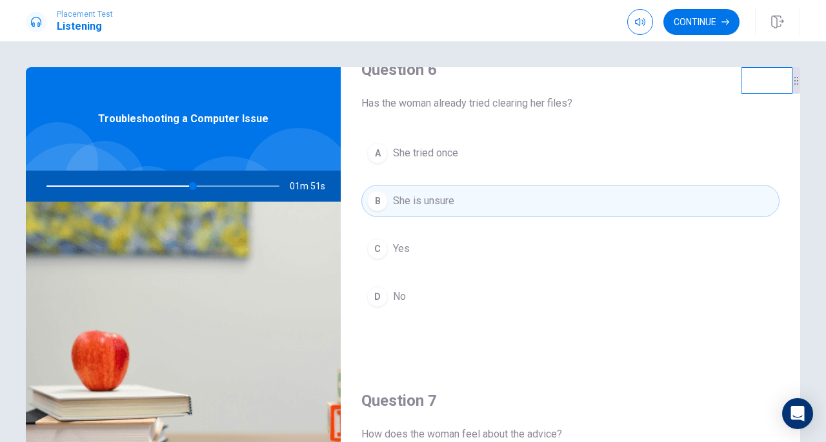
scroll to position [-3, 0]
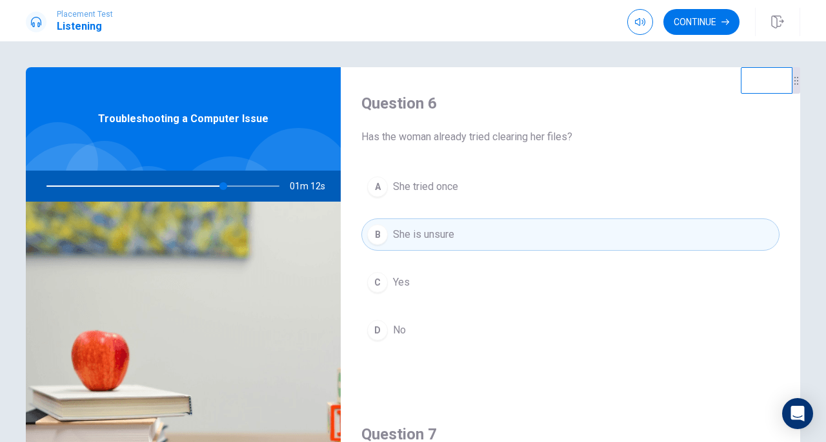
click at [410, 331] on button "D No" at bounding box center [571, 330] width 418 height 32
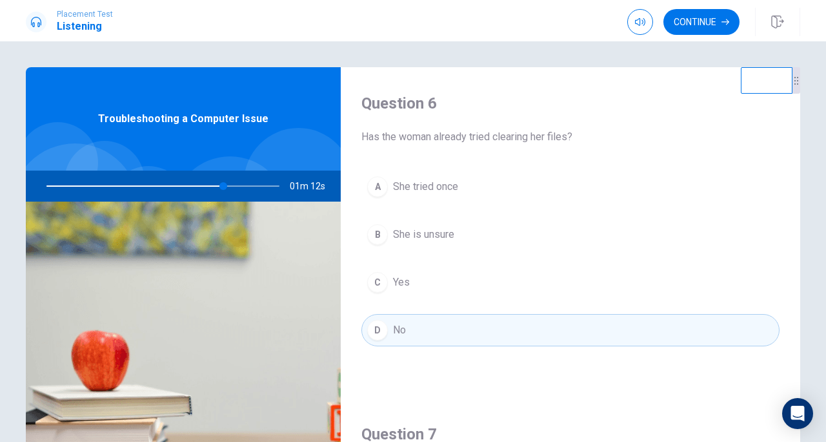
scroll to position [0, 0]
click at [704, 24] on button "Continue" at bounding box center [702, 22] width 76 height 26
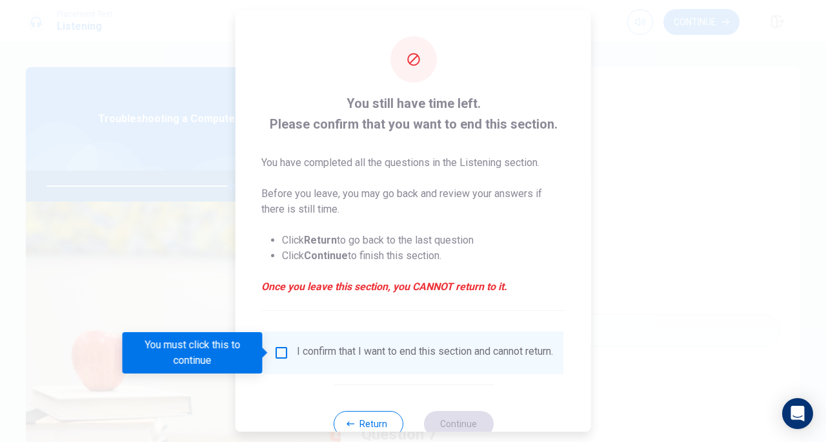
click at [280, 359] on input "You must click this to continue" at bounding box center [281, 352] width 15 height 15
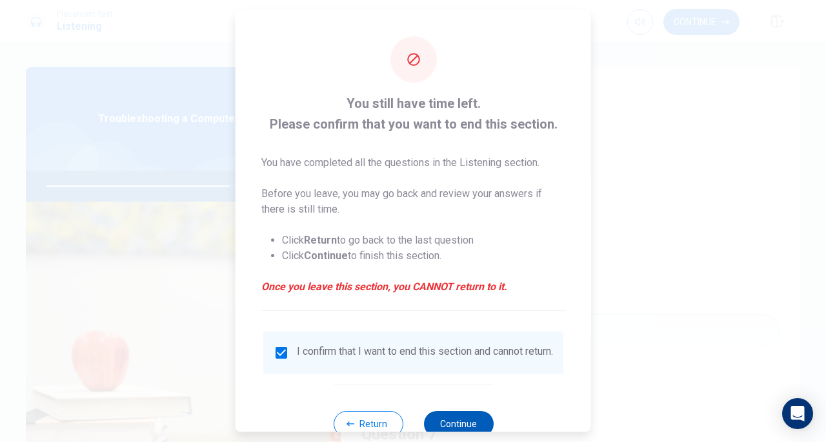
click at [464, 426] on button "Continue" at bounding box center [459, 424] width 70 height 26
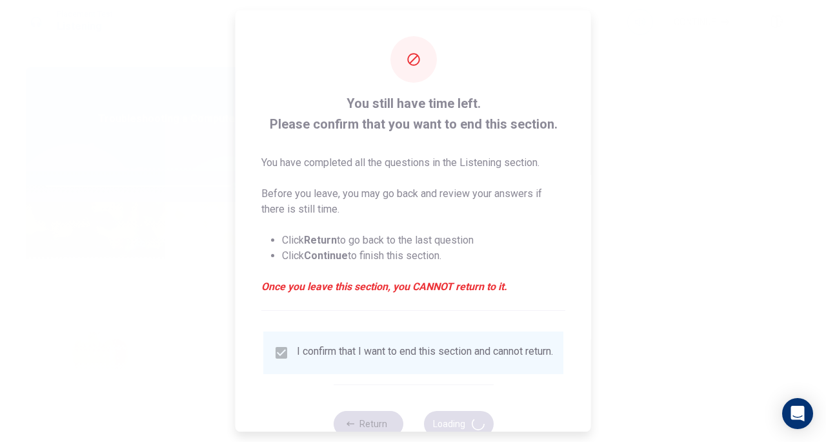
type input "81"
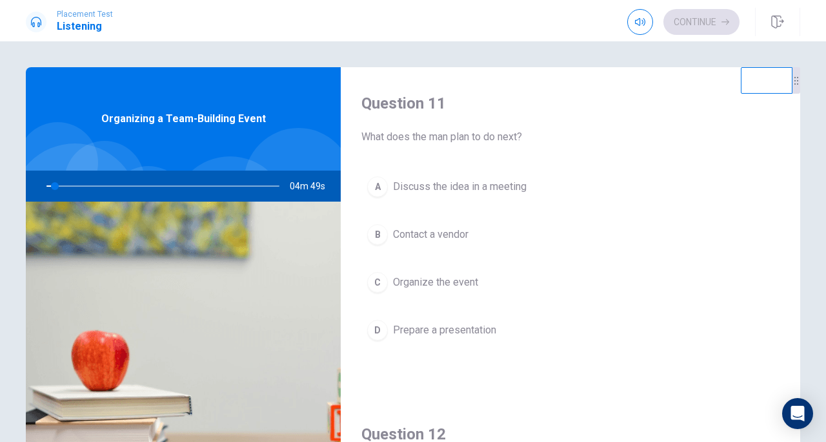
click at [586, 110] on h4 "Question 11" at bounding box center [571, 103] width 418 height 21
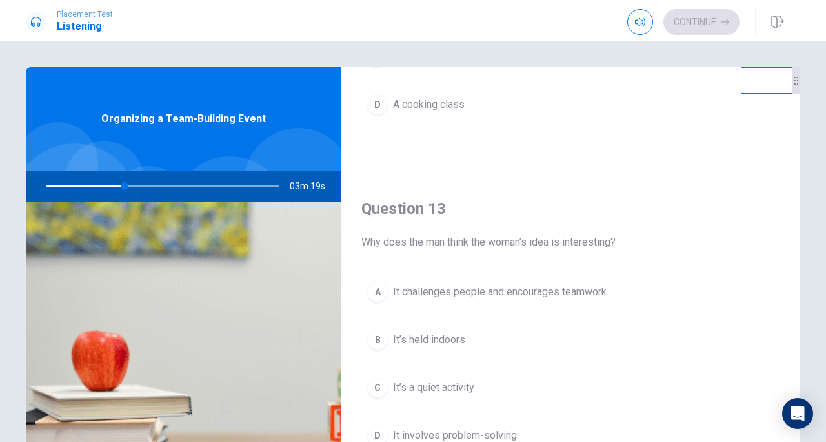
scroll to position [580, 0]
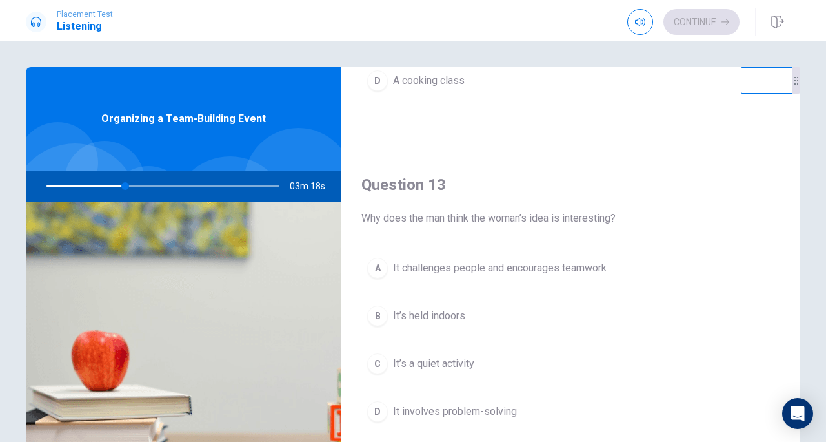
click at [422, 273] on span "It challenges people and encourages teamwork" at bounding box center [500, 267] width 214 height 15
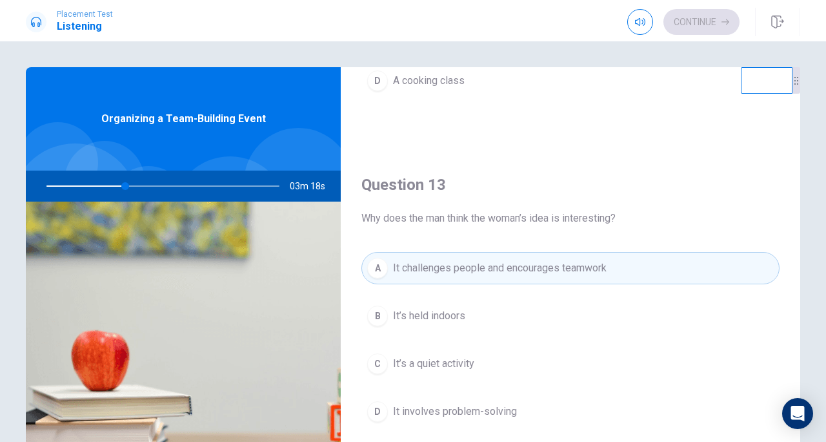
type input "34"
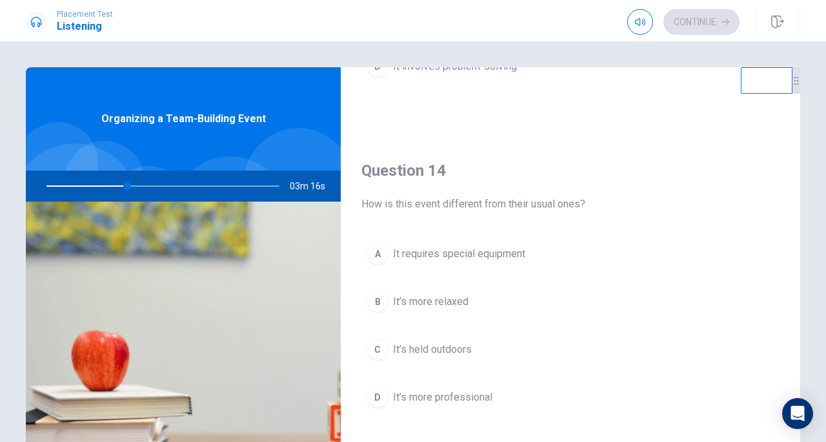
scroll to position [944, 0]
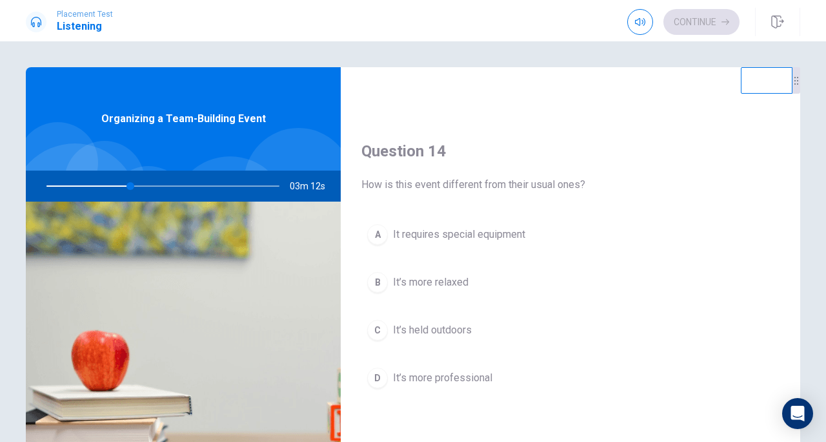
click at [472, 239] on span "It requires special equipment" at bounding box center [459, 234] width 132 height 15
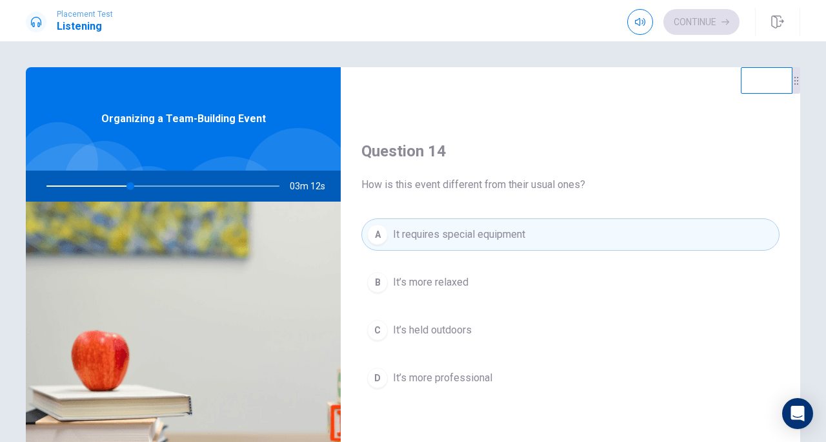
type input "36"
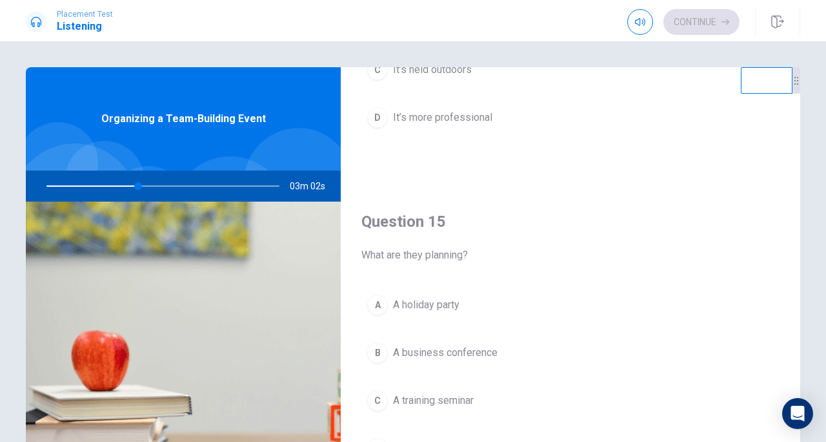
scroll to position [1204, 0]
click at [421, 440] on span "A team-building event" at bounding box center [442, 447] width 99 height 15
type input "39"
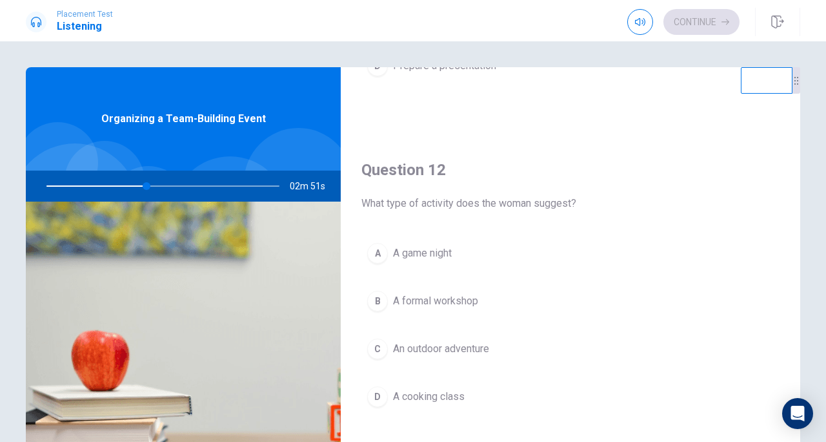
scroll to position [259, 0]
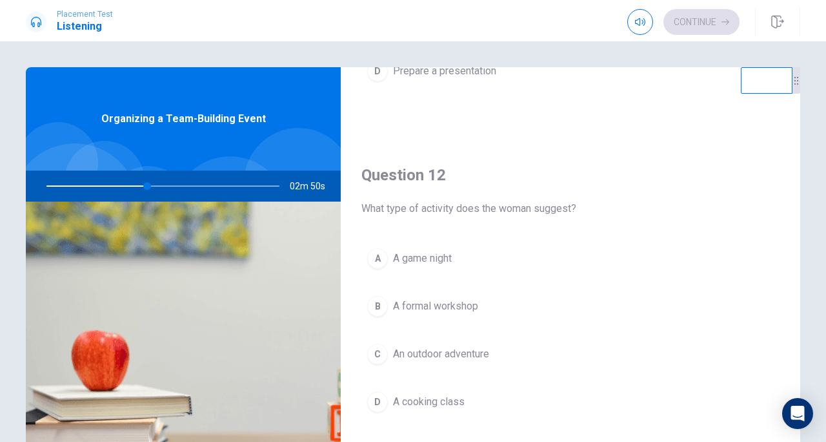
click at [465, 358] on span "An outdoor adventure" at bounding box center [441, 353] width 96 height 15
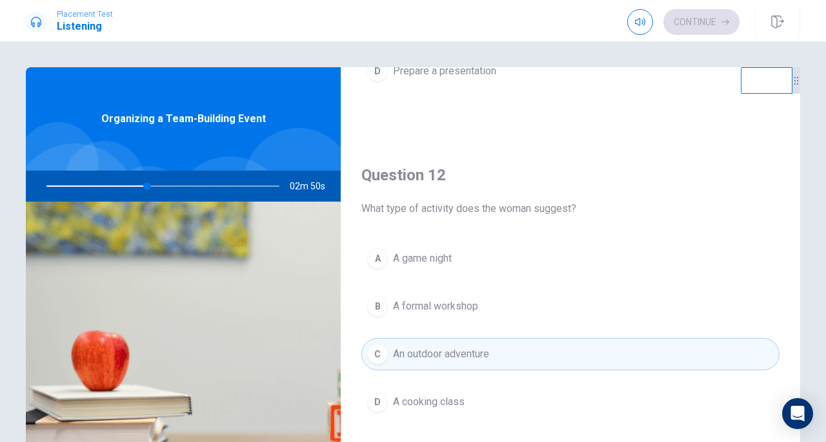
type input "44"
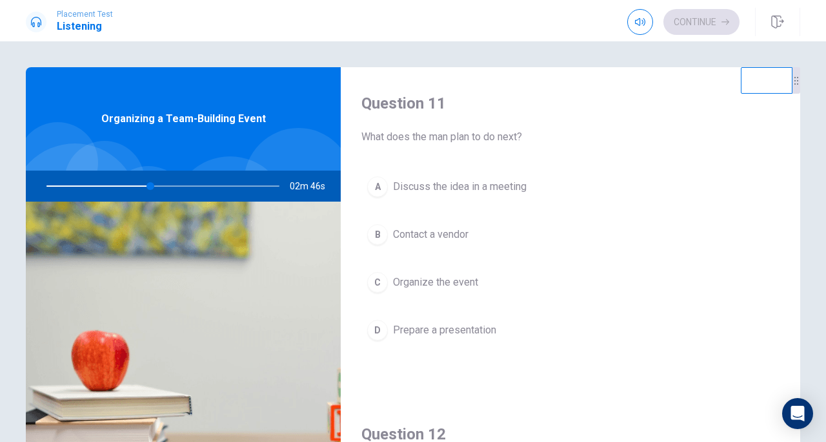
scroll to position [0, 0]
click at [468, 283] on span "Organize the event" at bounding box center [435, 281] width 85 height 15
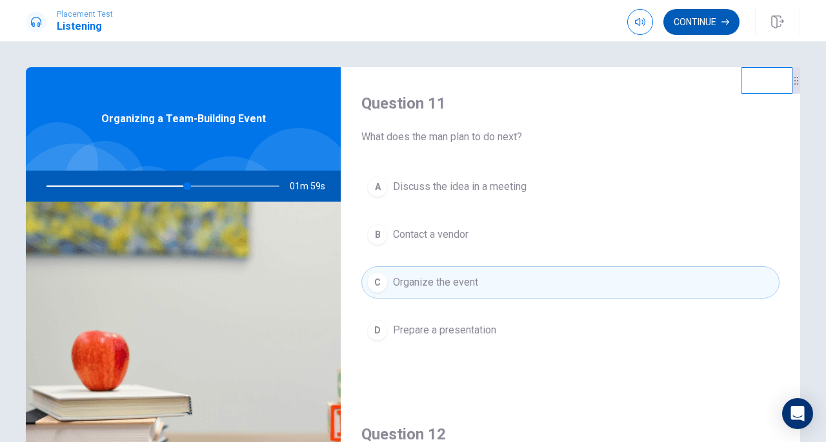
click at [725, 20] on icon "button" at bounding box center [726, 22] width 8 height 8
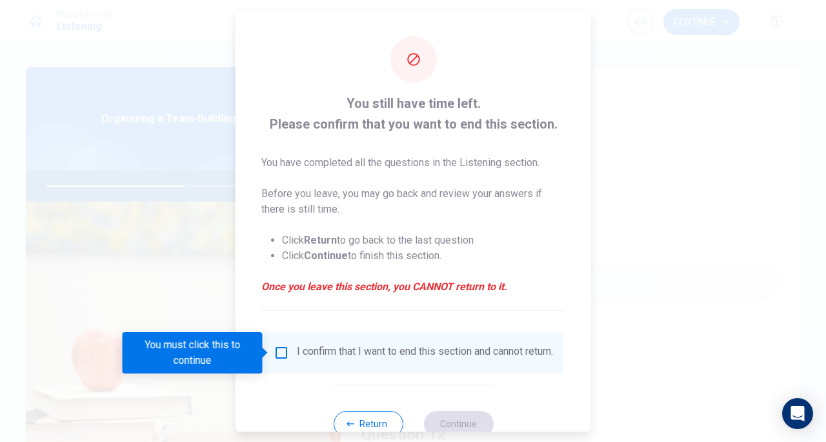
click at [283, 354] on input "You must click this to continue" at bounding box center [281, 352] width 15 height 15
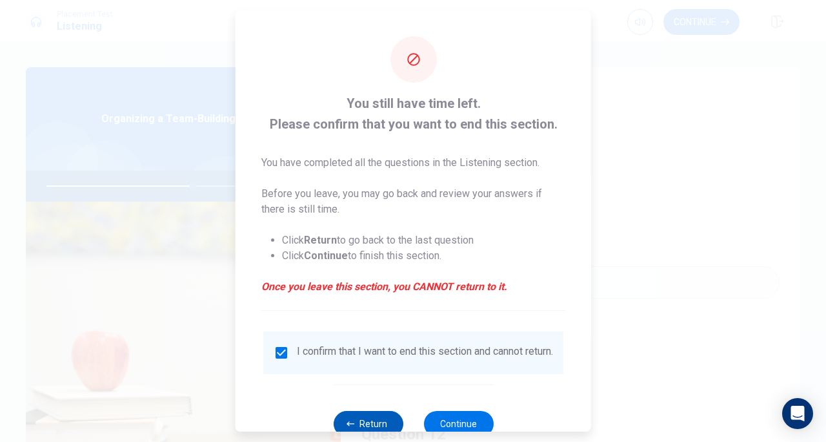
click at [384, 428] on button "Return" at bounding box center [368, 424] width 70 height 26
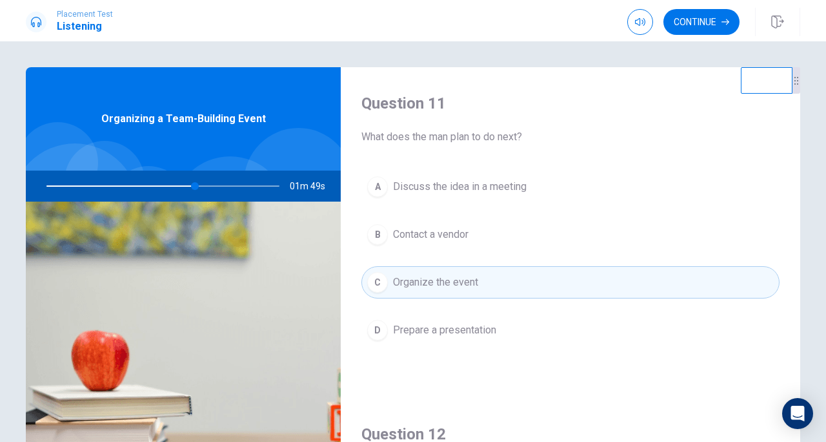
type input "64"
click at [688, 101] on h4 "Question 11" at bounding box center [571, 103] width 418 height 21
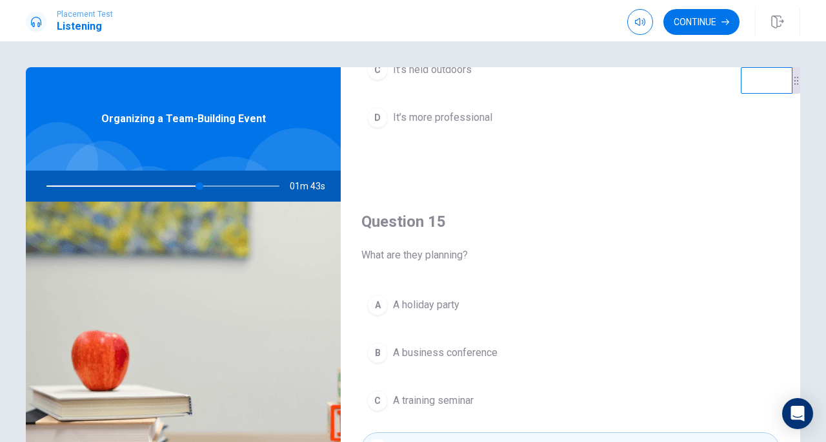
scroll to position [1204, 0]
click at [715, 27] on button "Continue" at bounding box center [702, 22] width 76 height 26
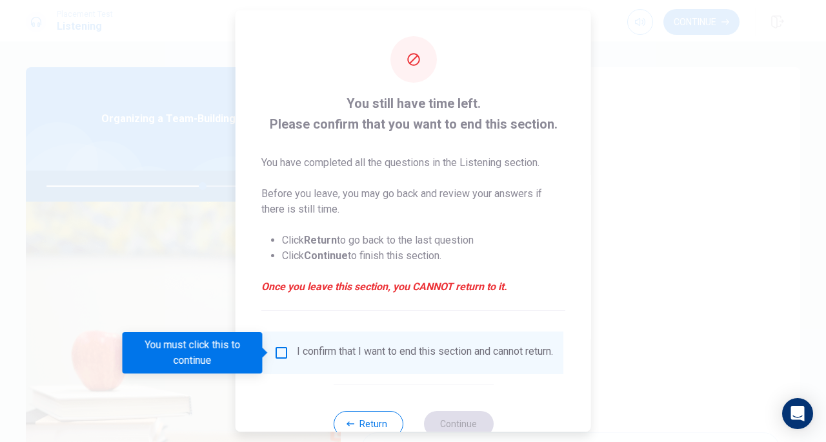
click at [279, 351] on input "You must click this to continue" at bounding box center [281, 352] width 15 height 15
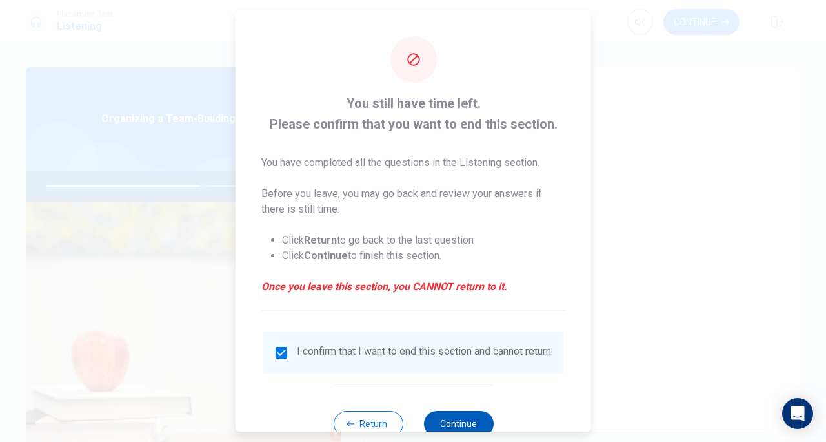
click at [471, 422] on button "Continue" at bounding box center [459, 424] width 70 height 26
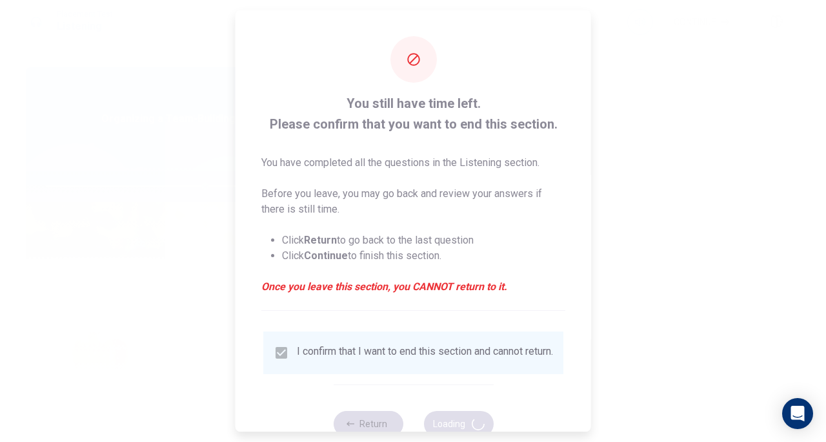
type input "69"
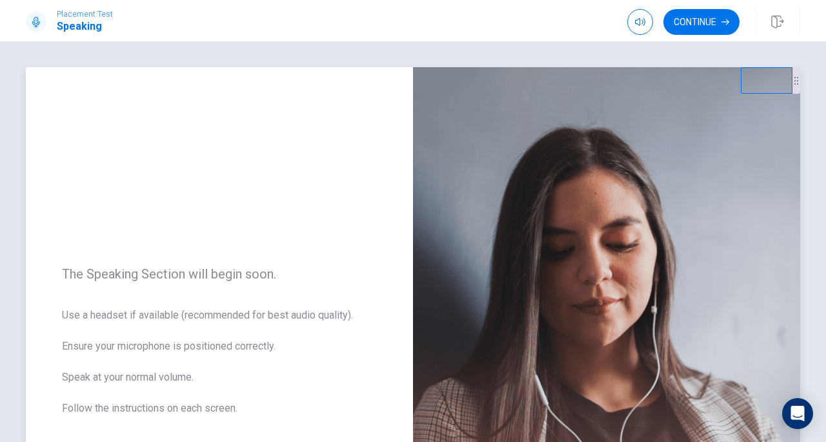
click at [347, 174] on div "The Speaking Section will begin soon. Use a headset if available (recommended f…" at bounding box center [219, 348] width 387 height 563
click at [291, 173] on div "The Speaking Section will begin soon. Use a headset if available (recommended f…" at bounding box center [219, 348] width 387 height 563
click at [289, 168] on div "The Speaking Section will begin soon. Use a headset if available (recommended f…" at bounding box center [219, 348] width 387 height 563
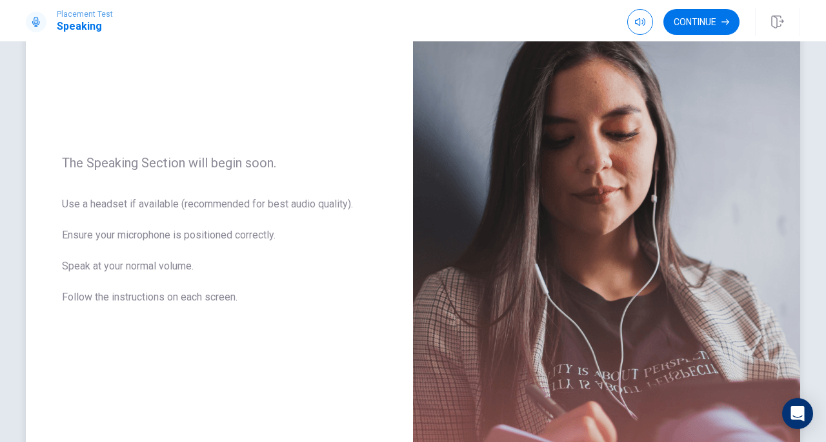
scroll to position [82, 0]
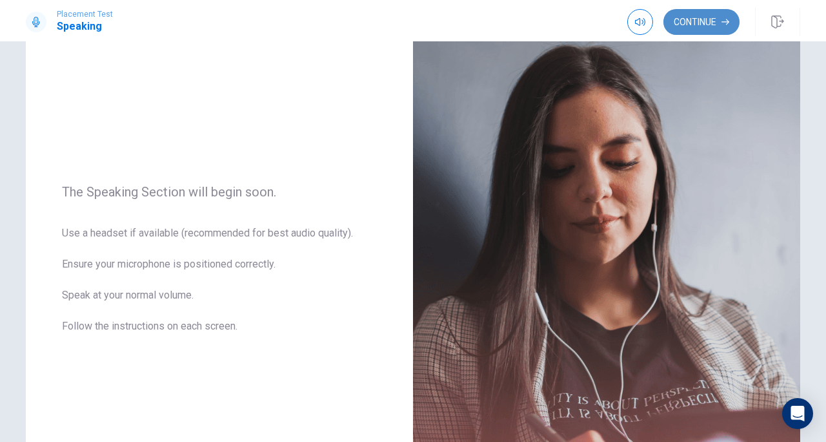
click at [694, 26] on button "Continue" at bounding box center [702, 22] width 76 height 26
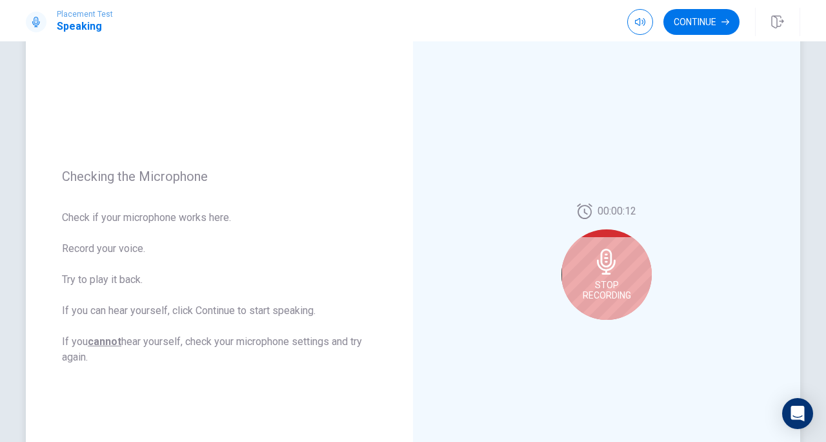
click at [600, 286] on span "Stop Recording" at bounding box center [607, 290] width 48 height 21
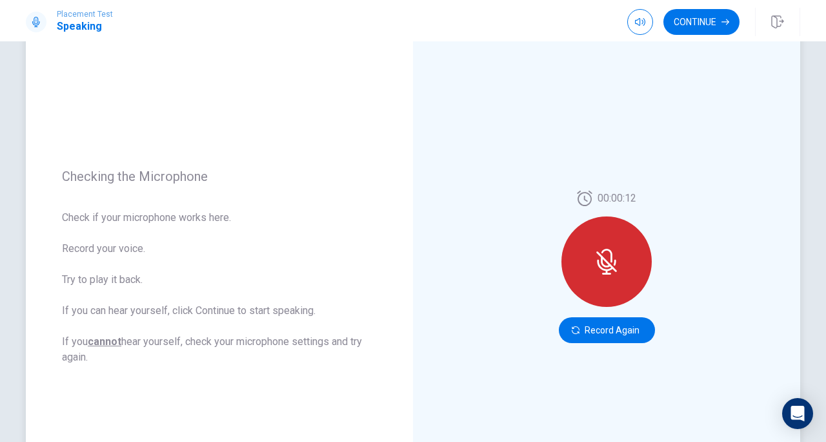
click at [600, 286] on div at bounding box center [607, 261] width 90 height 90
click at [628, 257] on div at bounding box center [607, 261] width 90 height 90
click at [573, 330] on icon "button" at bounding box center [576, 330] width 8 height 8
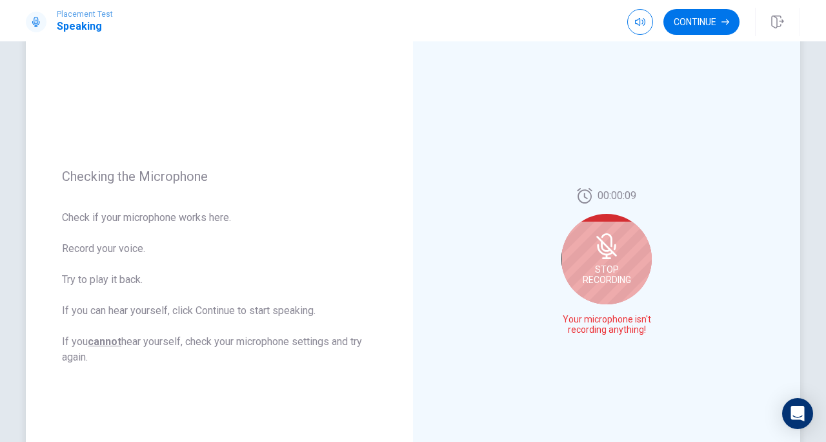
click at [38, 19] on icon at bounding box center [36, 22] width 8 height 10
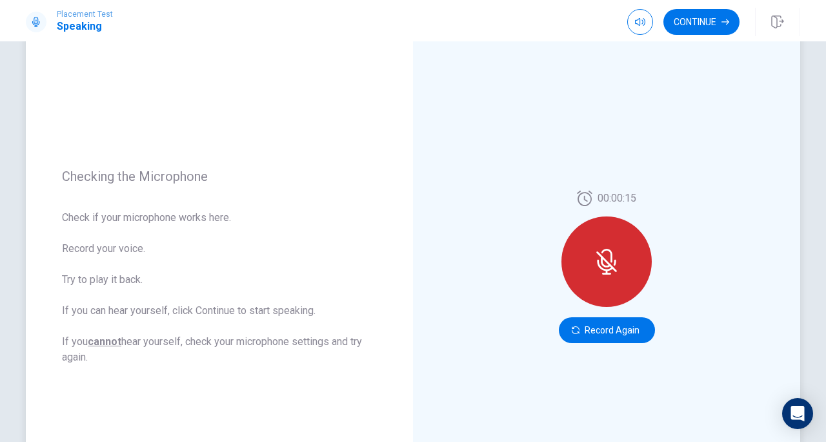
click at [611, 276] on div at bounding box center [607, 261] width 90 height 90
click at [588, 325] on button "Record Again" at bounding box center [607, 330] width 96 height 26
click at [595, 336] on button "Record Again" at bounding box center [607, 330] width 96 height 26
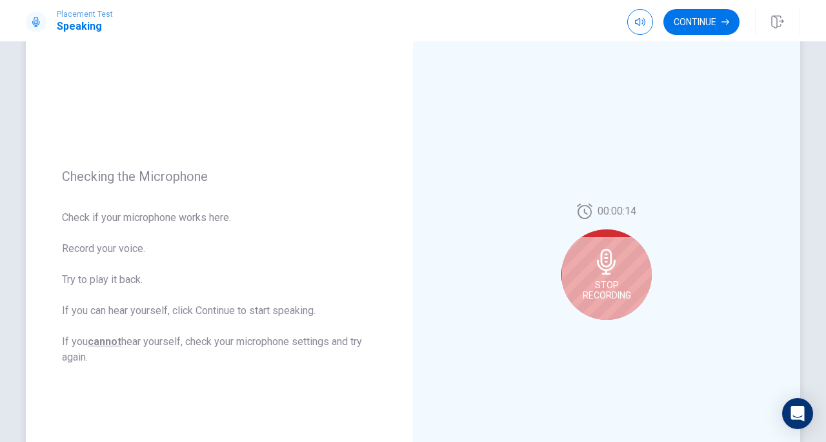
click at [36, 23] on icon at bounding box center [36, 22] width 10 height 10
click at [34, 19] on icon at bounding box center [36, 22] width 10 height 10
click at [70, 28] on h1 "Speaking" at bounding box center [85, 26] width 56 height 15
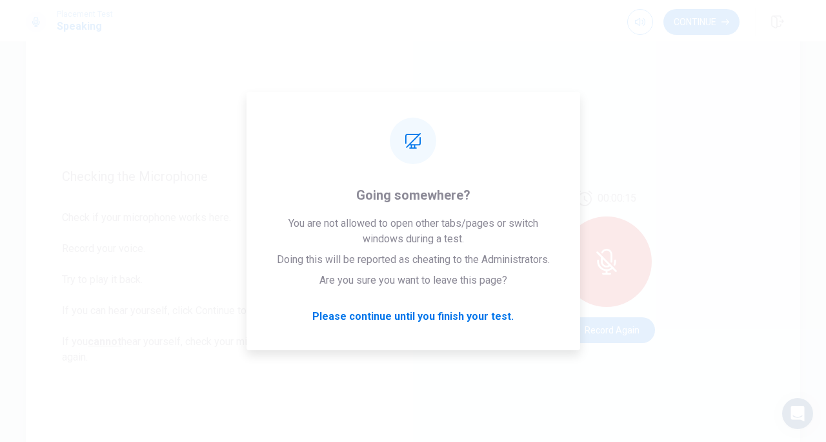
click at [212, 207] on div "Checking the Microphone Check if your microphone works here. Record your voice.…" at bounding box center [219, 266] width 387 height 563
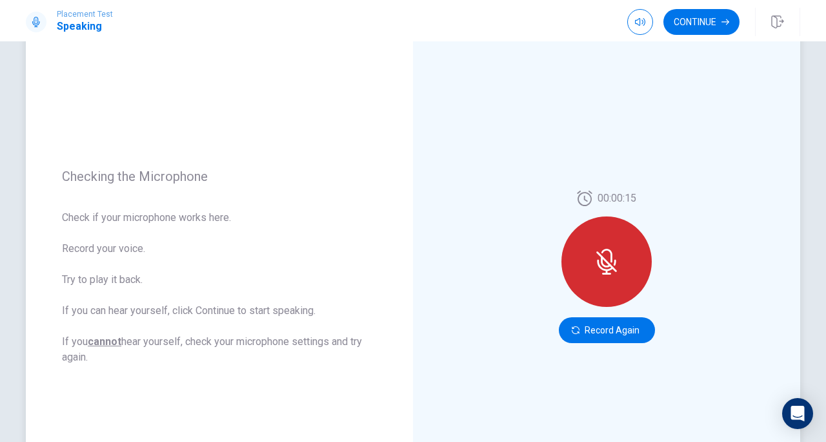
click at [611, 272] on icon at bounding box center [607, 262] width 26 height 26
click at [608, 339] on button "Record Again" at bounding box center [607, 330] width 96 height 26
click at [593, 338] on button "Record Again" at bounding box center [607, 330] width 96 height 26
click at [640, 18] on icon "button" at bounding box center [640, 22] width 10 height 10
click at [724, 157] on div "00:00:15 Record Again" at bounding box center [606, 266] width 387 height 563
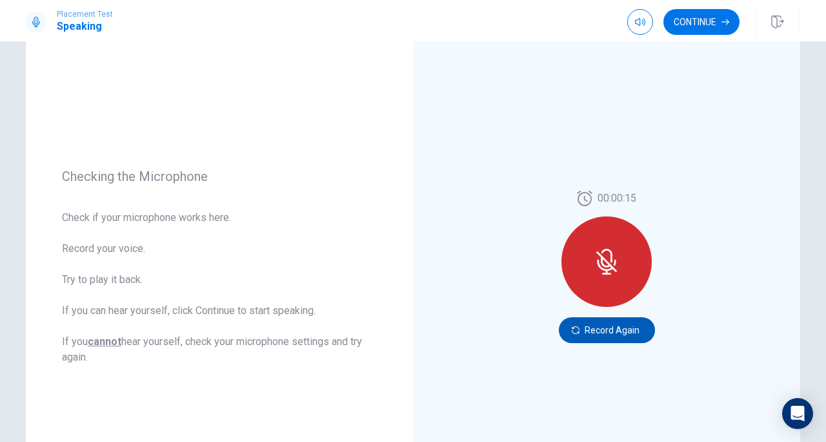
click at [595, 340] on button "Record Again" at bounding box center [607, 330] width 96 height 26
click at [606, 326] on button "Record Again" at bounding box center [607, 330] width 96 height 26
click at [622, 121] on div "00:00:15 Record Again" at bounding box center [606, 266] width 387 height 563
click at [613, 325] on button "Record Again" at bounding box center [607, 330] width 96 height 26
click at [689, 152] on div "00:00:15 Record Again" at bounding box center [606, 266] width 387 height 563
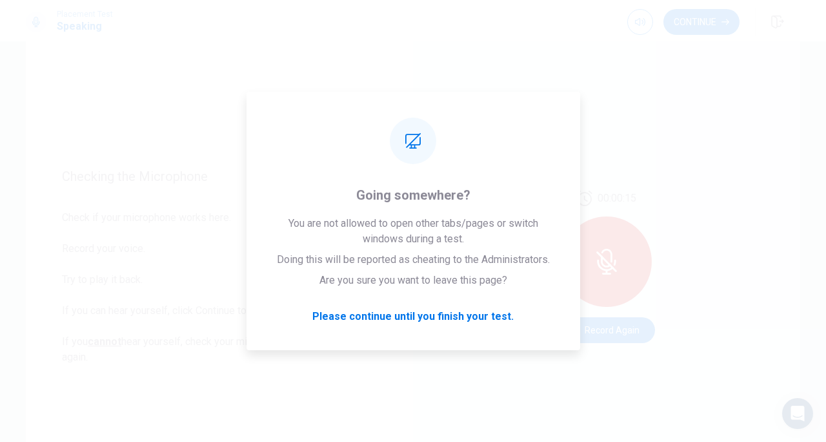
click at [664, 114] on div "00:00:15 Record Again" at bounding box center [606, 266] width 387 height 563
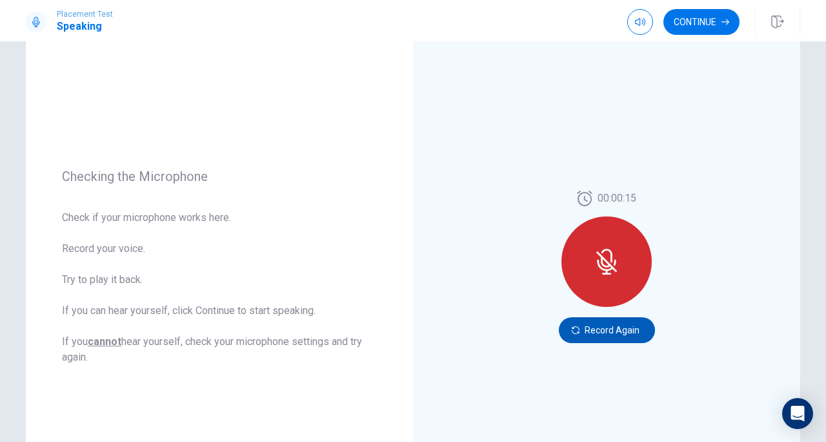
click at [604, 335] on button "Record Again" at bounding box center [607, 330] width 96 height 26
click at [605, 336] on button "Record Again" at bounding box center [607, 330] width 96 height 26
click at [621, 325] on button "Record Again" at bounding box center [607, 330] width 96 height 26
click at [615, 329] on button "Record Again" at bounding box center [607, 330] width 96 height 26
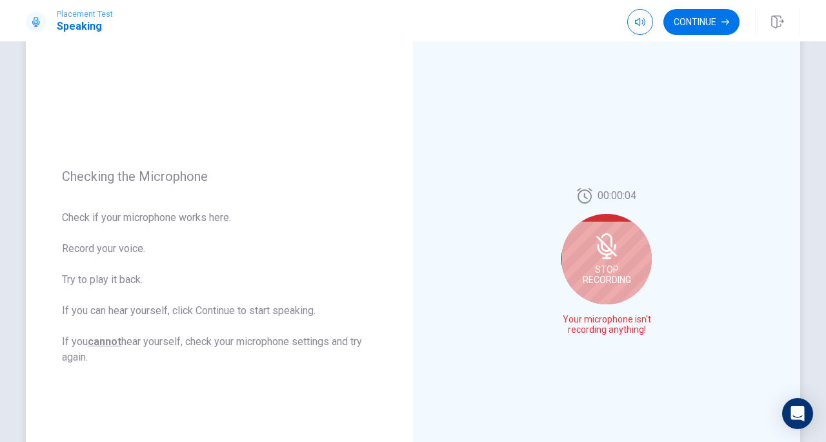
click at [687, 151] on div "00:00:04 Stop Recording Your microphone isn't recording anything!" at bounding box center [606, 266] width 387 height 563
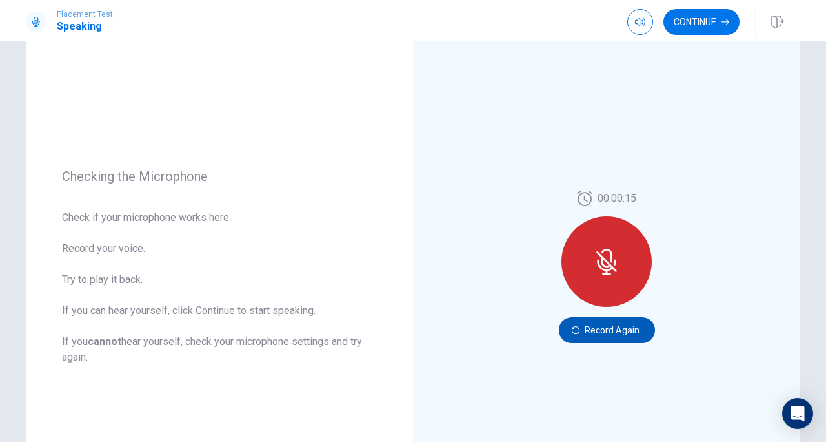
click at [590, 334] on button "Record Again" at bounding box center [607, 330] width 96 height 26
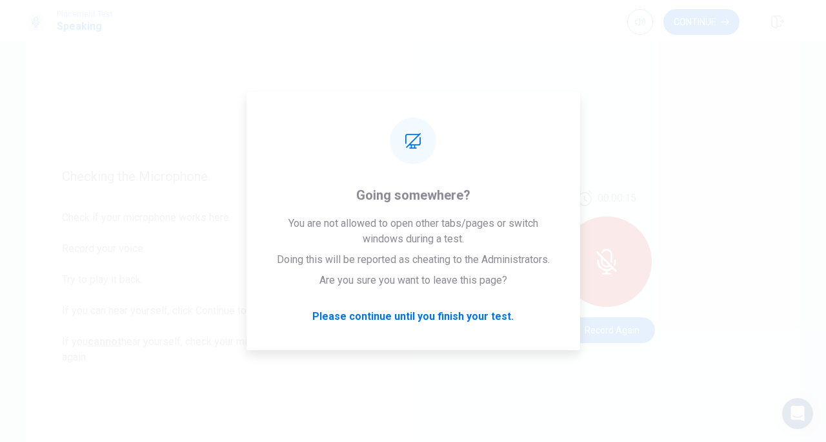
click at [629, 139] on div "00:00:15 Record Again" at bounding box center [606, 266] width 387 height 563
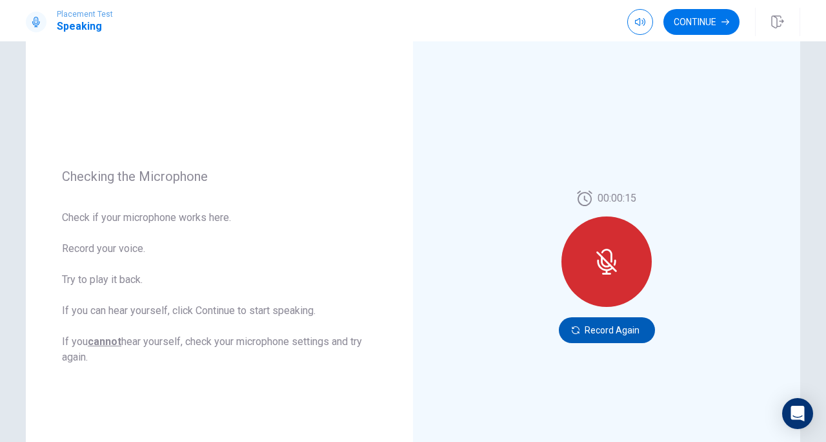
click at [626, 332] on button "Record Again" at bounding box center [607, 330] width 96 height 26
click at [617, 334] on button "Record Again" at bounding box center [607, 330] width 96 height 26
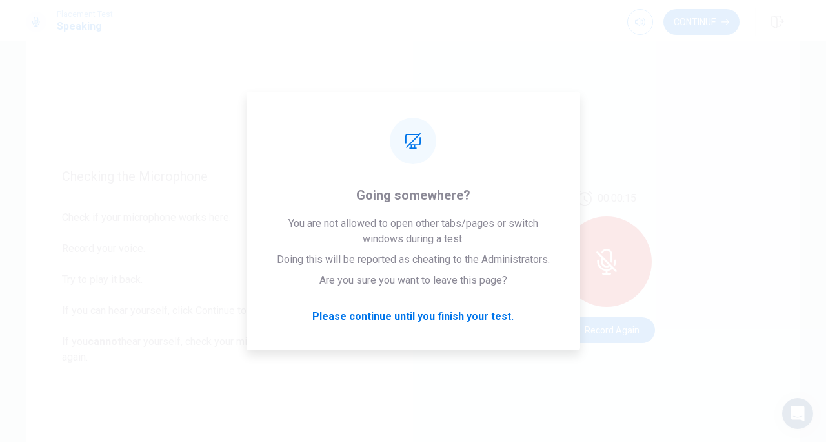
click at [577, 347] on div "00:00:15 Record Again" at bounding box center [606, 266] width 387 height 563
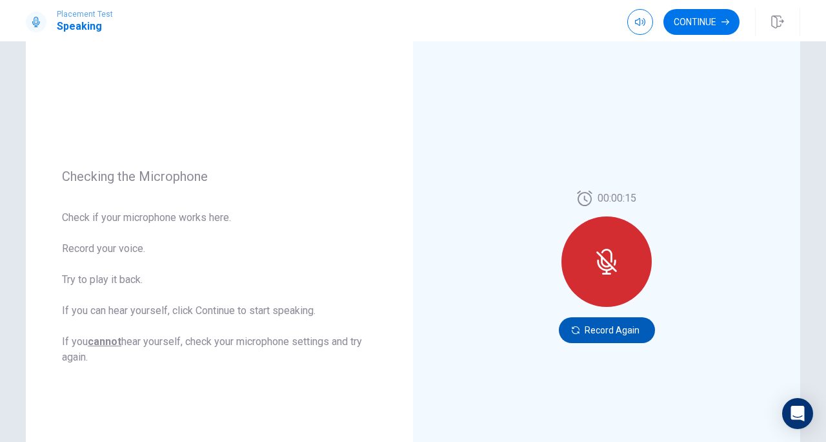
click at [602, 333] on button "Record Again" at bounding box center [607, 330] width 96 height 26
click at [610, 331] on button "Record Again" at bounding box center [607, 330] width 96 height 26
click at [617, 327] on button "Record Again" at bounding box center [607, 330] width 96 height 26
click at [515, 185] on div "00:00:15 Record Again" at bounding box center [606, 266] width 387 height 563
click at [620, 329] on button "Record Again" at bounding box center [607, 330] width 96 height 26
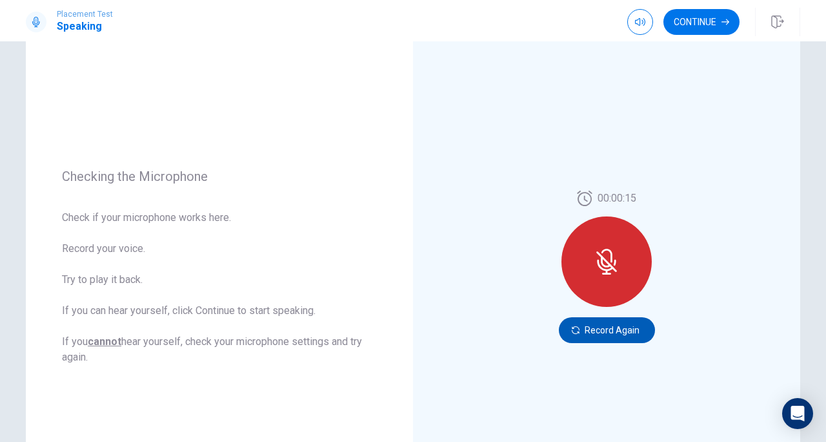
click at [573, 325] on button "Record Again" at bounding box center [607, 330] width 96 height 26
click at [299, 83] on div "Checking the Microphone Check if your microphone works here. Record your voice.…" at bounding box center [219, 266] width 387 height 563
click at [684, 21] on button "Continue" at bounding box center [702, 22] width 76 height 26
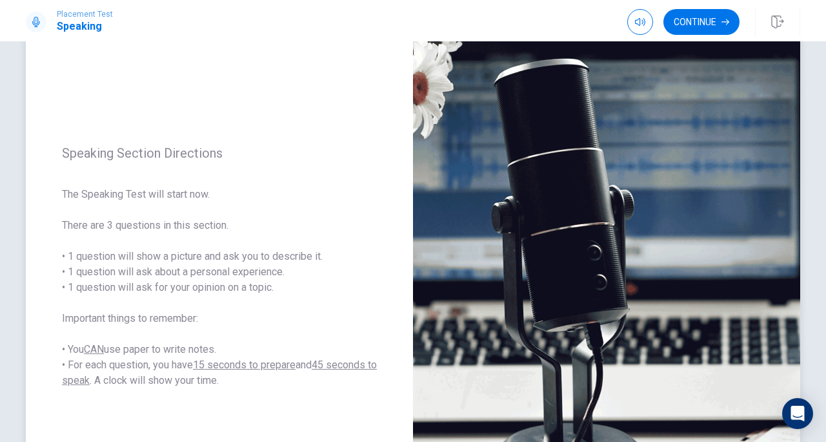
drag, startPoint x: 320, startPoint y: 276, endPoint x: 320, endPoint y: 303, distance: 27.1
click at [320, 303] on span "The Speaking Test will start now. There are 3 questions in this section. • 1 qu…" at bounding box center [219, 287] width 315 height 201
drag, startPoint x: 352, startPoint y: 306, endPoint x: 350, endPoint y: 324, distance: 18.2
click at [350, 324] on span "The Speaking Test will start now. There are 3 questions in this section. • 1 qu…" at bounding box center [219, 287] width 315 height 201
click at [595, 32] on div "Placement Test Speaking Continue" at bounding box center [413, 22] width 816 height 28
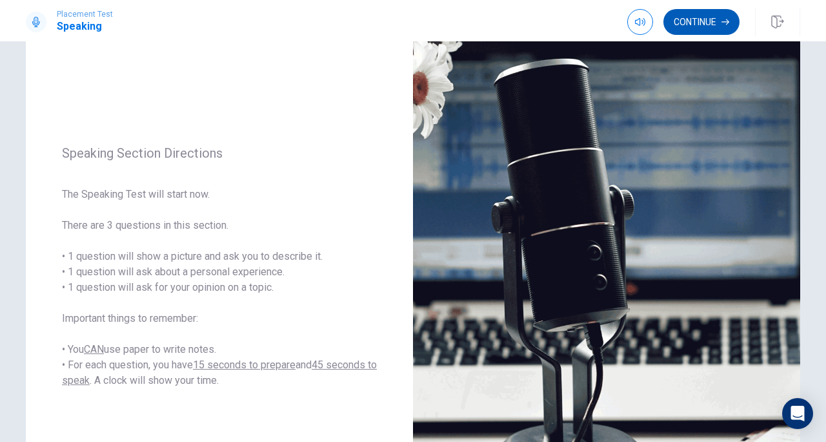
click at [697, 30] on button "Continue" at bounding box center [702, 22] width 76 height 26
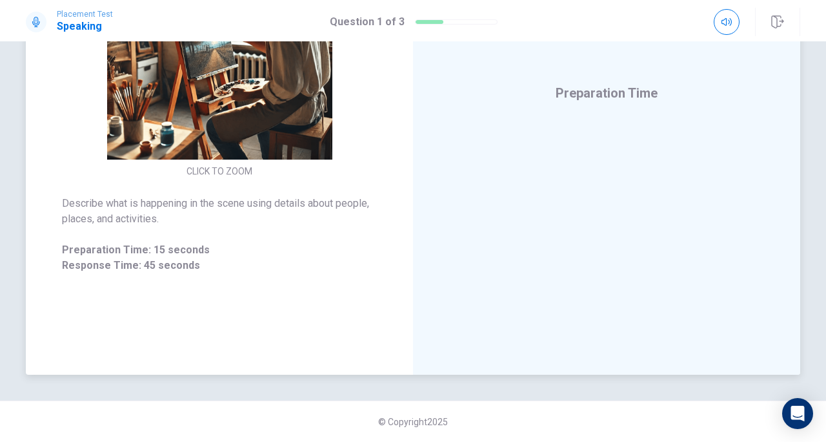
scroll to position [148, 0]
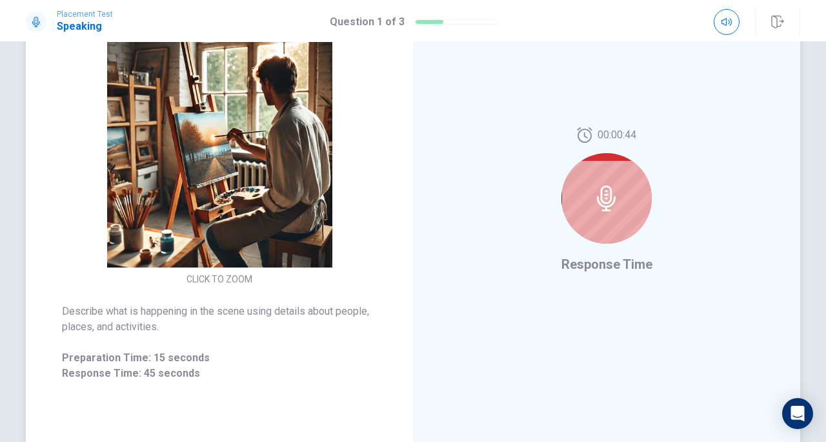
click at [613, 207] on icon at bounding box center [607, 198] width 26 height 26
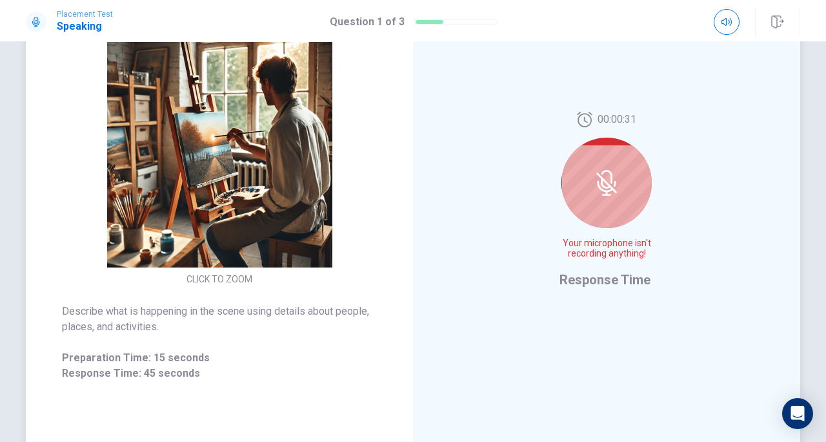
click at [613, 207] on div at bounding box center [607, 183] width 90 height 90
click at [609, 183] on icon at bounding box center [607, 183] width 26 height 26
click at [519, 158] on div "00:00:26 Your microphone isn't recording anything! Response Time" at bounding box center [606, 200] width 387 height 563
click at [622, 165] on div at bounding box center [607, 183] width 90 height 90
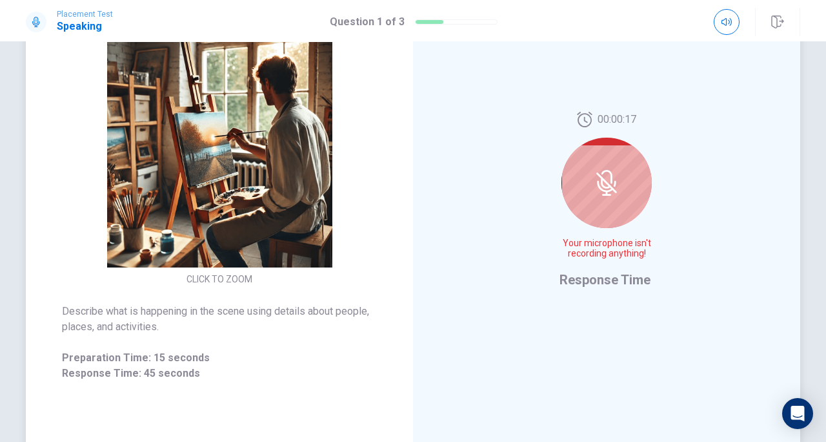
click at [622, 165] on div at bounding box center [607, 183] width 90 height 90
click at [607, 212] on div at bounding box center [607, 183] width 90 height 90
click at [618, 165] on div at bounding box center [607, 183] width 90 height 90
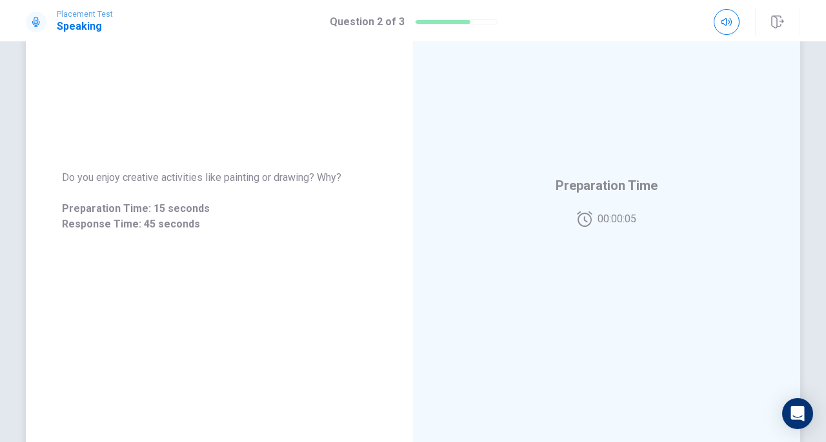
click at [547, 242] on div "Preparation Time 00:00:05" at bounding box center [606, 200] width 387 height 563
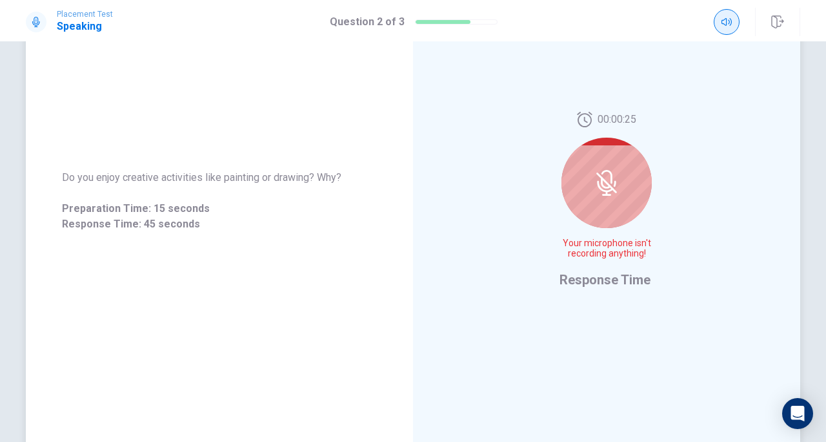
click at [729, 21] on icon "button" at bounding box center [727, 22] width 10 height 10
click at [726, 22] on button "button" at bounding box center [727, 22] width 26 height 26
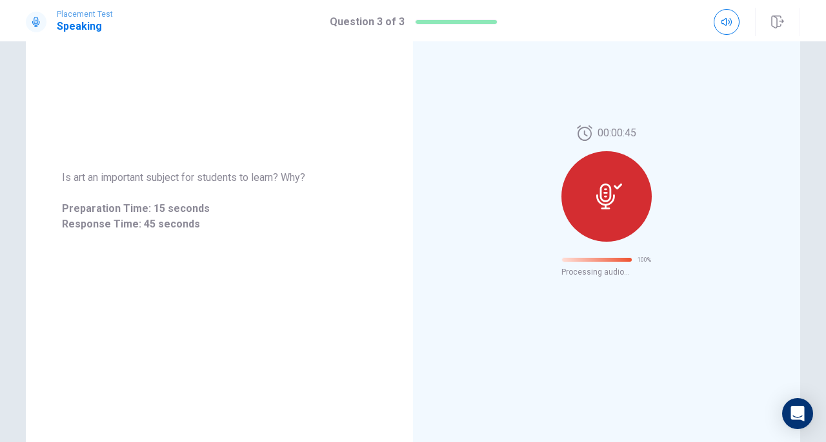
scroll to position [0, 0]
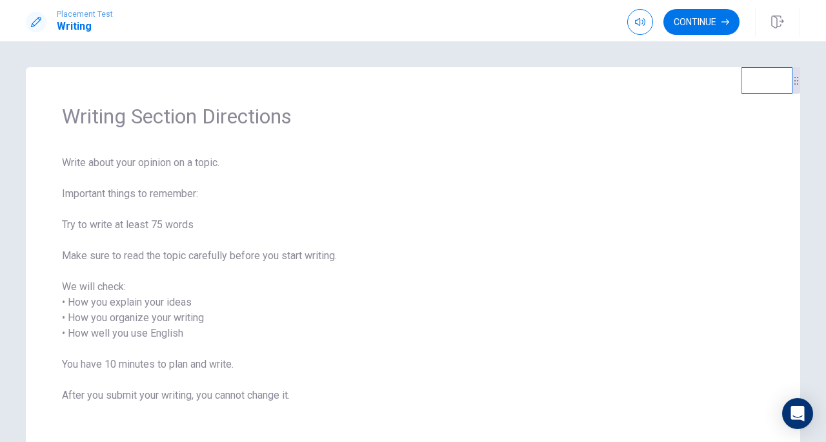
drag, startPoint x: 500, startPoint y: 143, endPoint x: 488, endPoint y: 214, distance: 72.0
click at [488, 215] on div "Writing Section Directions Write about your opinion on a topic. Important thing…" at bounding box center [413, 260] width 775 height 387
click at [695, 24] on button "Continue" at bounding box center [702, 22] width 76 height 26
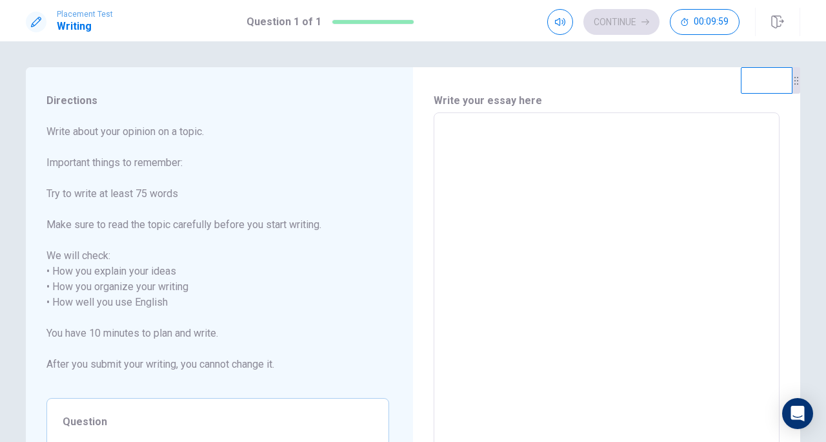
click at [483, 148] on textarea at bounding box center [607, 294] width 328 height 343
click at [329, 208] on span "Write about your opinion on a topic. Important things to remember: Try to write…" at bounding box center [217, 255] width 343 height 263
click at [174, 414] on span "Question" at bounding box center [218, 421] width 311 height 15
drag, startPoint x: 267, startPoint y: 247, endPoint x: 267, endPoint y: 284, distance: 37.4
click at [267, 285] on span "Write about your opinion on a topic. Important things to remember: Try to write…" at bounding box center [217, 255] width 343 height 263
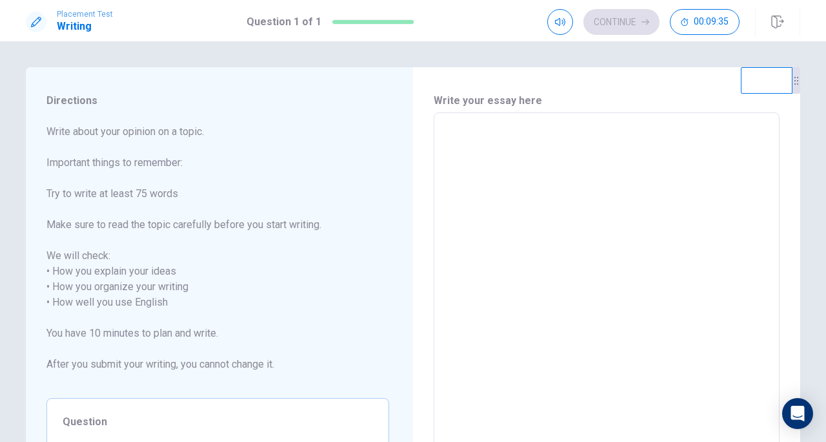
click at [500, 149] on textarea at bounding box center [607, 294] width 328 height 343
drag, startPoint x: 792, startPoint y: 194, endPoint x: 776, endPoint y: 300, distance: 106.5
click at [772, 298] on div "Write your essay here x ​ Word count : 0" at bounding box center [606, 295] width 387 height 456
click at [307, 204] on span "Write about your opinion on a topic. Important things to remember: Try to write…" at bounding box center [217, 255] width 343 height 263
drag, startPoint x: 307, startPoint y: 204, endPoint x: 184, endPoint y: 292, distance: 151.2
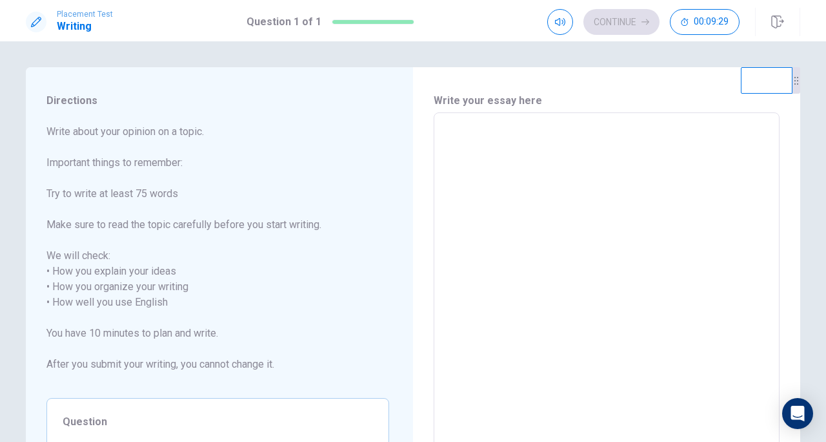
click at [184, 292] on span "Write about your opinion on a topic. Important things to remember: Try to write…" at bounding box center [217, 255] width 343 height 263
drag, startPoint x: 184, startPoint y: 292, endPoint x: 187, endPoint y: 357, distance: 64.6
click at [187, 357] on span "Write about your opinion on a topic. Important things to remember: Try to write…" at bounding box center [217, 255] width 343 height 263
drag, startPoint x: 148, startPoint y: 287, endPoint x: 147, endPoint y: 327, distance: 40.0
click at [147, 327] on span "Write about your opinion on a topic. Important things to remember: Try to write…" at bounding box center [217, 255] width 343 height 263
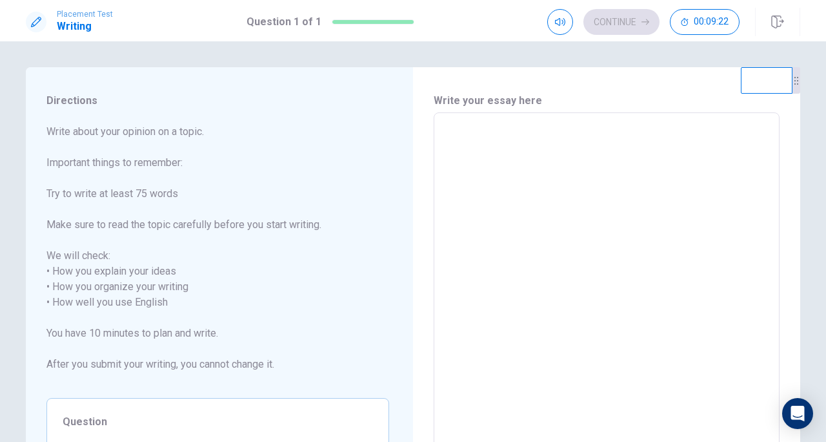
click at [112, 408] on div "Question Write about a book, movie, or podcast that made you think differently.…" at bounding box center [217, 447] width 343 height 99
click at [104, 425] on span "Question" at bounding box center [218, 421] width 311 height 15
drag, startPoint x: 104, startPoint y: 425, endPoint x: 108, endPoint y: 398, distance: 27.4
click at [108, 398] on div "Question Write about a book, movie, or podcast that made you think differently.…" at bounding box center [217, 447] width 343 height 99
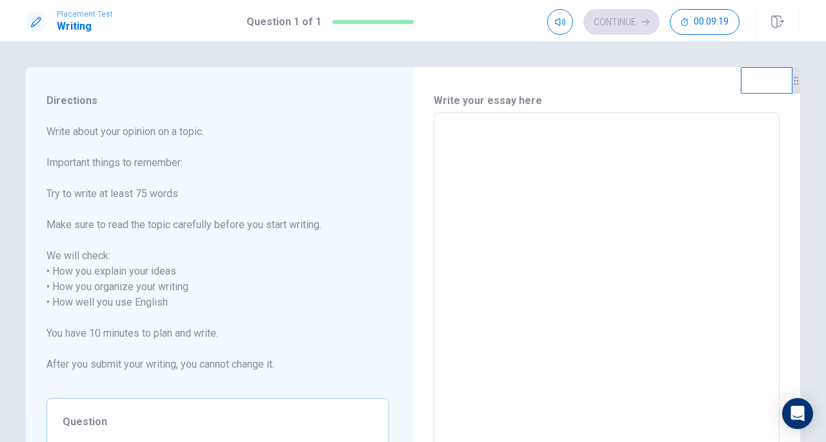
click at [108, 398] on div "Question Write about a book, movie, or podcast that made you think differently.…" at bounding box center [217, 447] width 343 height 99
click at [476, 146] on textarea at bounding box center [607, 294] width 328 height 343
type textarea "W"
type textarea "x"
type textarea "We"
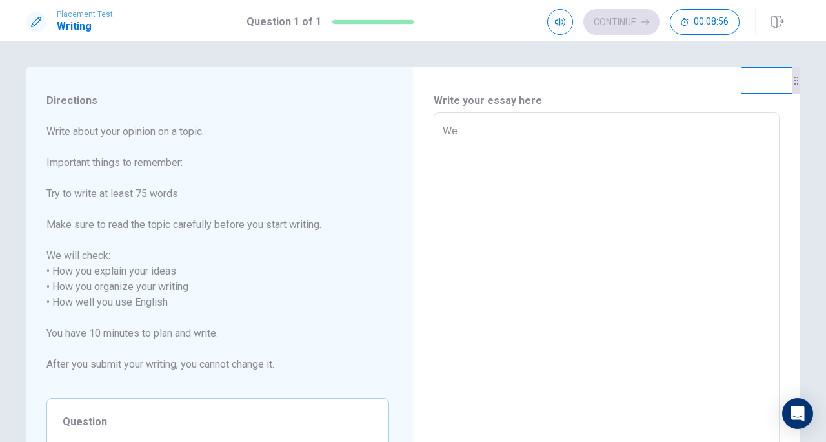
type textarea "x"
type textarea "Wel"
type textarea "x"
type textarea "Well"
type textarea "x"
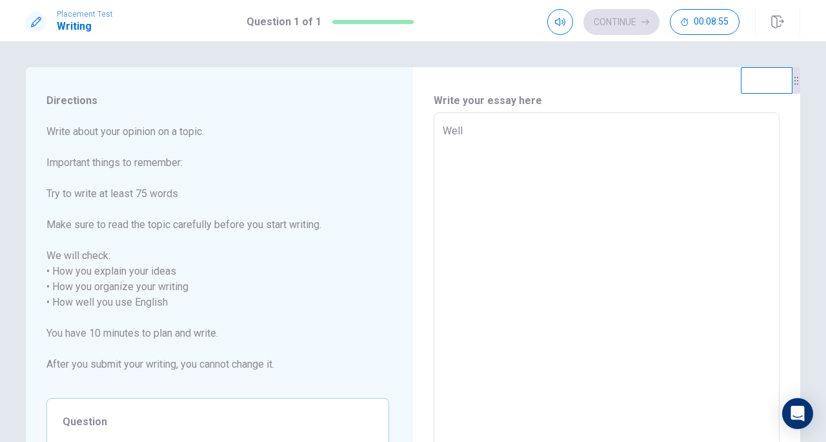
type textarea "Well,"
type textarea "x"
type textarea "Well,i"
type textarea "x"
type textarea "Well,"
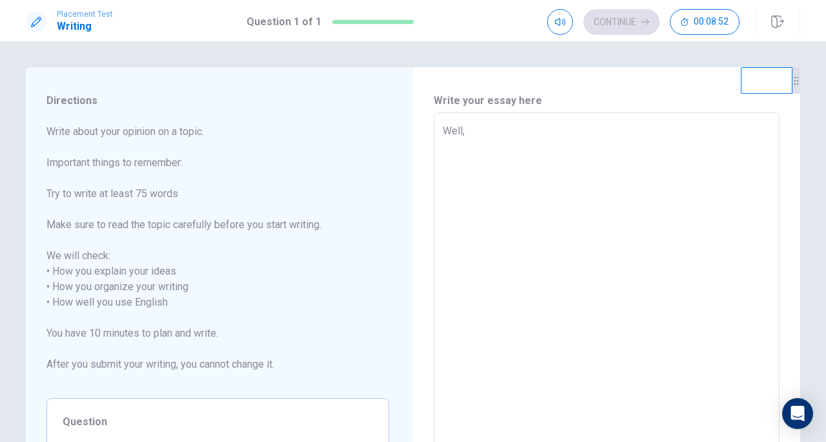
type textarea "x"
type textarea "Well,I"
type textarea "x"
type textarea "Well,I"
type textarea "x"
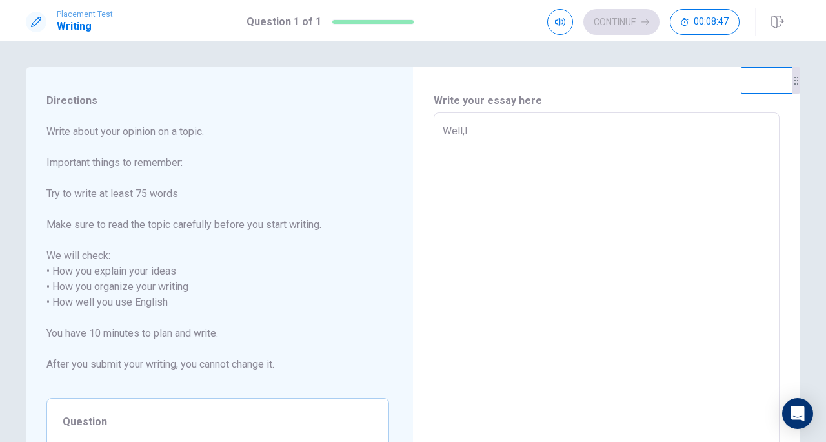
type textarea "Well,I t"
type textarea "x"
type textarea "Well,I th"
type textarea "x"
type textarea "Well,I thi"
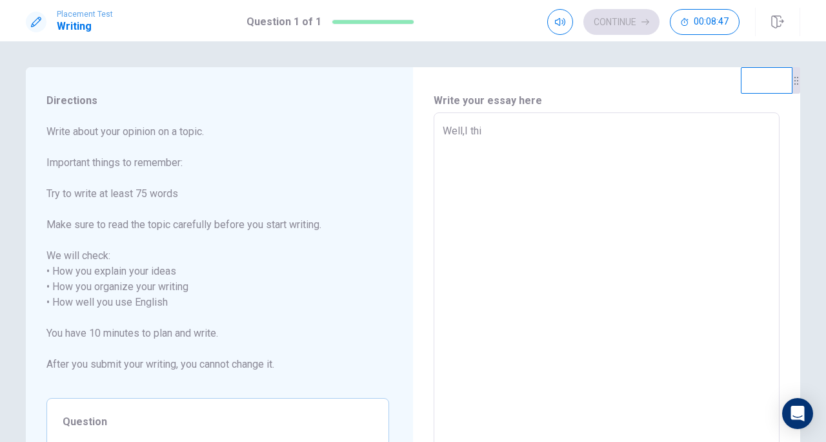
type textarea "x"
type textarea "Well,I thin"
type textarea "x"
type textarea "Well,I think"
type textarea "x"
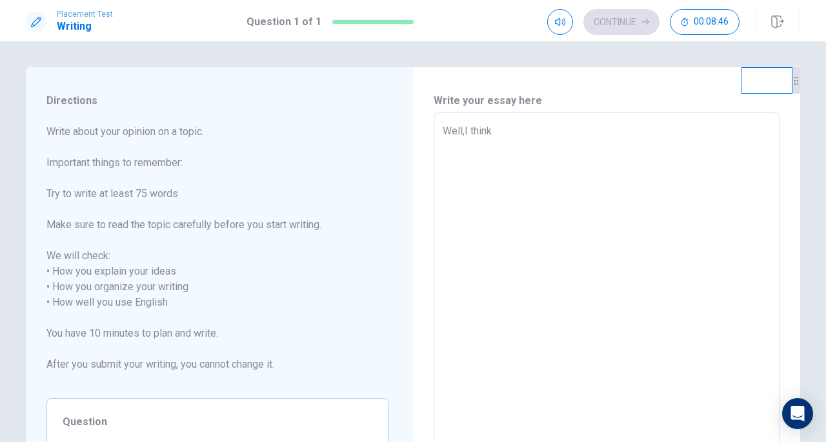
type textarea "Well,I think"
type textarea "x"
type textarea "Well,I think m"
type textarea "x"
type textarea "Well,I think mo"
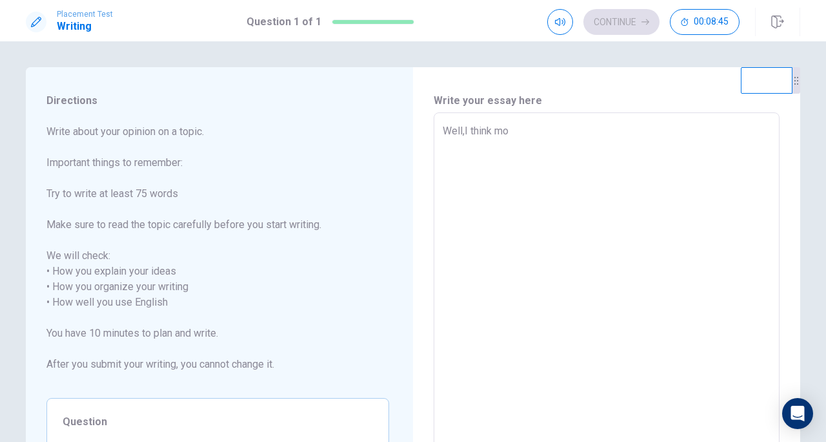
type textarea "x"
type textarea "Well,I think moi"
type textarea "x"
type textarea "Well,I think moiv"
type textarea "x"
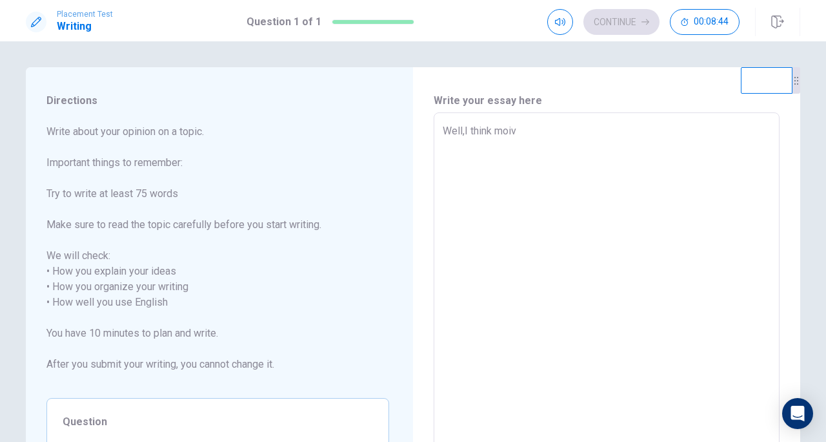
type textarea "Well,I think moive"
type textarea "x"
type textarea "Well,I think moive"
type textarea "x"
type textarea "Well,I think moive"
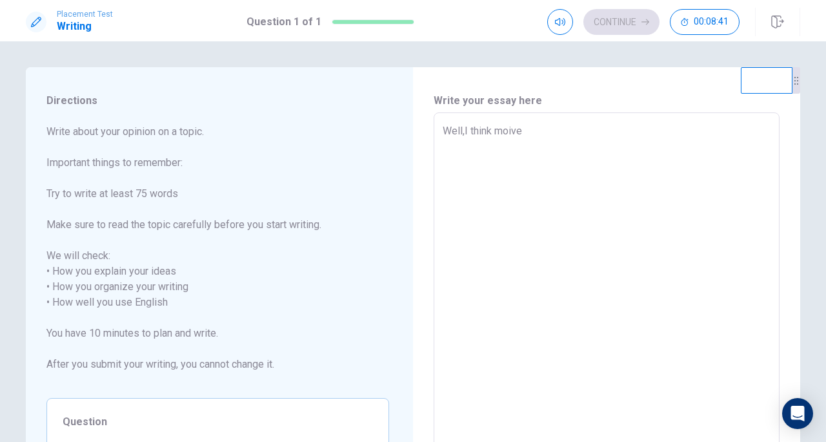
type textarea "x"
type textarea "Well,I think moiv"
type textarea "x"
type textarea "Well,I think moi"
type textarea "x"
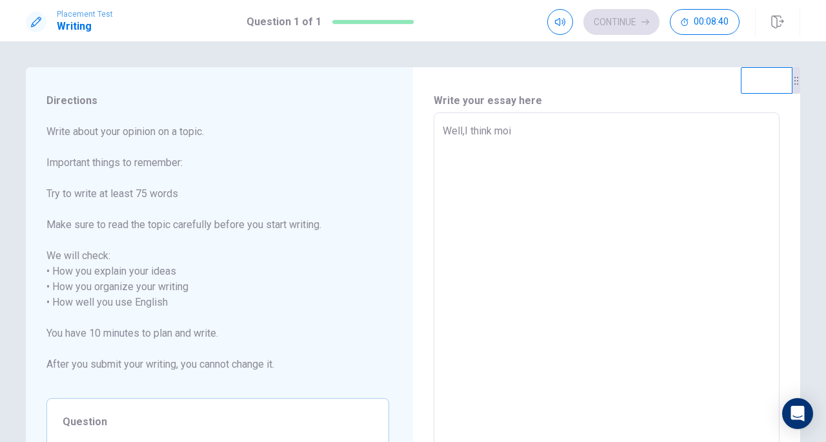
type textarea "Well,I think moic"
type textarea "x"
type textarea "Well,I think moice"
type textarea "x"
type textarea "Well,I think moice"
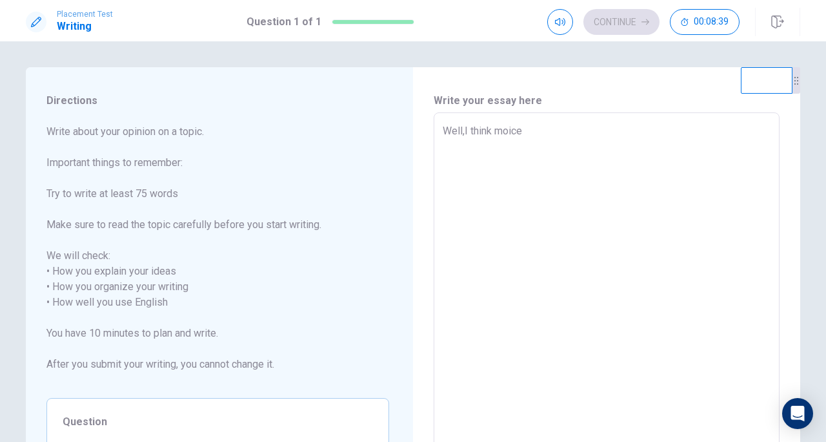
type textarea "x"
type textarea "Well,I think moice b"
type textarea "x"
type textarea "Well,I think moice be"
type textarea "x"
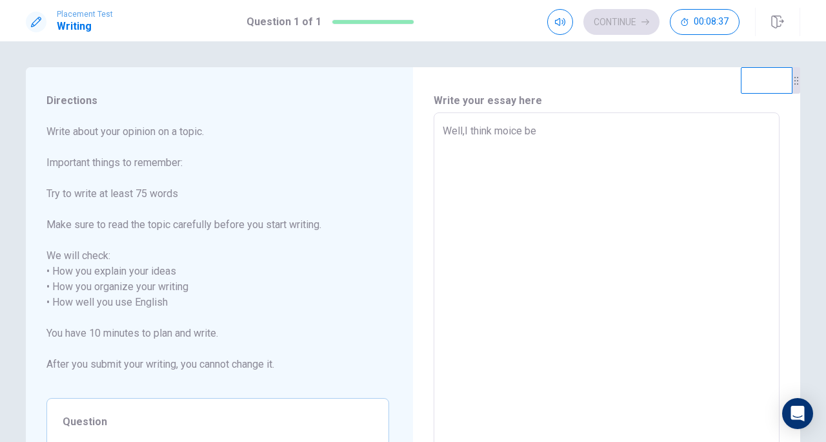
type textarea "Well,I think moice bec"
type textarea "x"
type textarea "Well,I think [PERSON_NAME]"
type textarea "x"
type textarea "Well,I think moice becom"
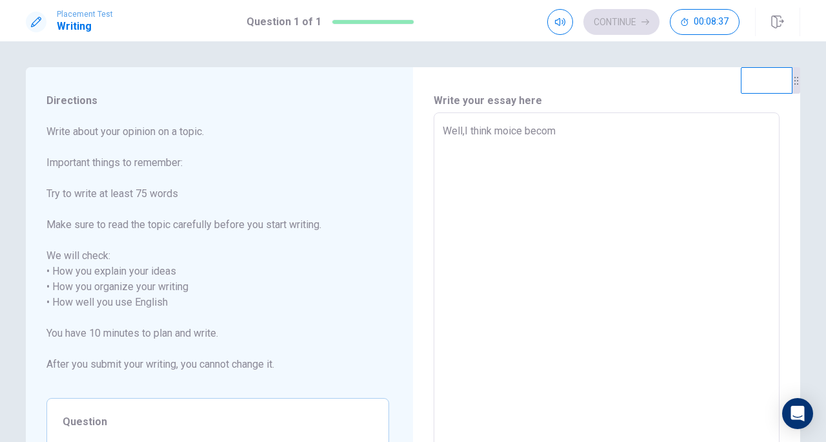
type textarea "x"
type textarea "Well,I think moice become"
type textarea "x"
type textarea "Well,I think moice become"
type textarea "x"
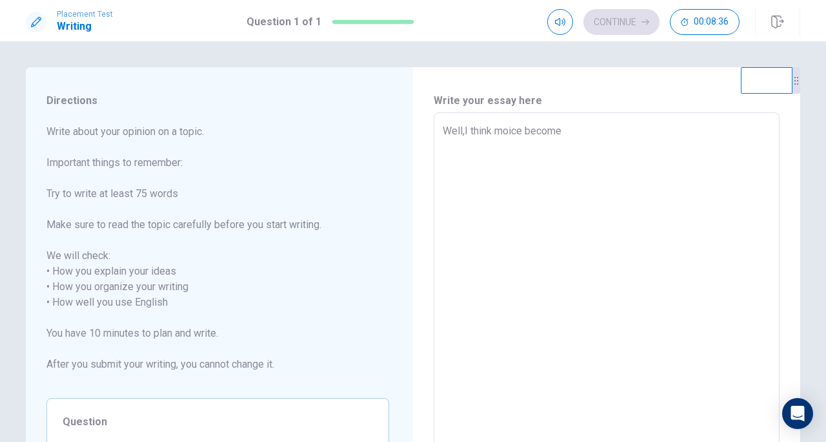
type textarea "Well,I think moice become f"
type textarea "x"
type textarea "Well,I think moice become fi"
type textarea "x"
type textarea "Well,I think moice become fii"
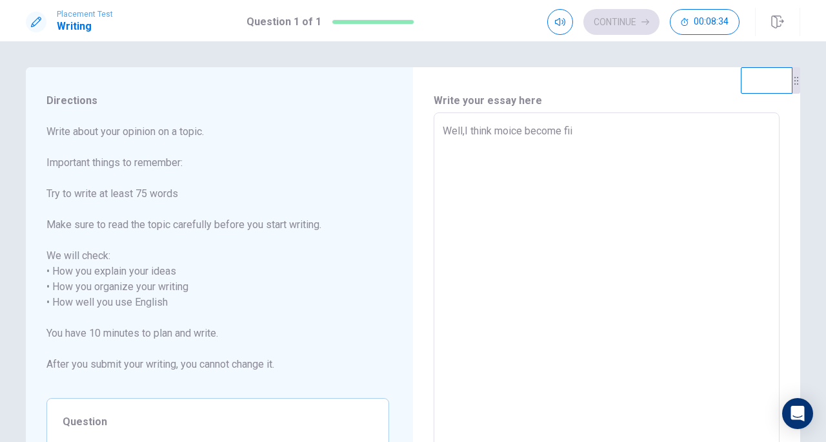
type textarea "x"
type textarea "Well,I think moice become fi"
type textarea "x"
type textarea "Well,I think moice become f"
type textarea "x"
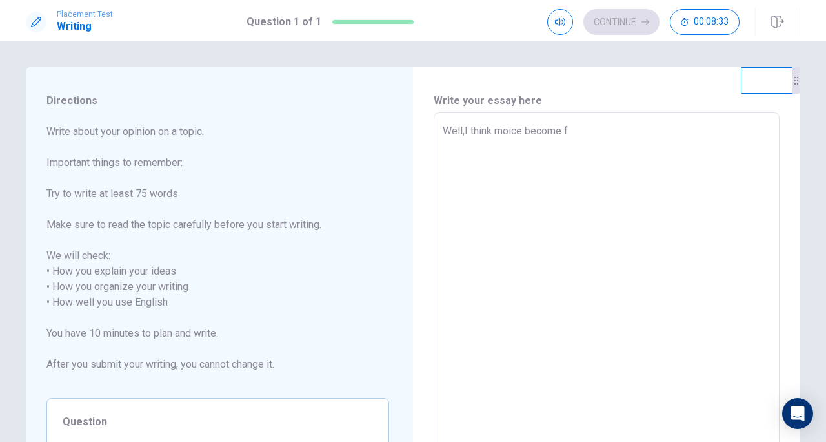
type textarea "Well,I think moice become"
type textarea "x"
type textarea "Well,I think moice become d"
type textarea "x"
type textarea "Well,I think moice become di"
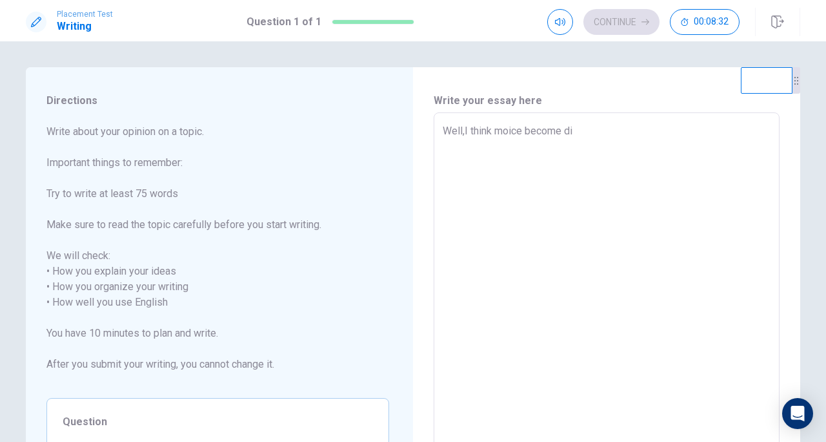
type textarea "x"
type textarea "Well,I think moice become dif"
type textarea "x"
type textarea "Well,I think moice become diff"
type textarea "x"
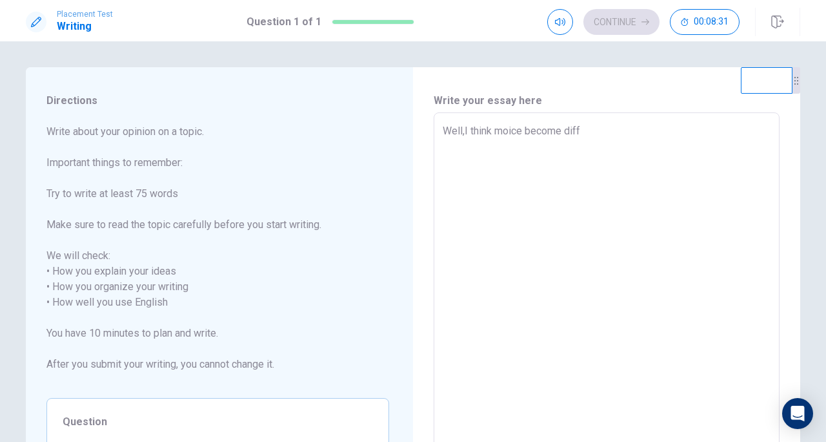
type textarea "Well,I think moice become diffe"
type textarea "x"
type textarea "Well,I think moice become differ"
type textarea "x"
type textarea "Well,I think moice become differe"
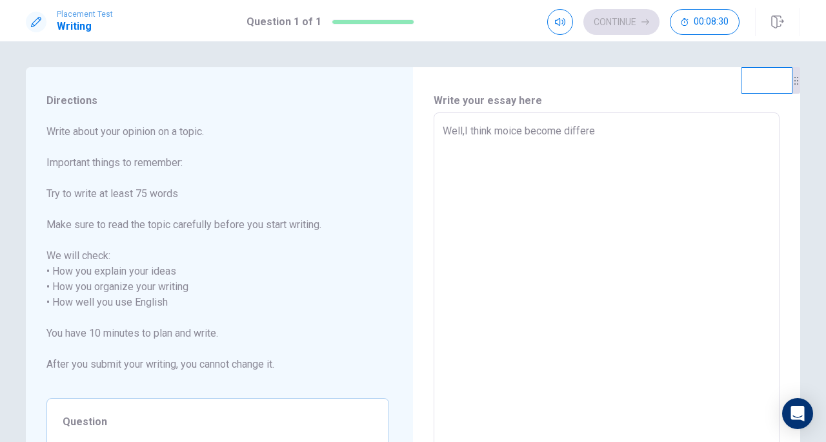
type textarea "x"
type textarea "Well,I think moice become differeb"
type textarea "x"
type textarea "Well,I think moice become differe"
type textarea "x"
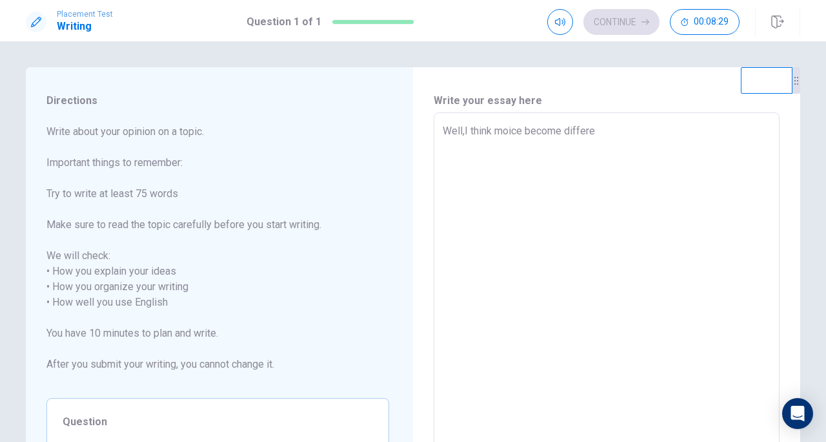
type textarea "Well,I think moice become differen"
type textarea "x"
type textarea "Well,I think moice become different"
type textarea "x"
type textarea "Well,I think moice become different"
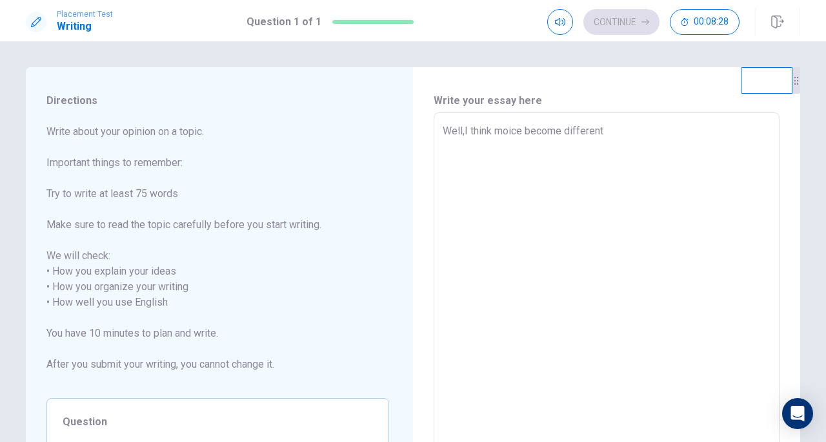
type textarea "x"
type textarea "Well,I think moice become different b"
type textarea "x"
type textarea "Well,I think moice become different be"
type textarea "x"
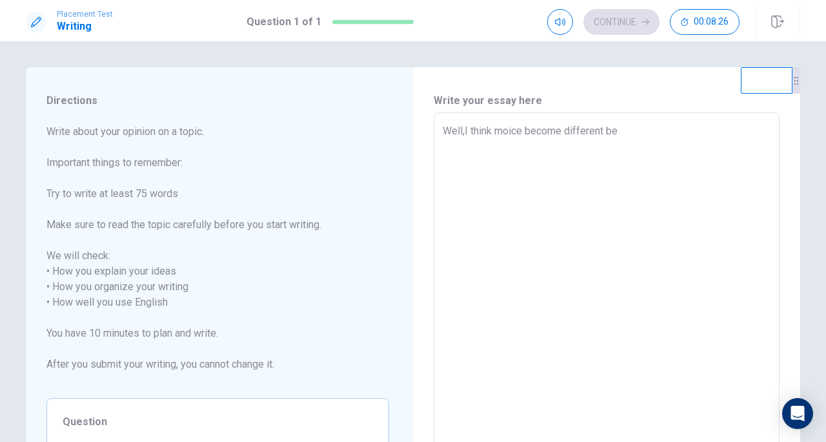
type textarea "Well,I think moice become different bec"
type textarea "x"
type textarea "Well,I think moice become different beca"
type textarea "x"
type textarea "Well,I think moice become different becau"
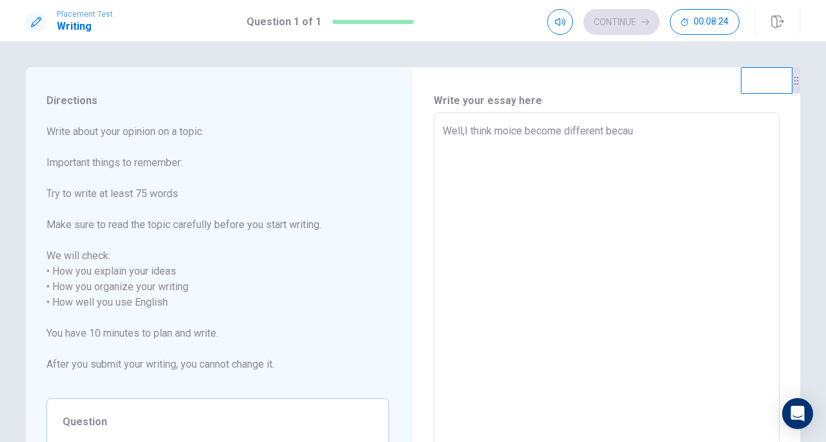
type textarea "x"
type textarea "Well,I think moice become different becaus"
type textarea "x"
type textarea "Well,I think moice become different because"
type textarea "x"
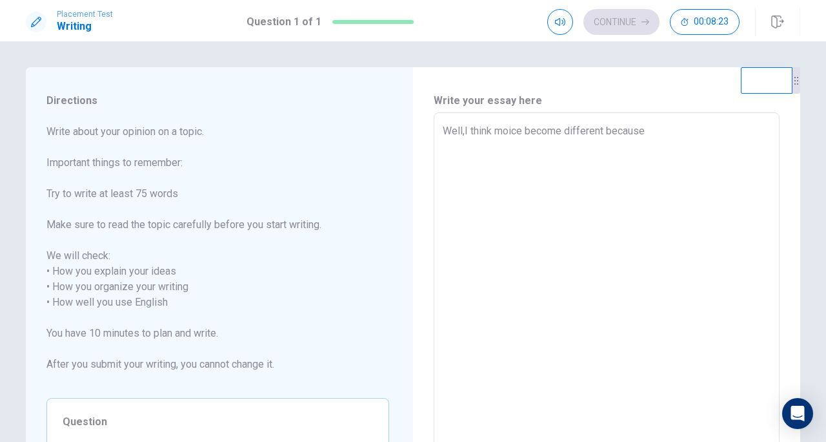
type textarea "Well,I think moice become different because"
type textarea "x"
type textarea "Well,I think moice become different because i"
type textarea "x"
type textarea "Well,I think moice become different because it"
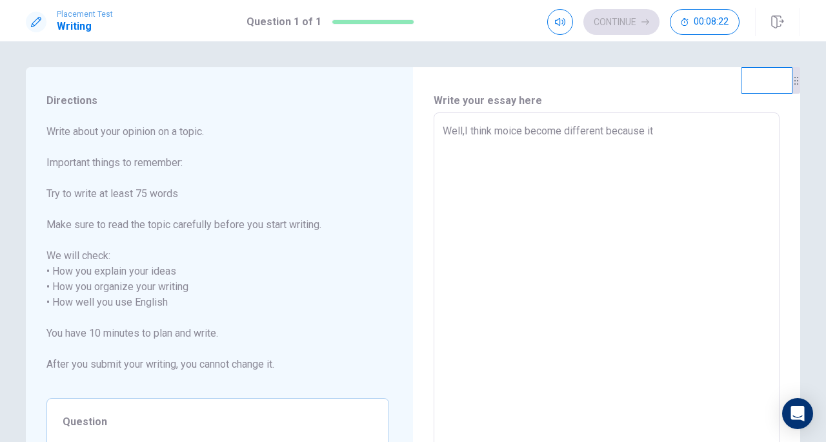
type textarea "x"
type textarea "Well,I think moice become different because it"
type textarea "x"
type textarea "Well,I think moice become different because it b"
type textarea "x"
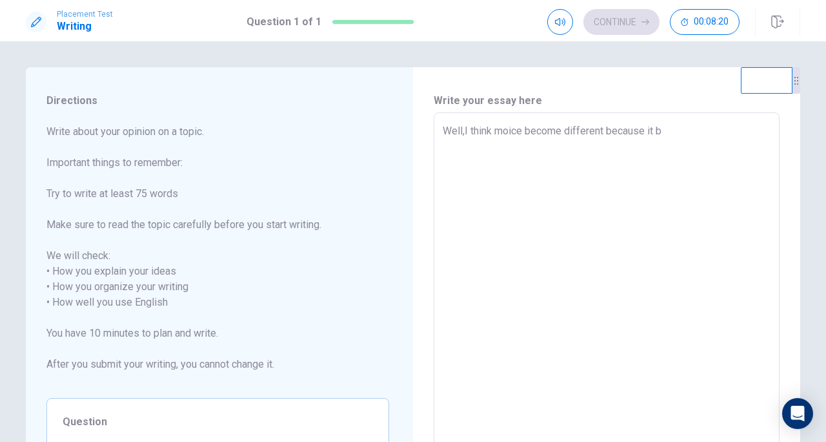
type textarea "Well,I think moice become different because it ba"
type textarea "x"
type textarea "Well,I think moice become different because it b"
type textarea "x"
type textarea "Well,I think moice become different because it be"
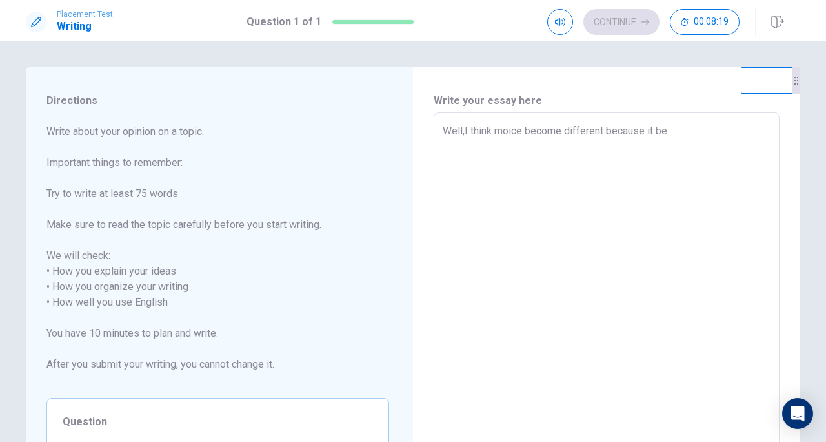
type textarea "x"
type textarea "Well,I think moice become different because it bec"
type textarea "x"
type textarea "Well,I think moice become different because it beco"
type textarea "x"
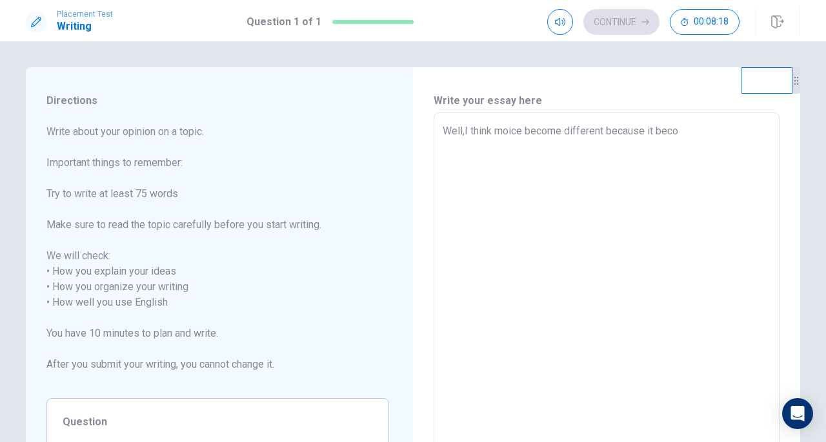
type textarea "Well,I think moice become different because it becom"
type textarea "x"
type textarea "Well,I think moice become different because it become"
type textarea "x"
type textarea "Well,I think moice become different because it become"
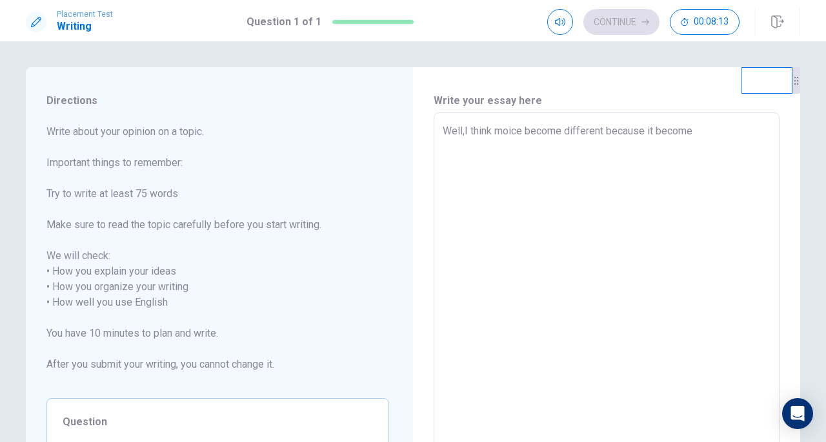
type textarea "x"
type textarea "Well,I think moice become different because it become n"
type textarea "x"
type textarea "Well,I think moice become different because it become ne"
type textarea "x"
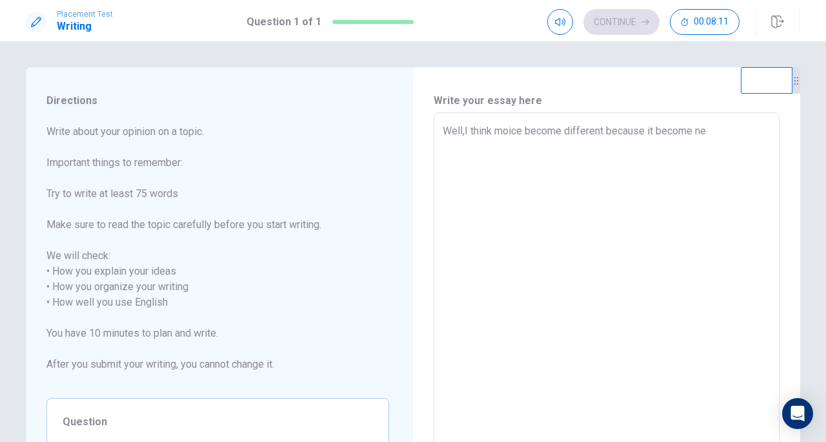
type textarea "Well,I think moice become different because it become new"
type textarea "x"
type textarea "Well,I think moice become different because it become new"
type textarea "x"
click at [523, 132] on textarea "Well,I think moice become different because it become new" at bounding box center [607, 294] width 328 height 343
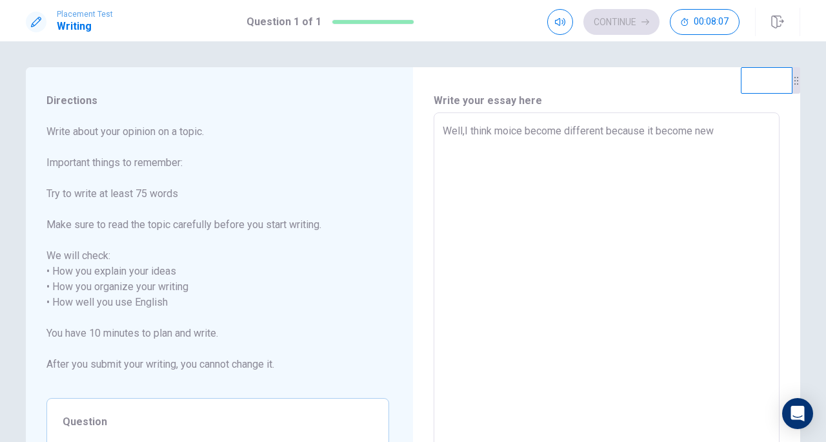
type textarea "Well,I think moic become different because it become new"
type textarea "x"
type textarea "Well,I think moi become different because it become new"
type textarea "x"
type textarea "Well,I think mo become different because it become new"
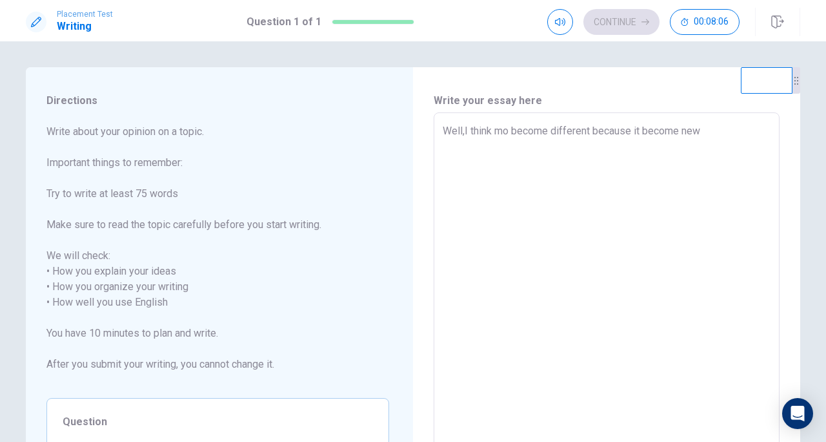
type textarea "x"
type textarea "Well,I think m become different because it become new"
type textarea "x"
type textarea "Well,I think become different because it become new"
type textarea "x"
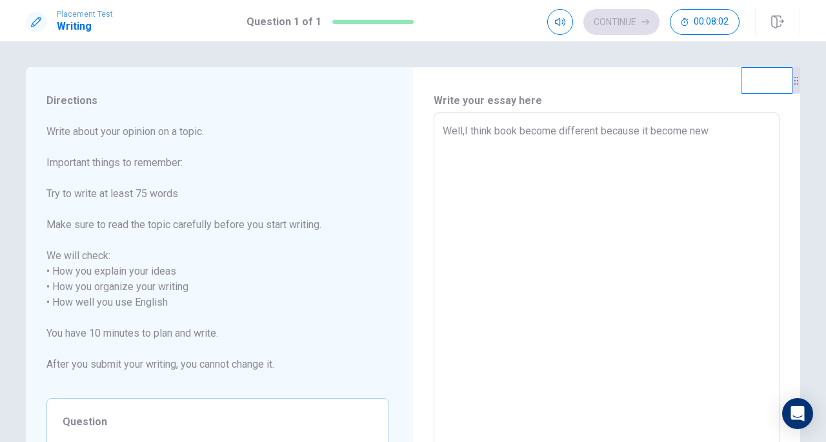
click at [722, 138] on textarea "Well,I think book become different because it become new" at bounding box center [607, 294] width 328 height 343
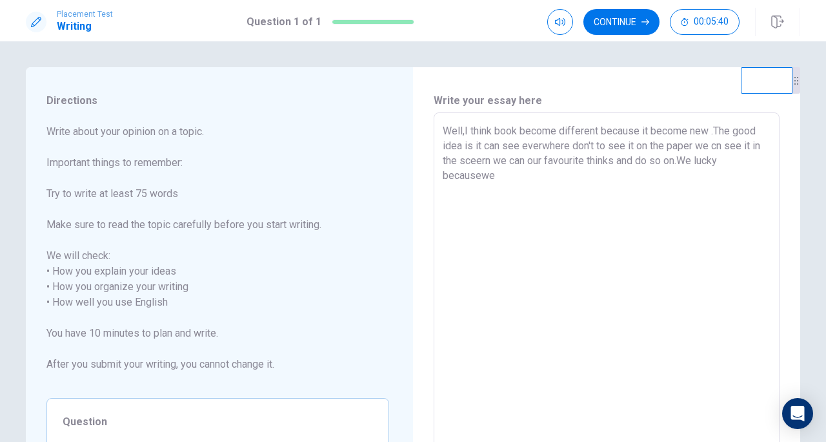
drag, startPoint x: 722, startPoint y: 138, endPoint x: 712, endPoint y: 138, distance: 10.3
click at [712, 138] on textarea "Well,I think book become different because it become new .The good idea is it c…" at bounding box center [607, 294] width 328 height 343
click at [482, 175] on textarea "Well,I think book become different because it become new .The good idea is it c…" at bounding box center [607, 294] width 328 height 343
click at [473, 179] on textarea "Well,I think book become different because it become new .The good idea is it c…" at bounding box center [607, 294] width 328 height 343
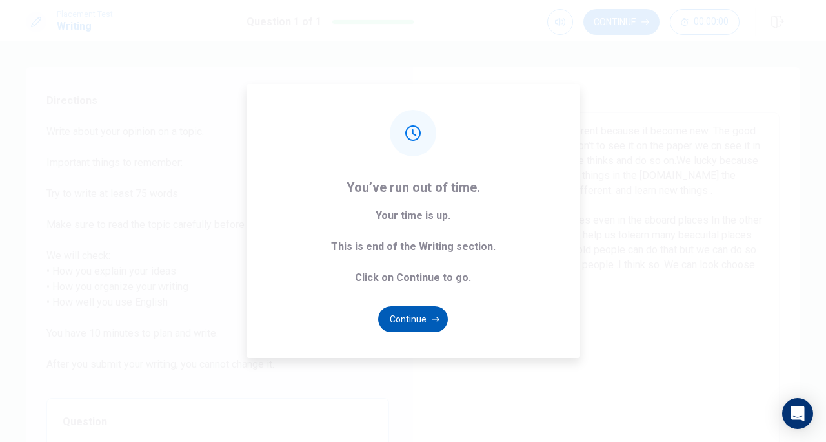
click at [432, 317] on icon "button" at bounding box center [436, 319] width 8 height 8
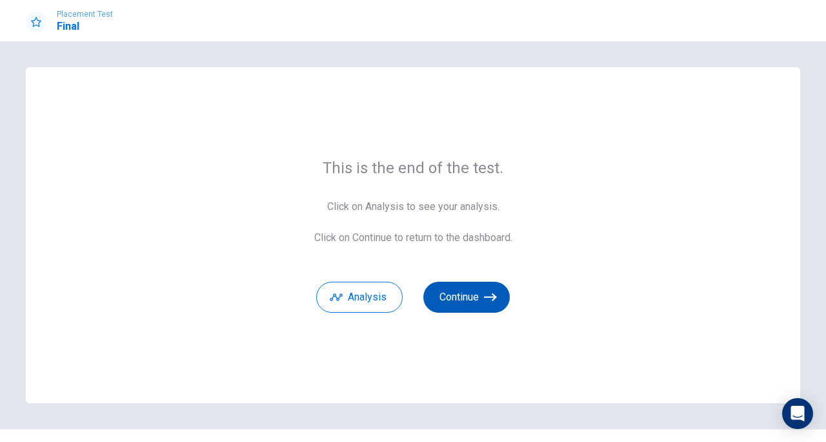
click at [454, 296] on button "Continue" at bounding box center [467, 296] width 87 height 31
